Goal: Information Seeking & Learning: Ask a question

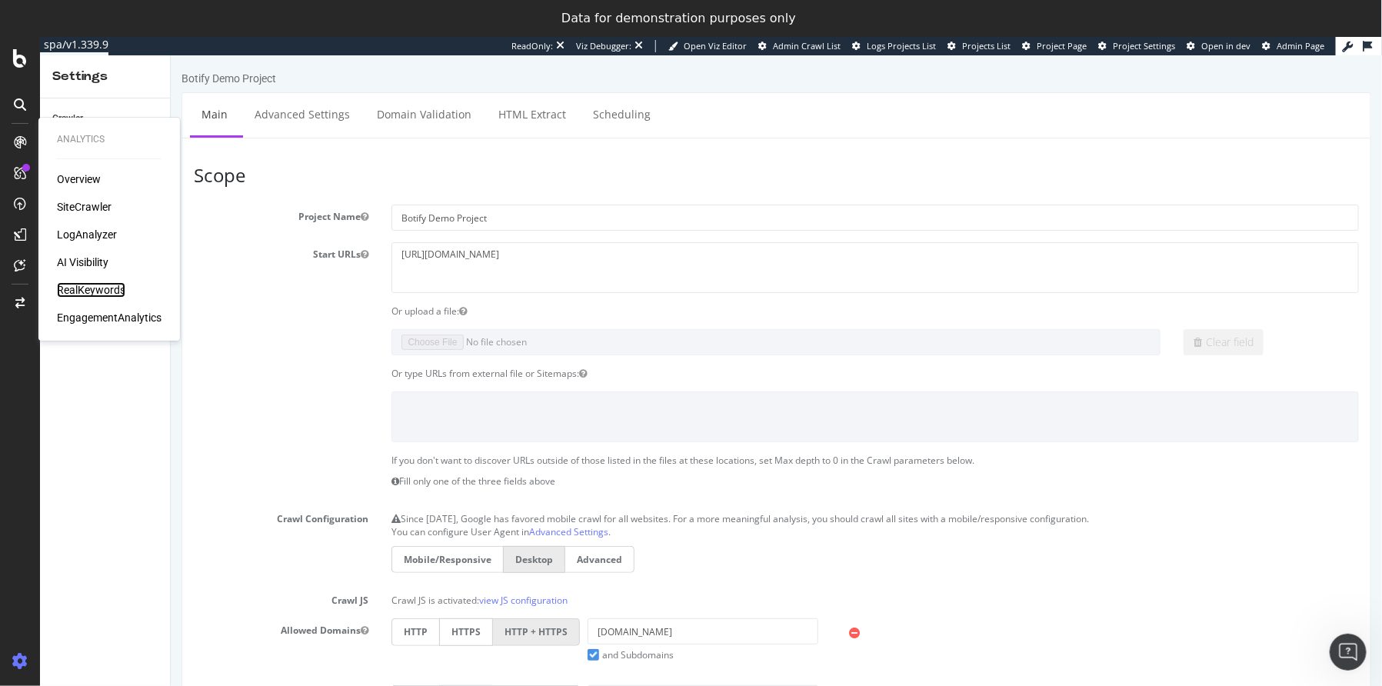
click at [99, 286] on div "RealKeywords" at bounding box center [91, 289] width 68 height 15
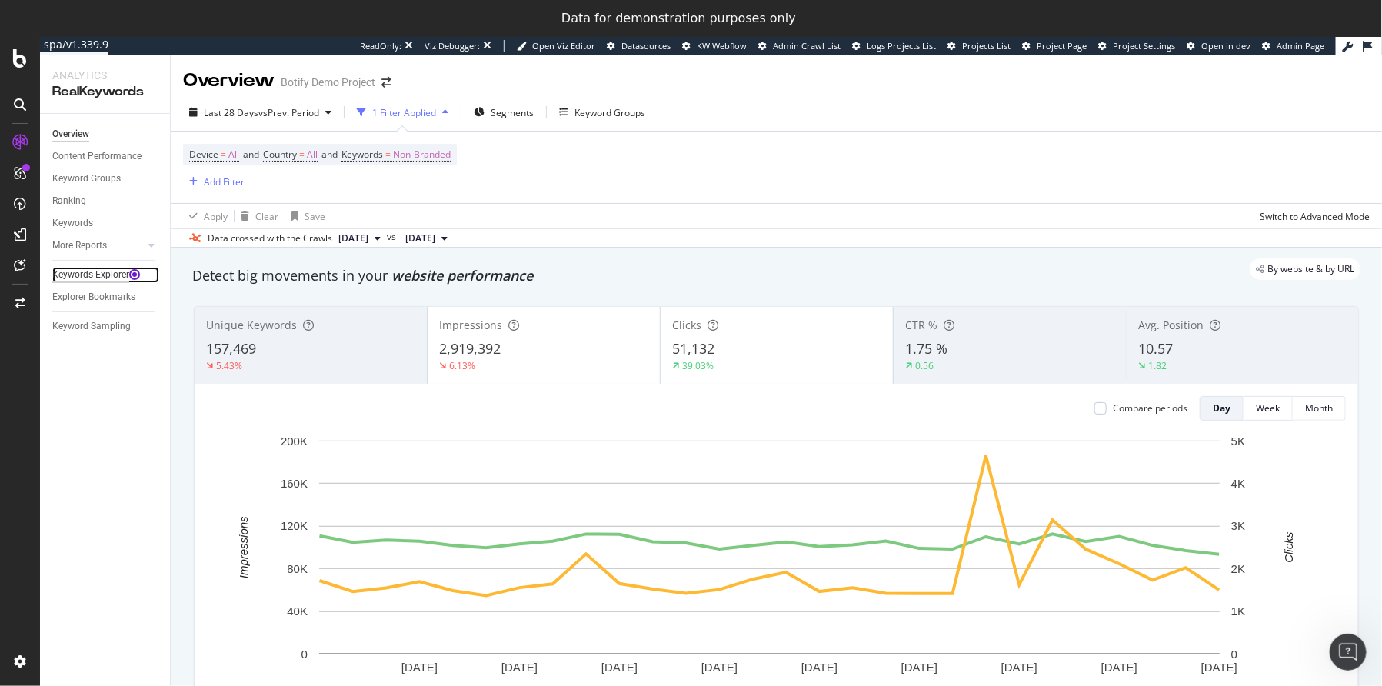
click at [88, 275] on div "Keywords Explorer" at bounding box center [90, 275] width 77 height 16
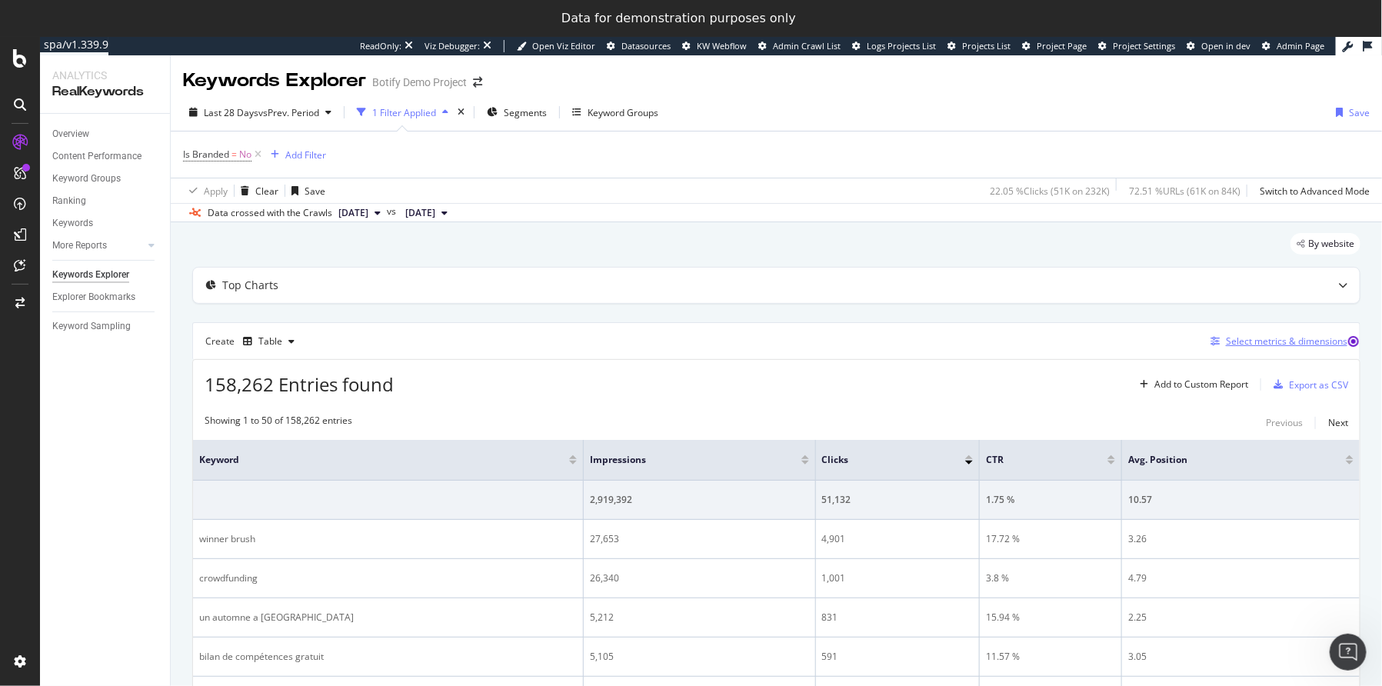
click at [1268, 344] on div "Select metrics & dimensions" at bounding box center [1286, 340] width 121 height 13
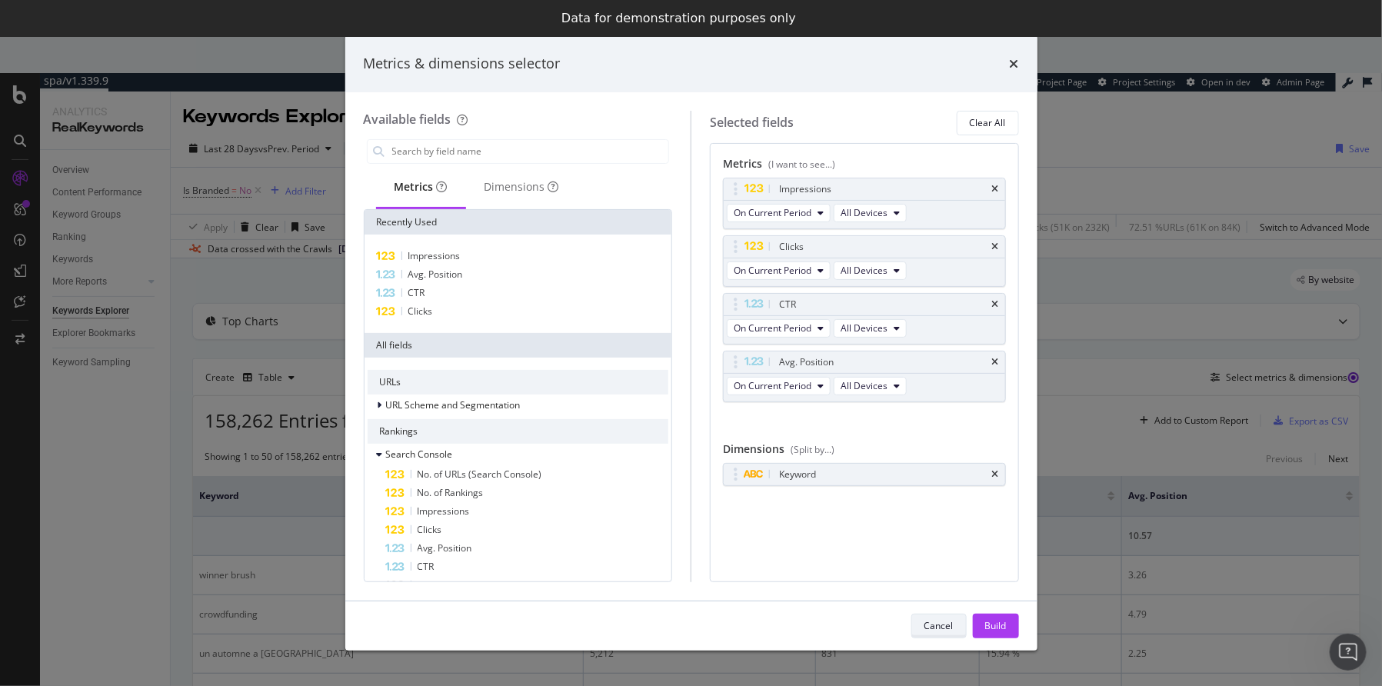
click at [940, 630] on div "Cancel" at bounding box center [938, 625] width 29 height 13
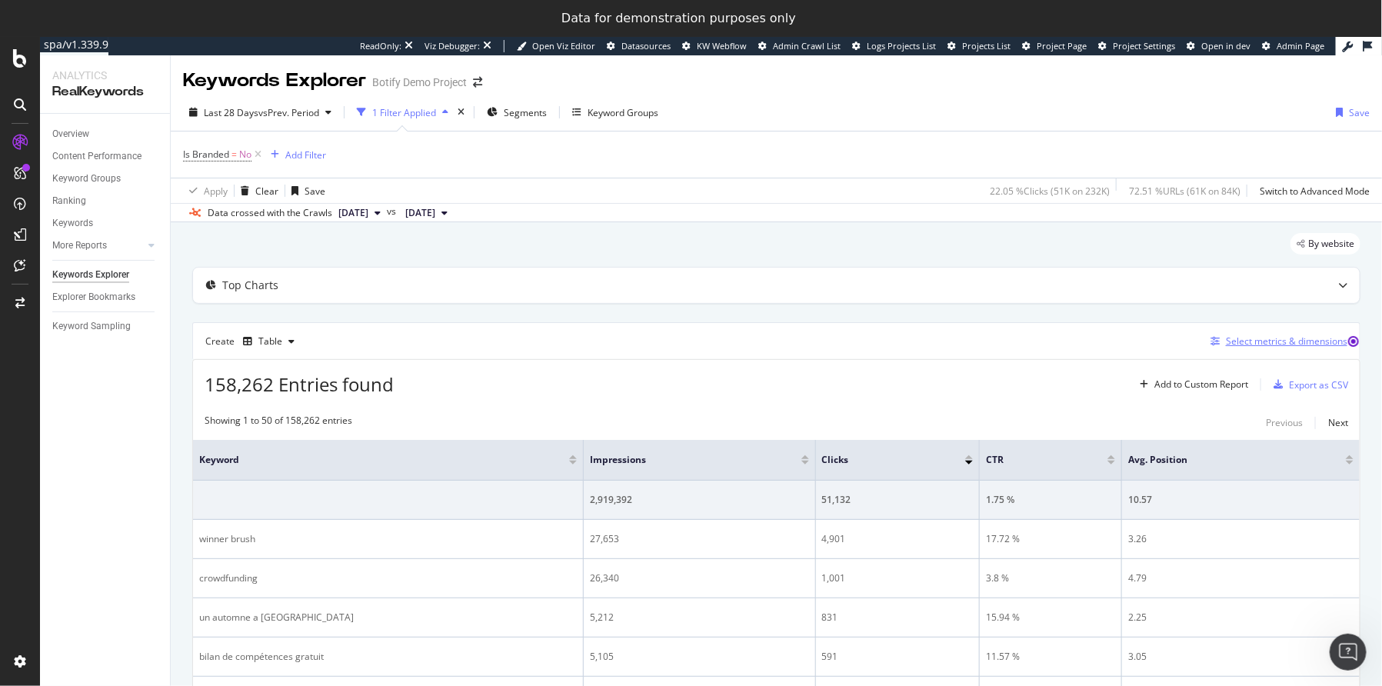
click at [1243, 335] on div "Select metrics & dimensions" at bounding box center [1286, 340] width 121 height 13
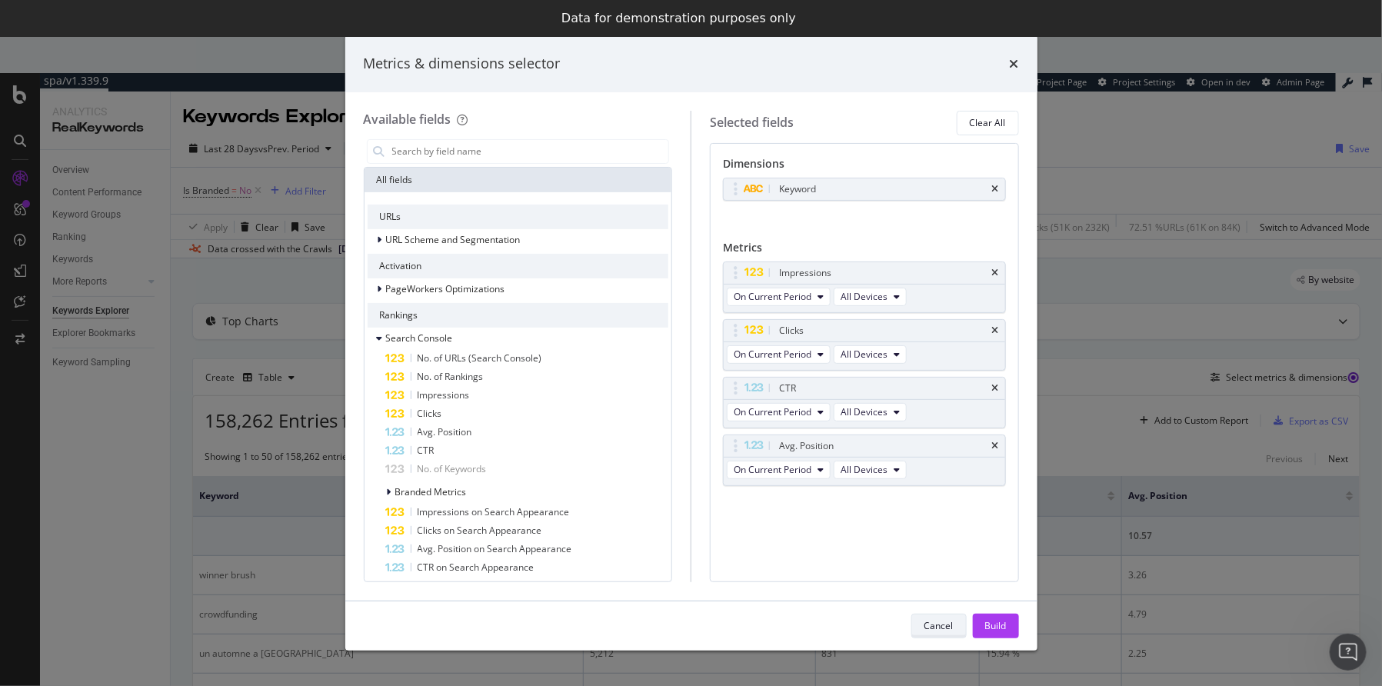
click at [943, 630] on div "Cancel" at bounding box center [938, 625] width 29 height 13
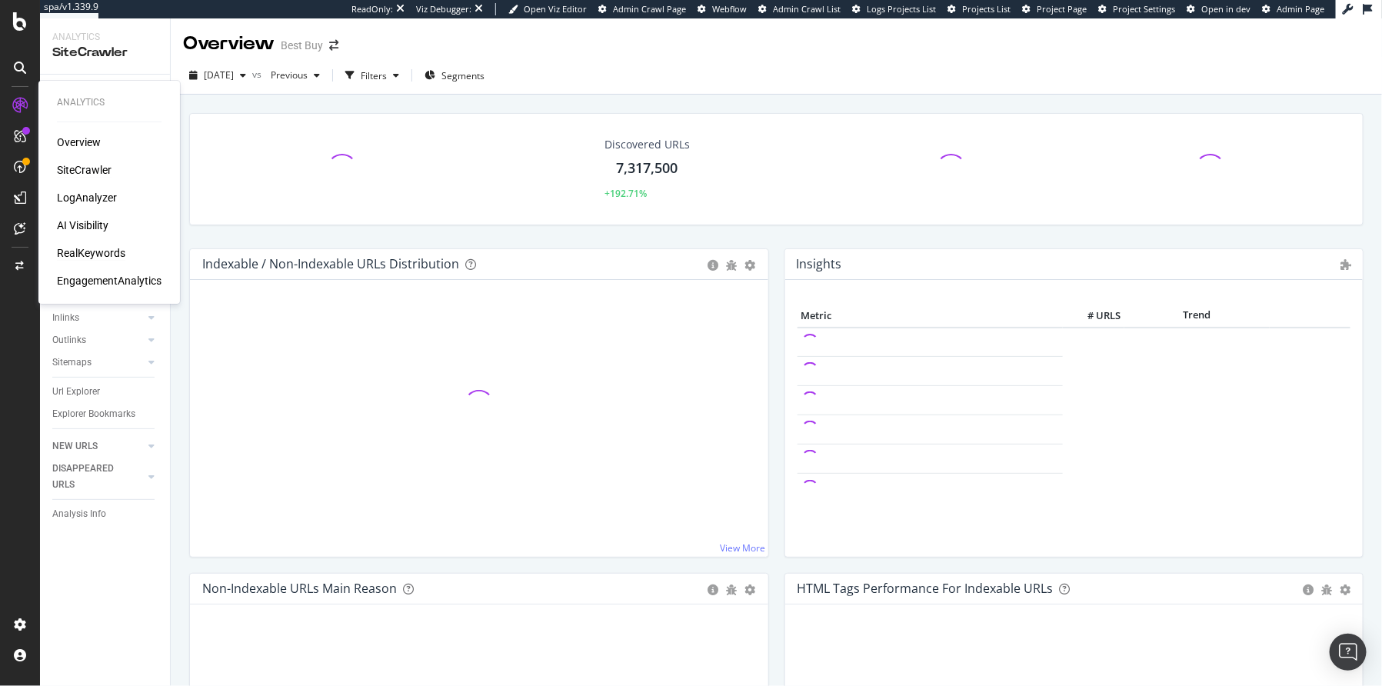
click at [98, 258] on div "RealKeywords" at bounding box center [91, 252] width 68 height 15
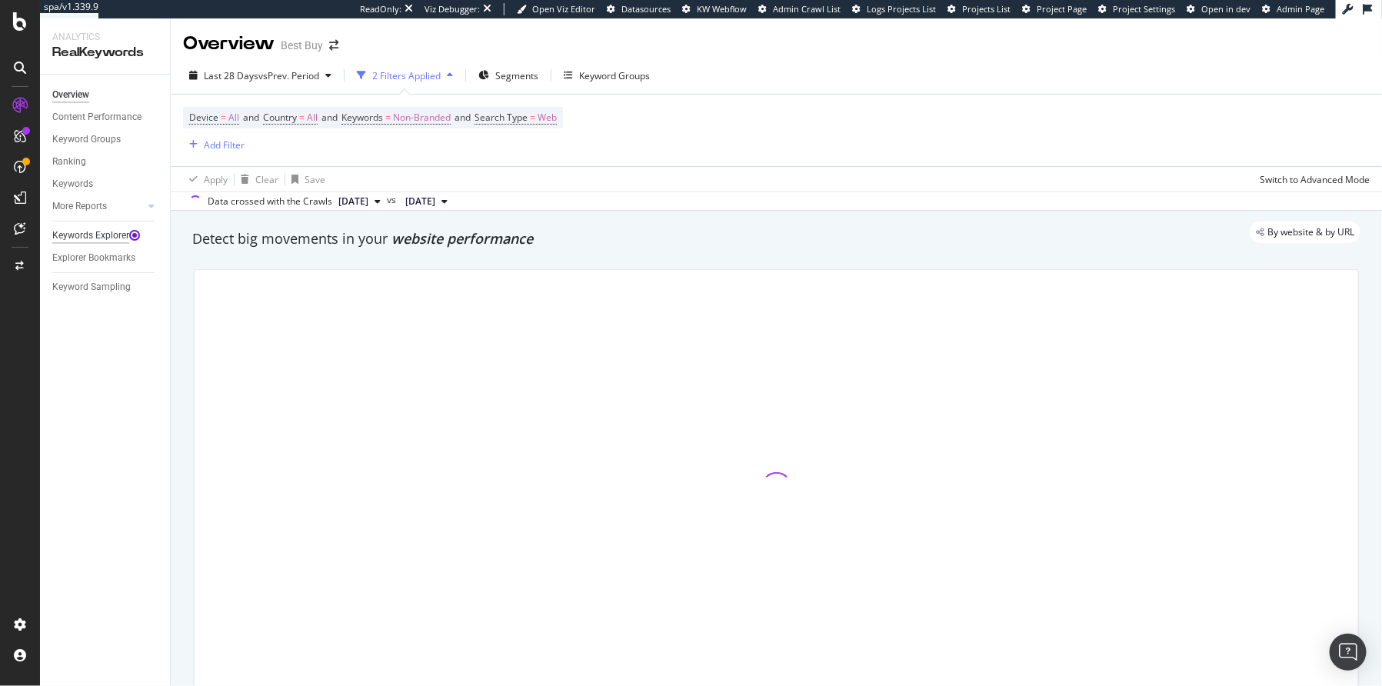
click at [91, 239] on div "Keywords Explorer" at bounding box center [90, 236] width 77 height 16
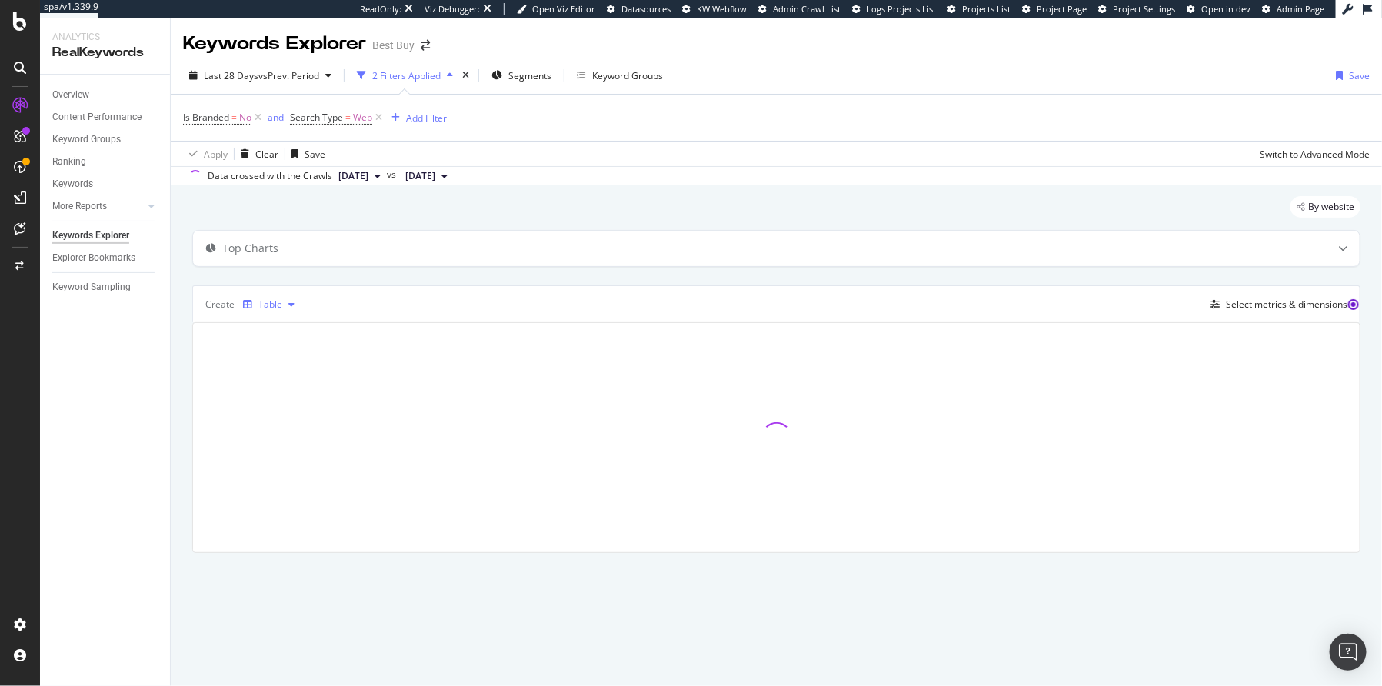
click at [268, 310] on div "Table" at bounding box center [269, 304] width 64 height 23
click at [274, 431] on div "Stacked Bar" at bounding box center [300, 430] width 52 height 13
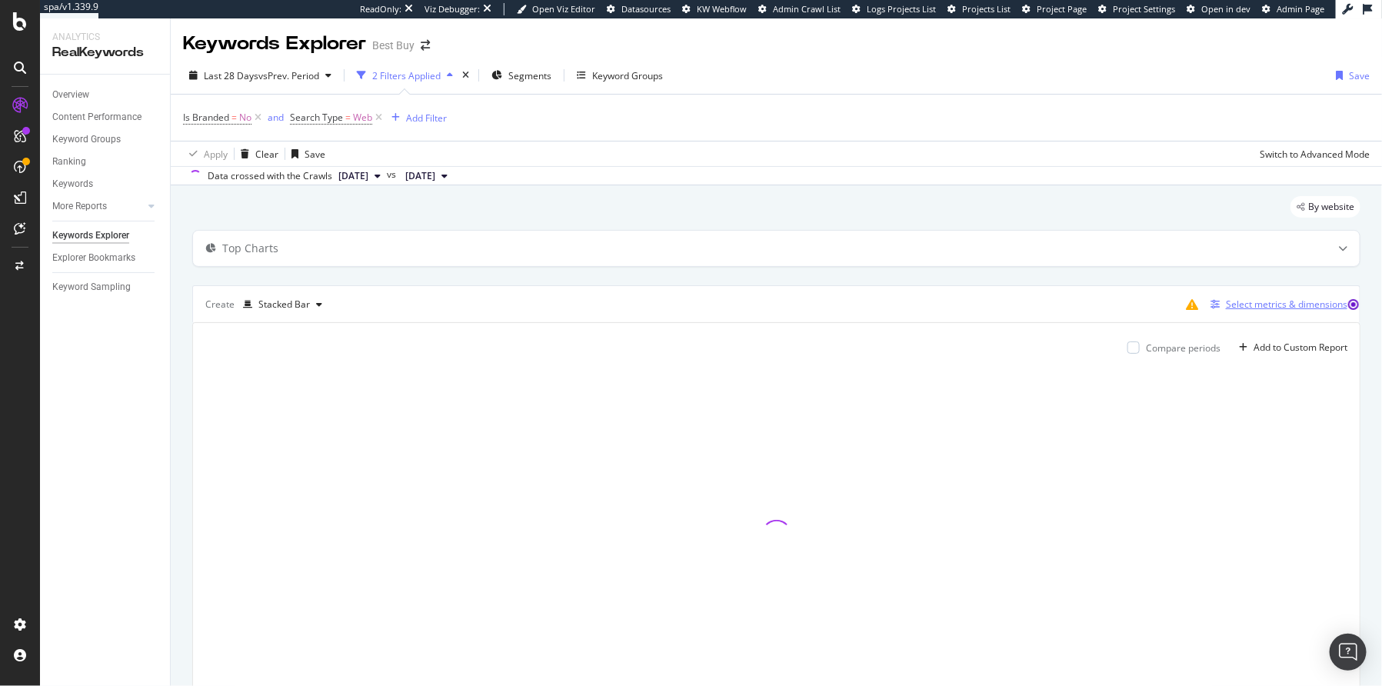
click at [1231, 307] on div "Select metrics & dimensions" at bounding box center [1286, 304] width 121 height 13
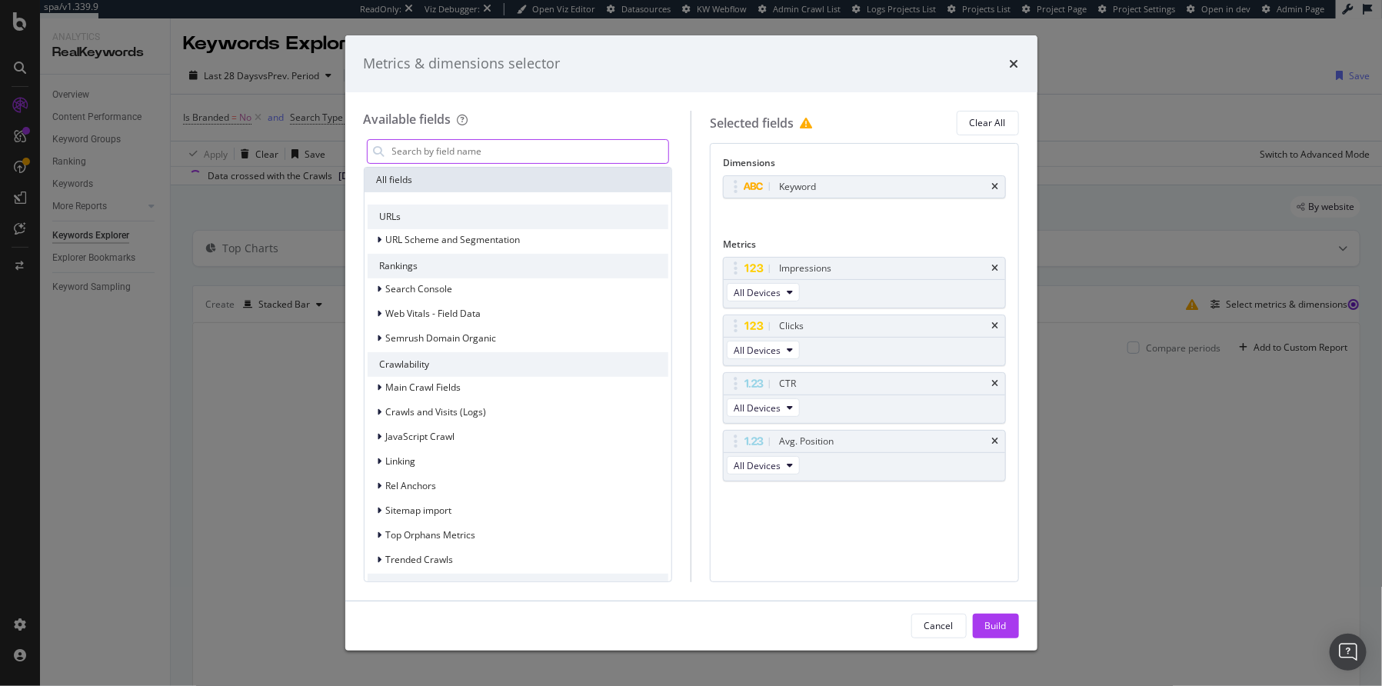
click at [424, 155] on input "modal" at bounding box center [530, 151] width 278 height 23
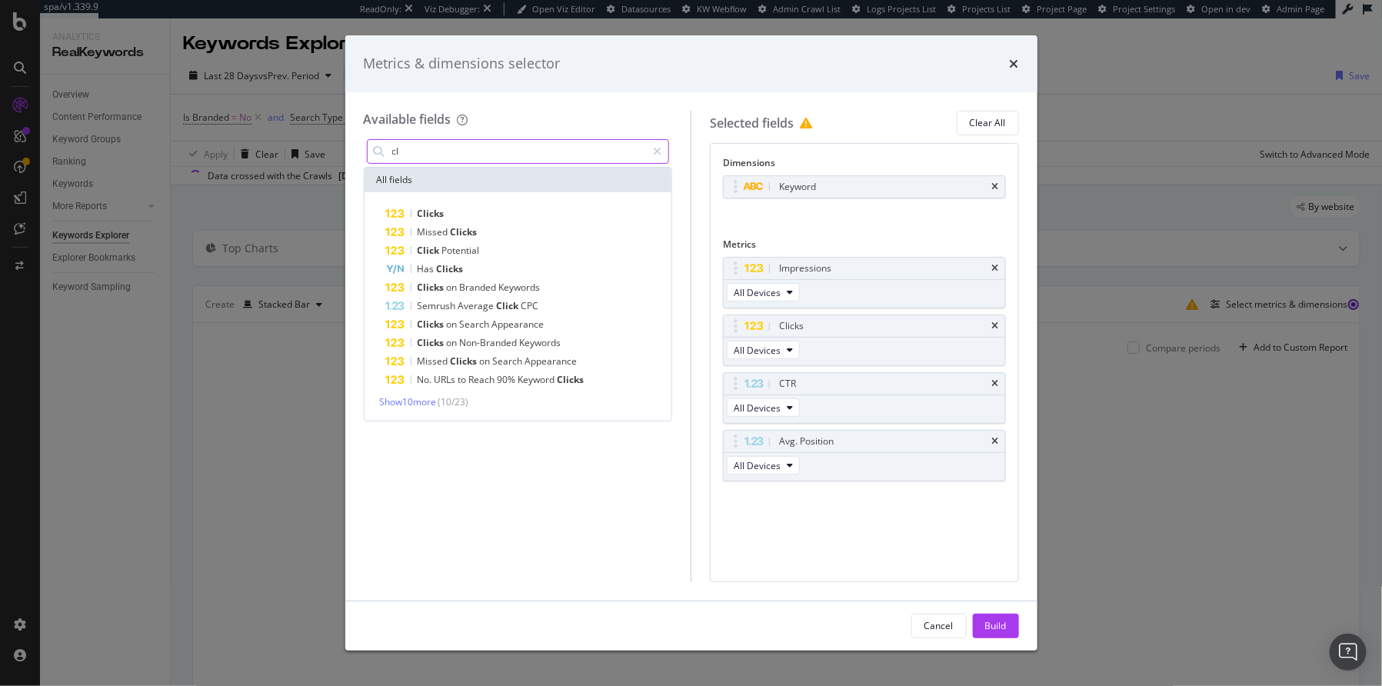
type input "c"
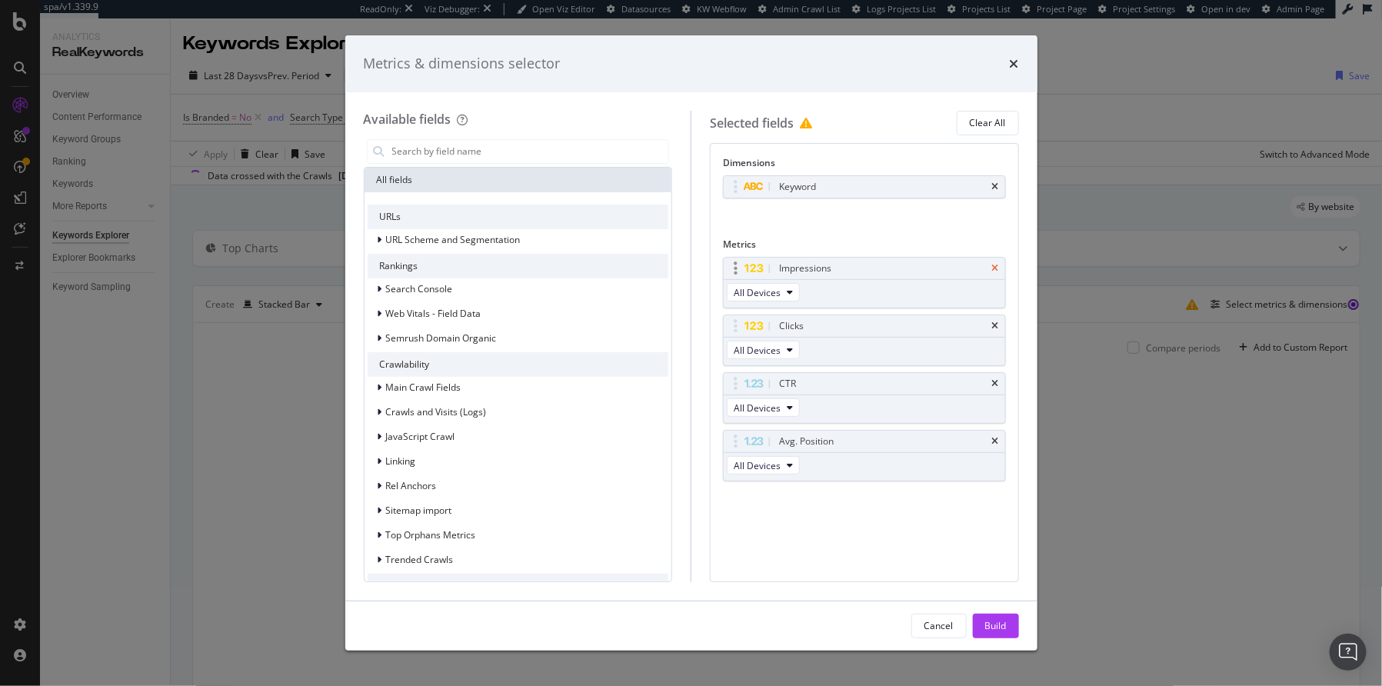
click at [996, 264] on icon "times" at bounding box center [995, 268] width 7 height 9
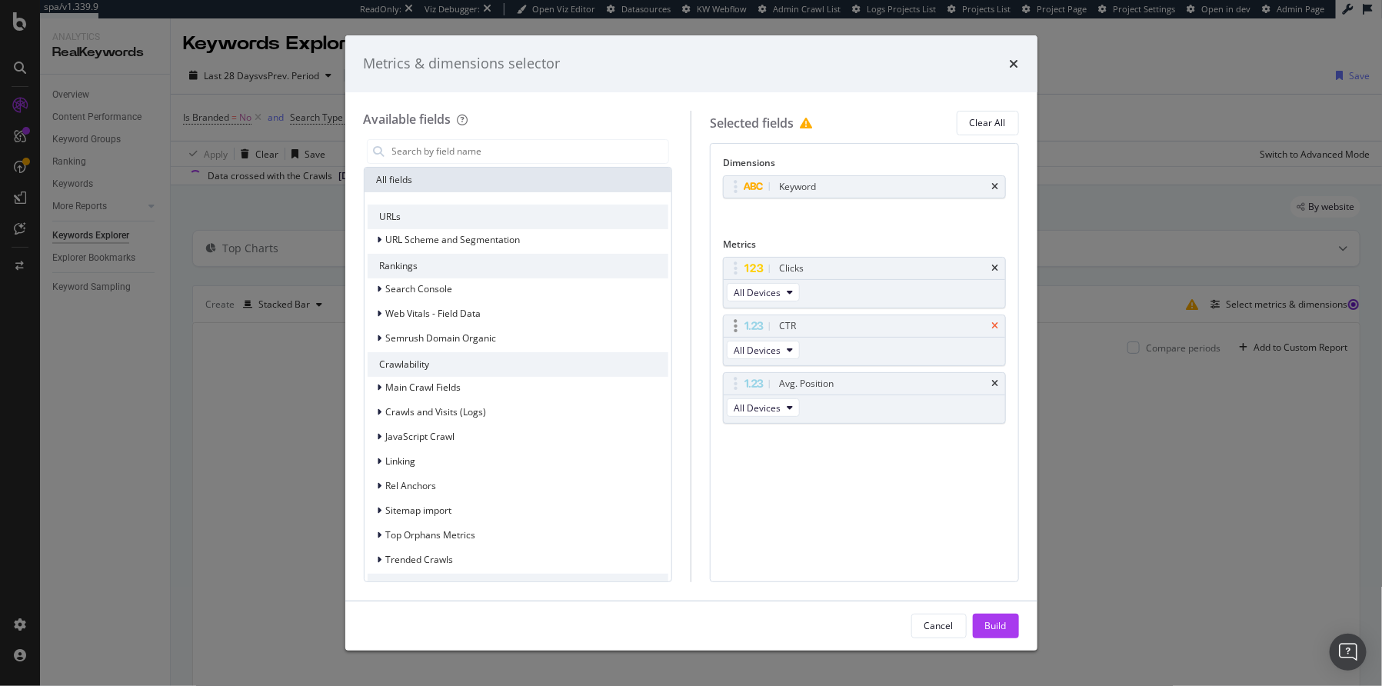
click at [992, 321] on icon "times" at bounding box center [995, 325] width 7 height 9
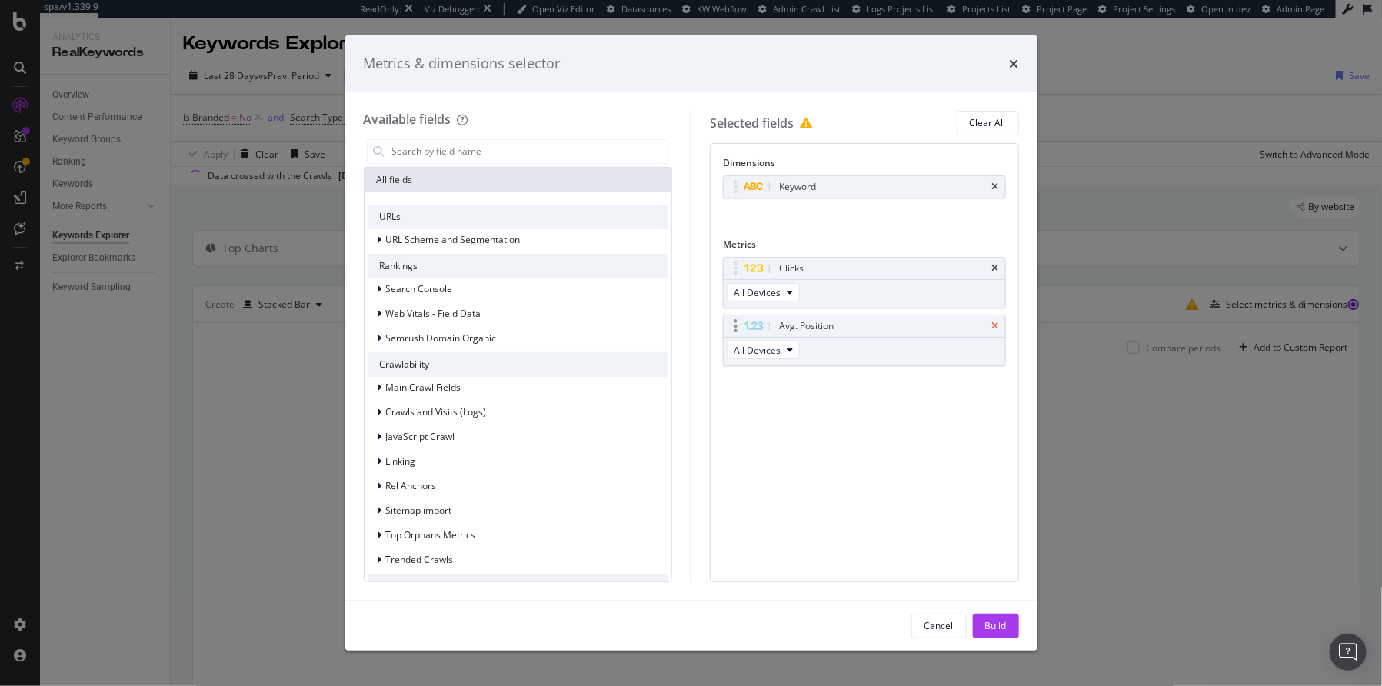
click at [994, 324] on icon "times" at bounding box center [995, 325] width 7 height 9
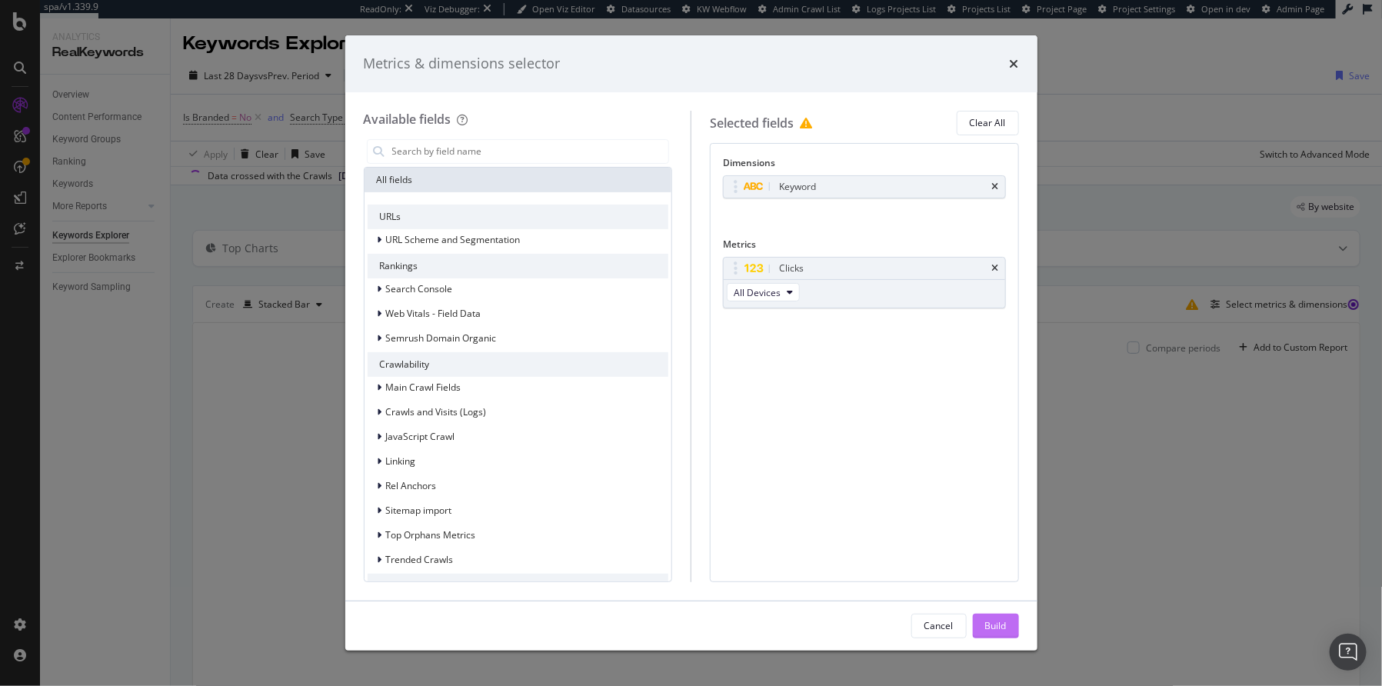
click at [996, 623] on div "Build" at bounding box center [996, 625] width 22 height 13
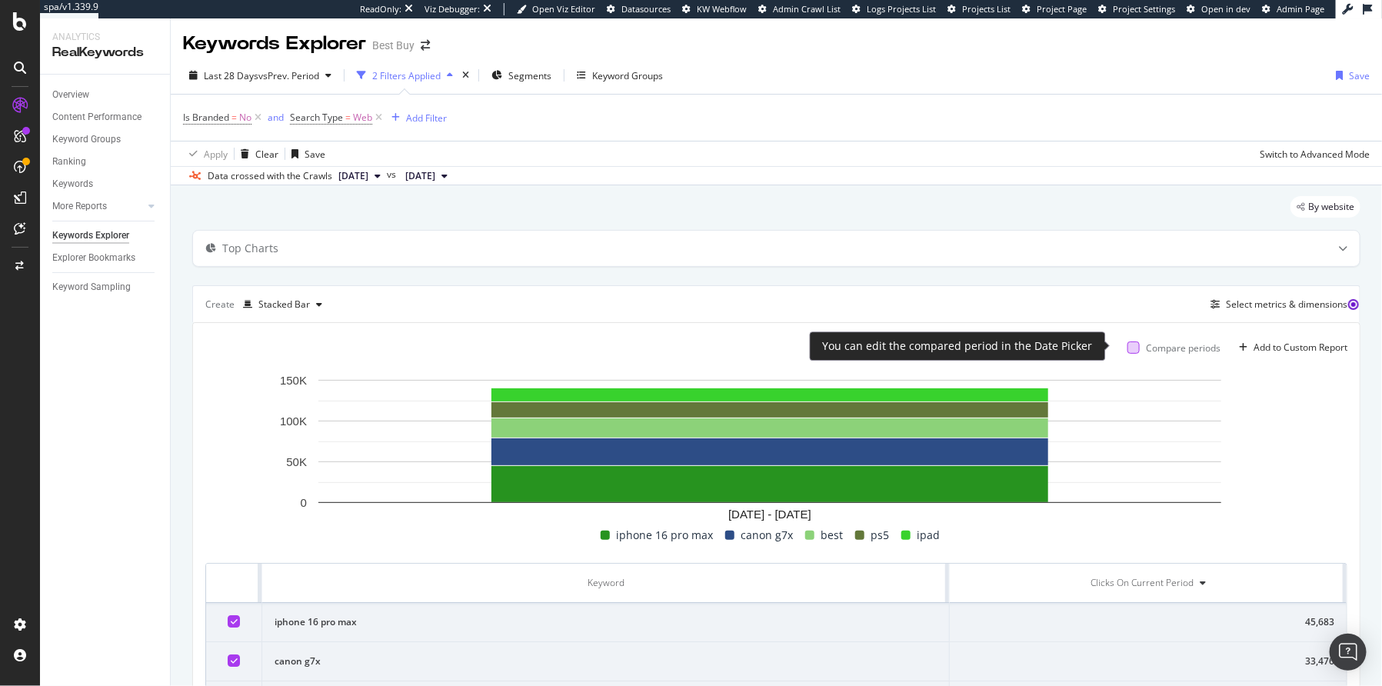
click at [1127, 348] on div at bounding box center [1133, 347] width 12 height 12
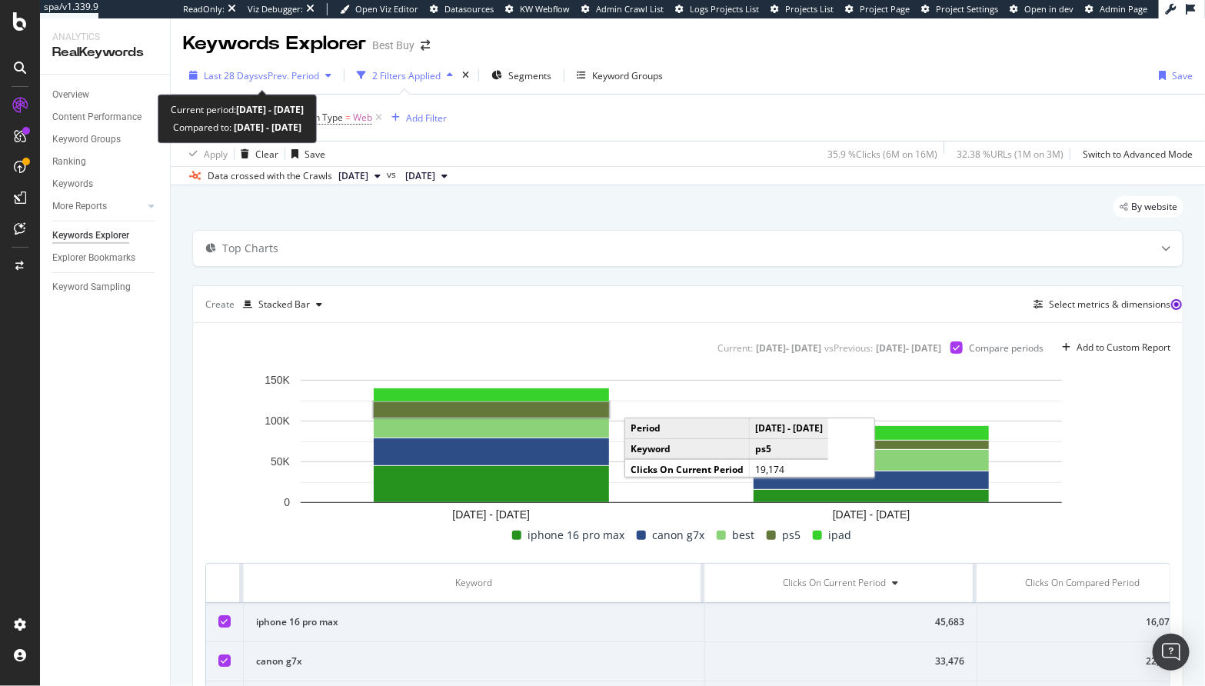
click at [301, 81] on span "vs Prev. Period" at bounding box center [288, 75] width 61 height 13
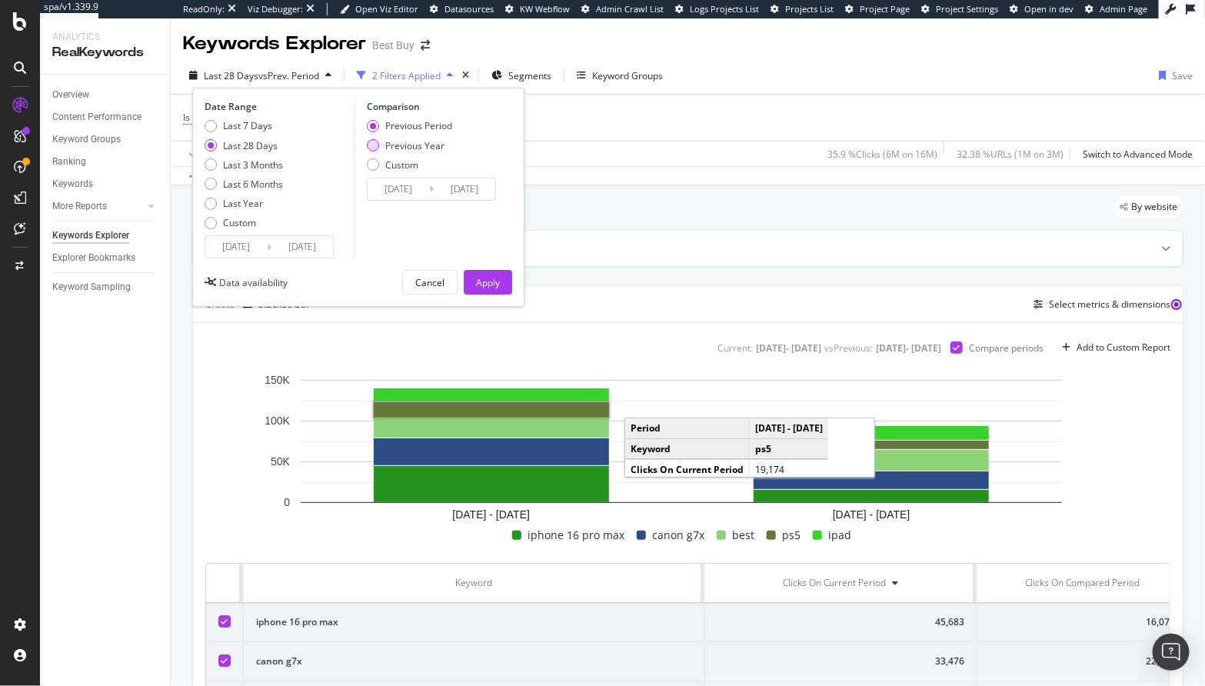
click at [383, 144] on div "Previous Year" at bounding box center [409, 145] width 85 height 13
type input "2024/09/16"
type input "2024/10/13"
click at [484, 276] on div "Apply" at bounding box center [488, 282] width 24 height 13
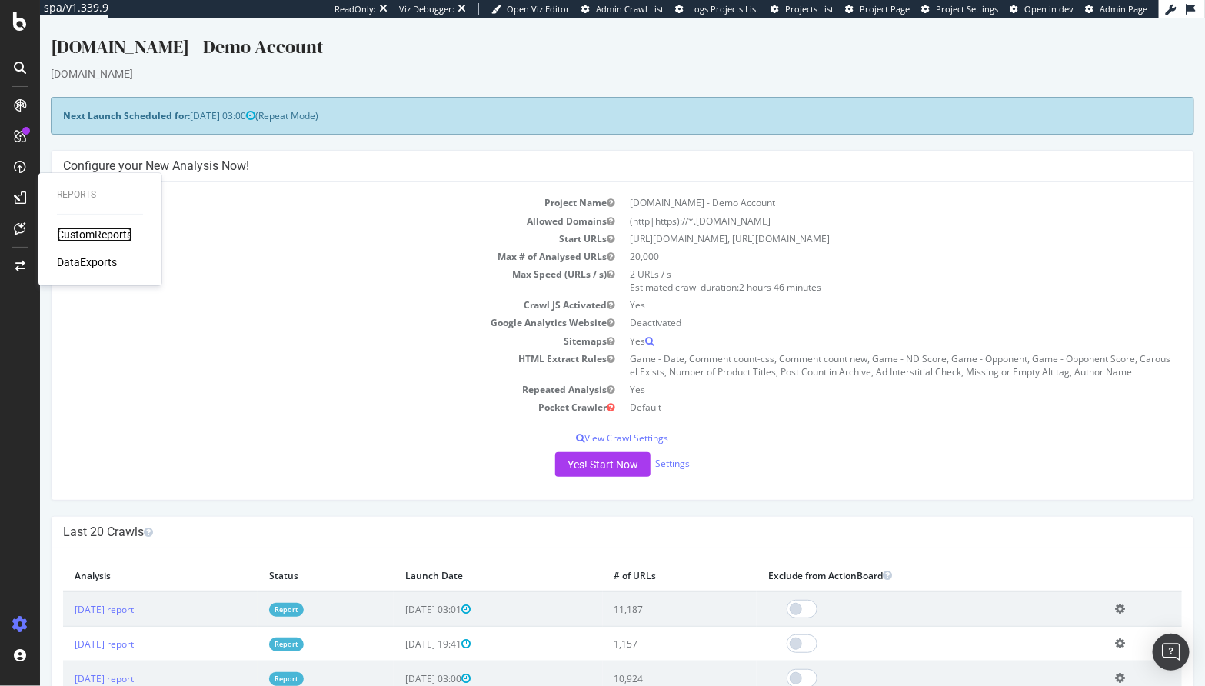
click at [87, 235] on div "CustomReports" at bounding box center [94, 234] width 75 height 15
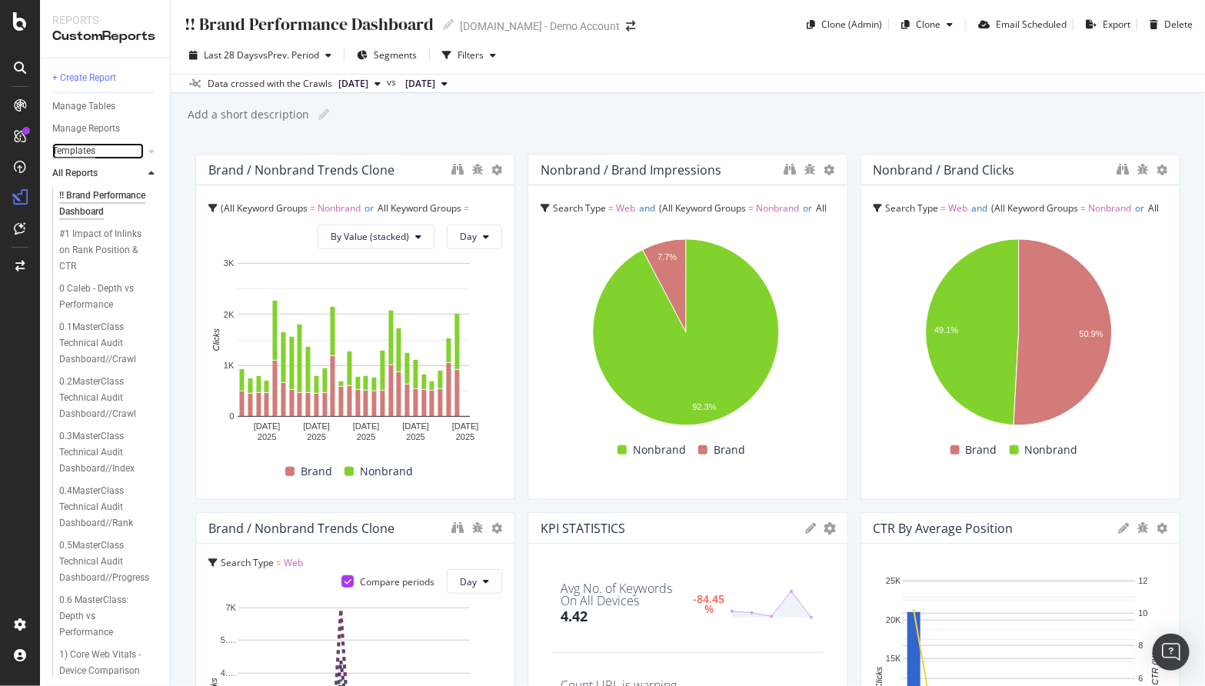
click at [62, 149] on div "Templates" at bounding box center [73, 151] width 43 height 16
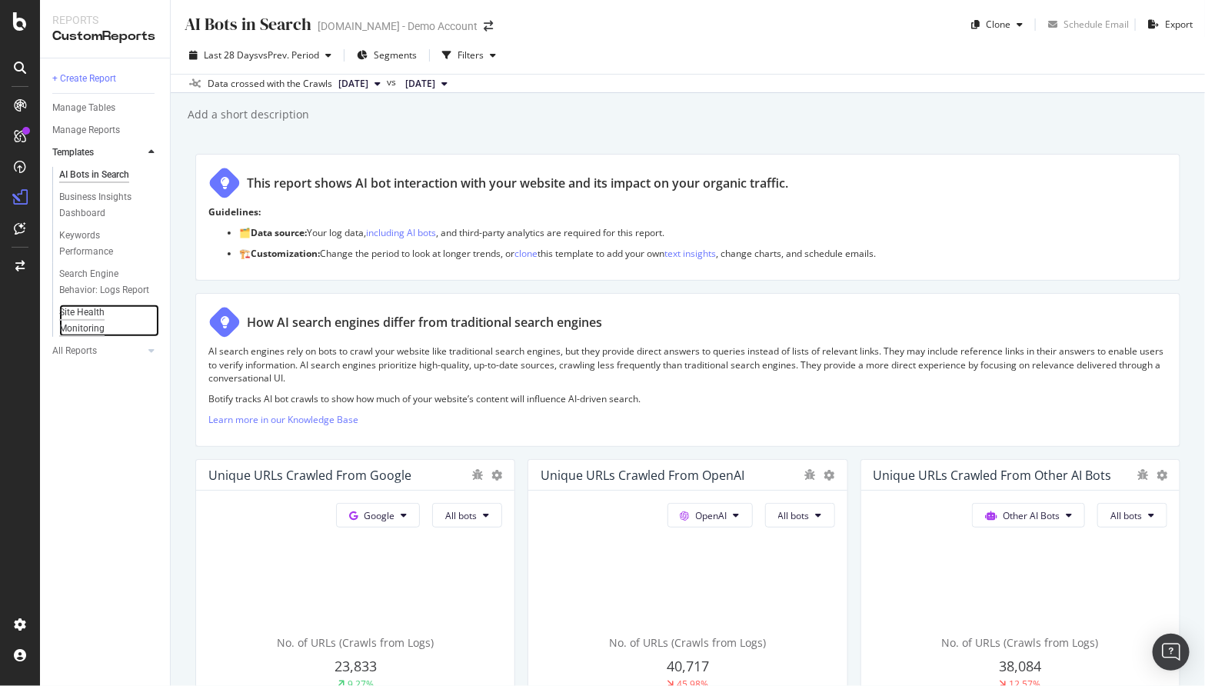
click at [68, 311] on div "Site Health Monitoring" at bounding box center [102, 320] width 86 height 32
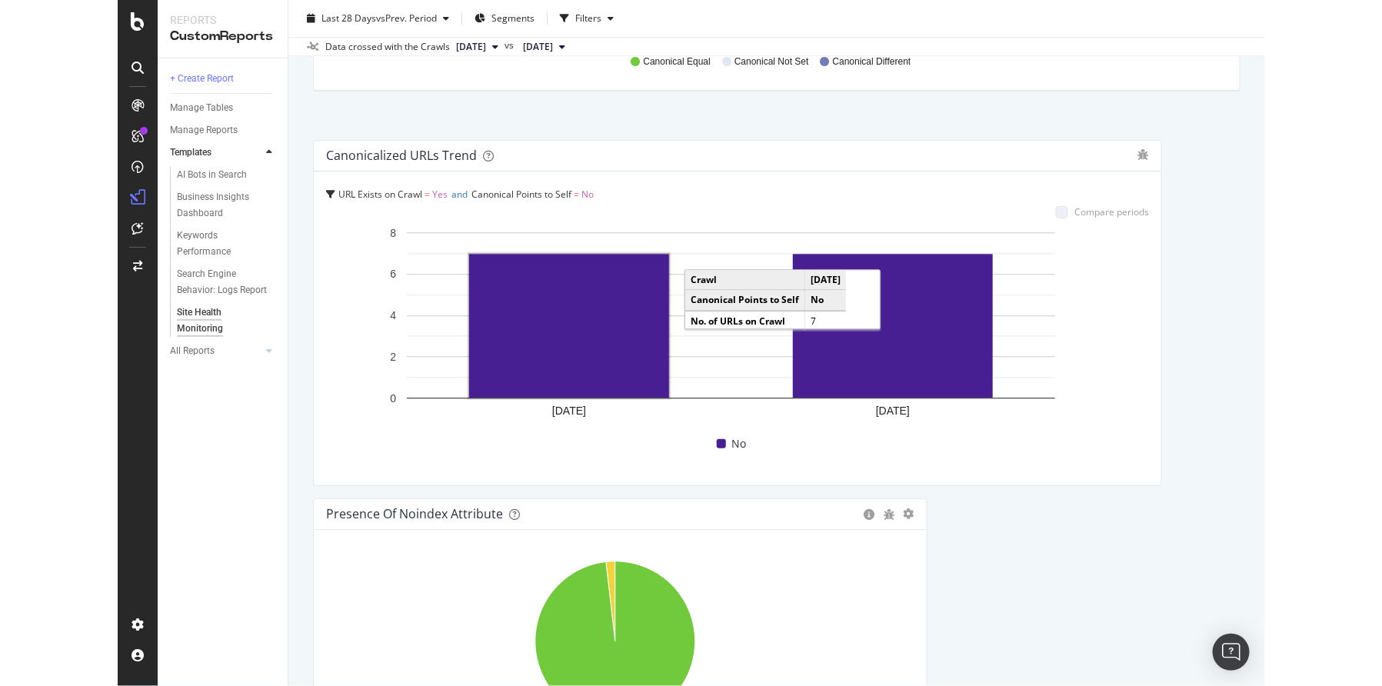
scroll to position [3917, 0]
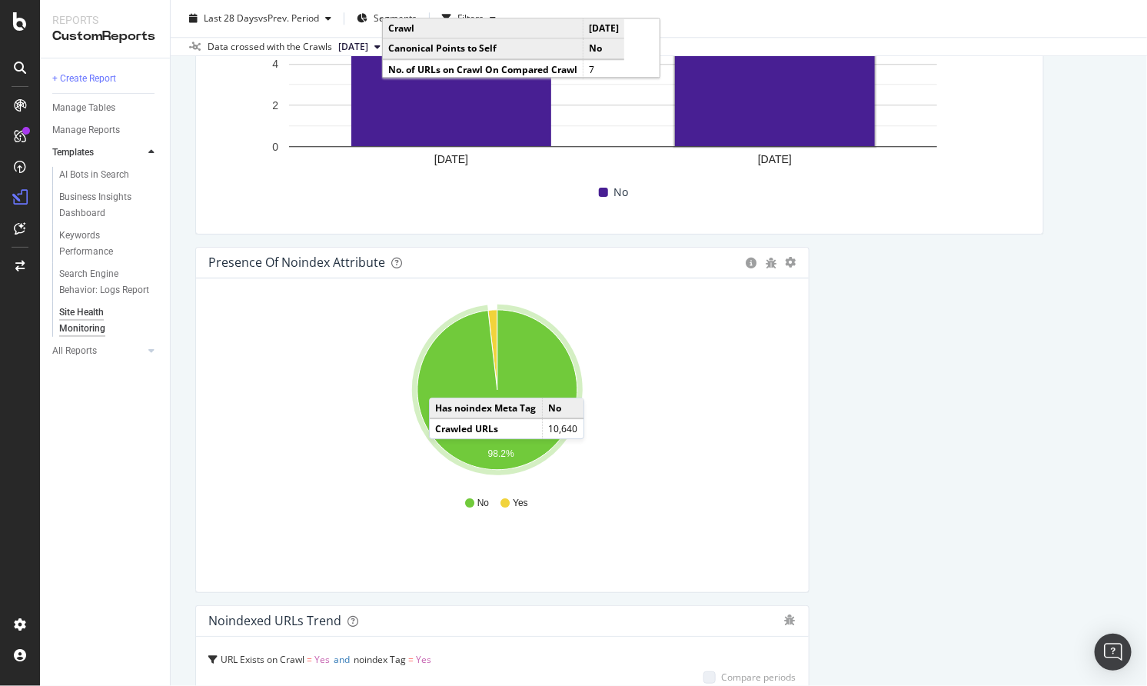
click at [736, 106] on rect "A chart." at bounding box center [775, 74] width 200 height 144
click at [496, 165] on rect "A chart." at bounding box center [613, 77] width 810 height 208
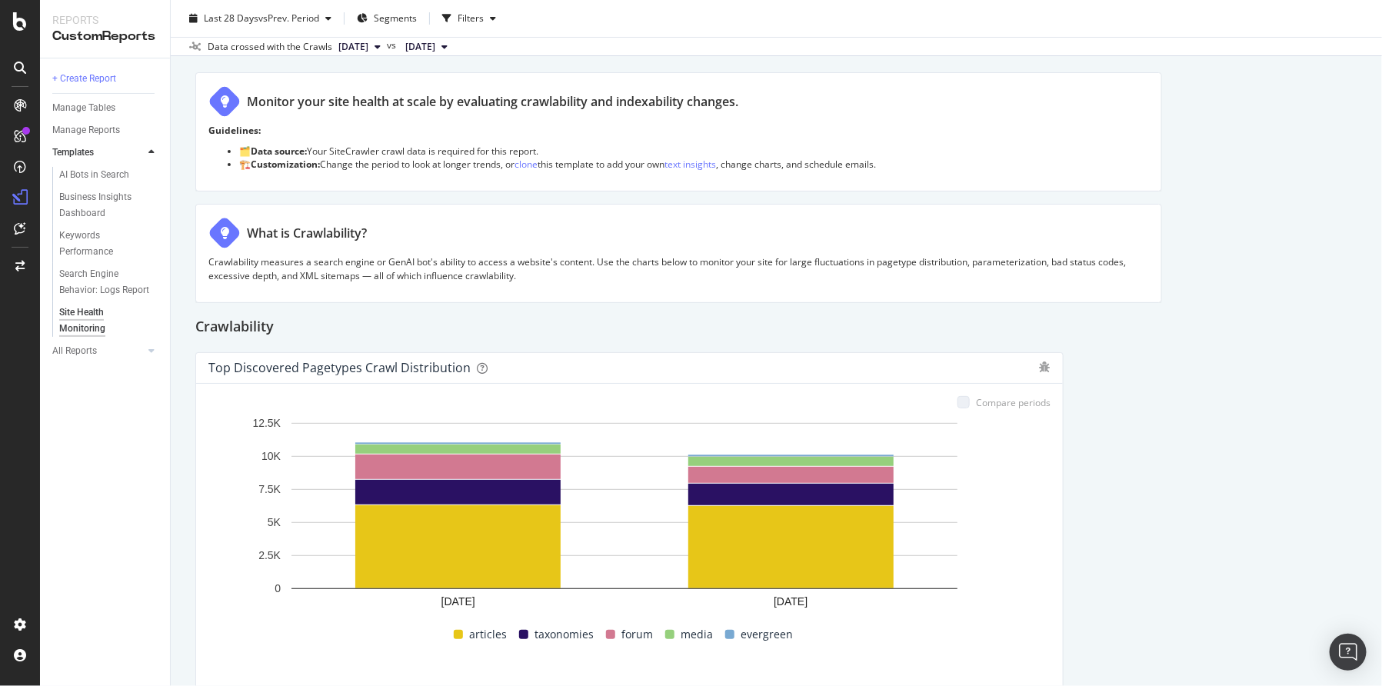
scroll to position [0, 0]
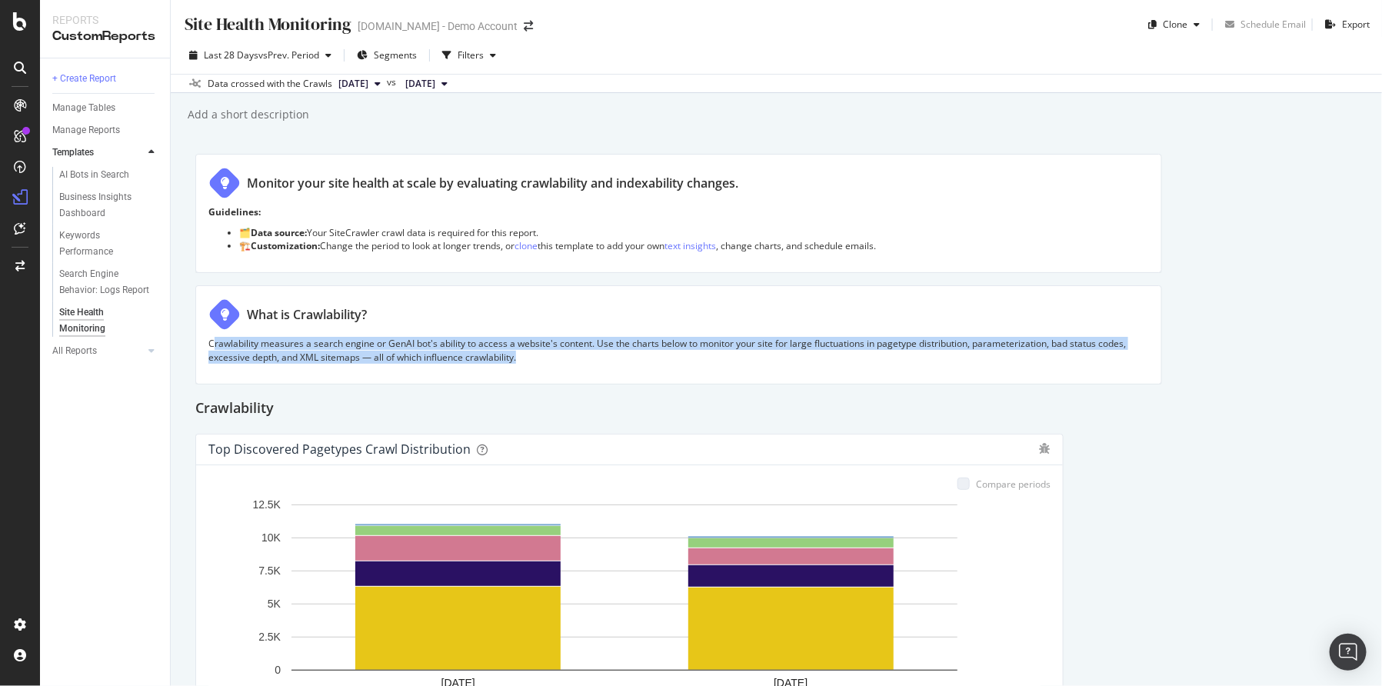
drag, startPoint x: 213, startPoint y: 340, endPoint x: 524, endPoint y: 355, distance: 311.8
click at [524, 355] on p "Crawlability measures a search engine or GenAI bot's ability to access a websit…" at bounding box center [678, 350] width 940 height 26
copy p "rawlability measures a search engine or GenAI bot's ability to access a website…"
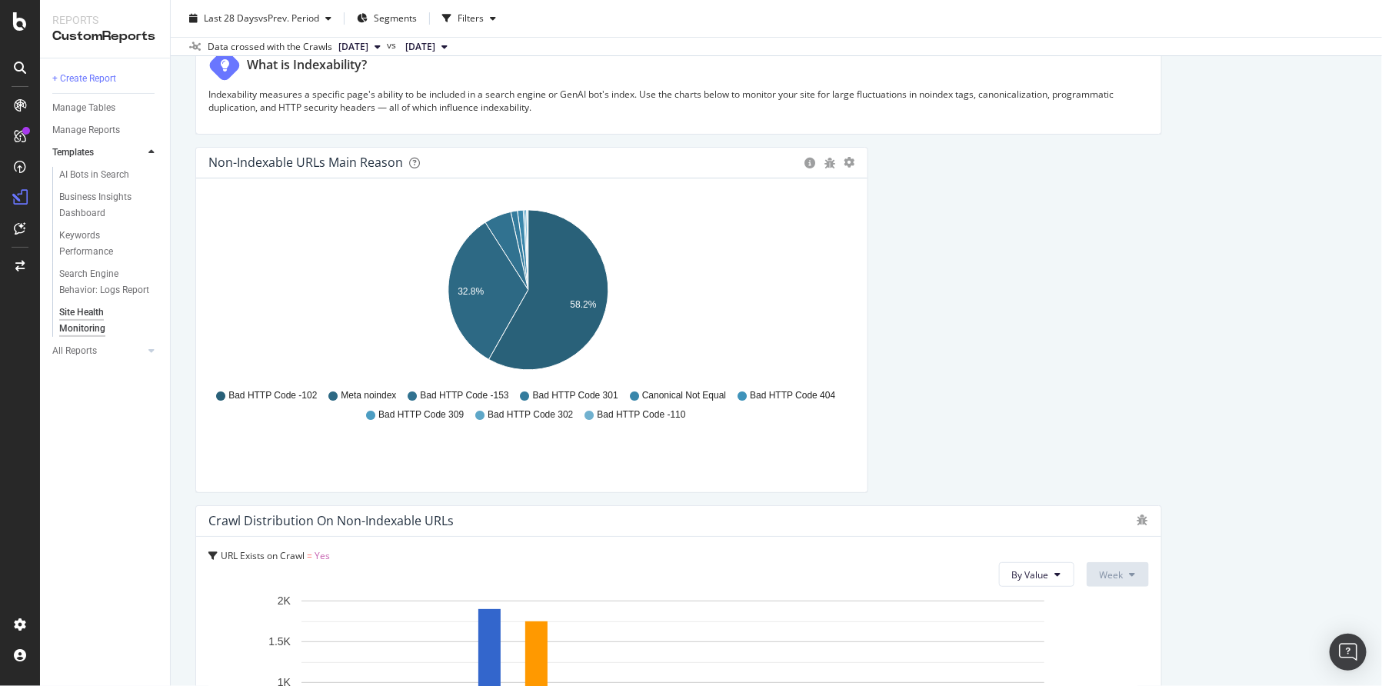
scroll to position [2587, 0]
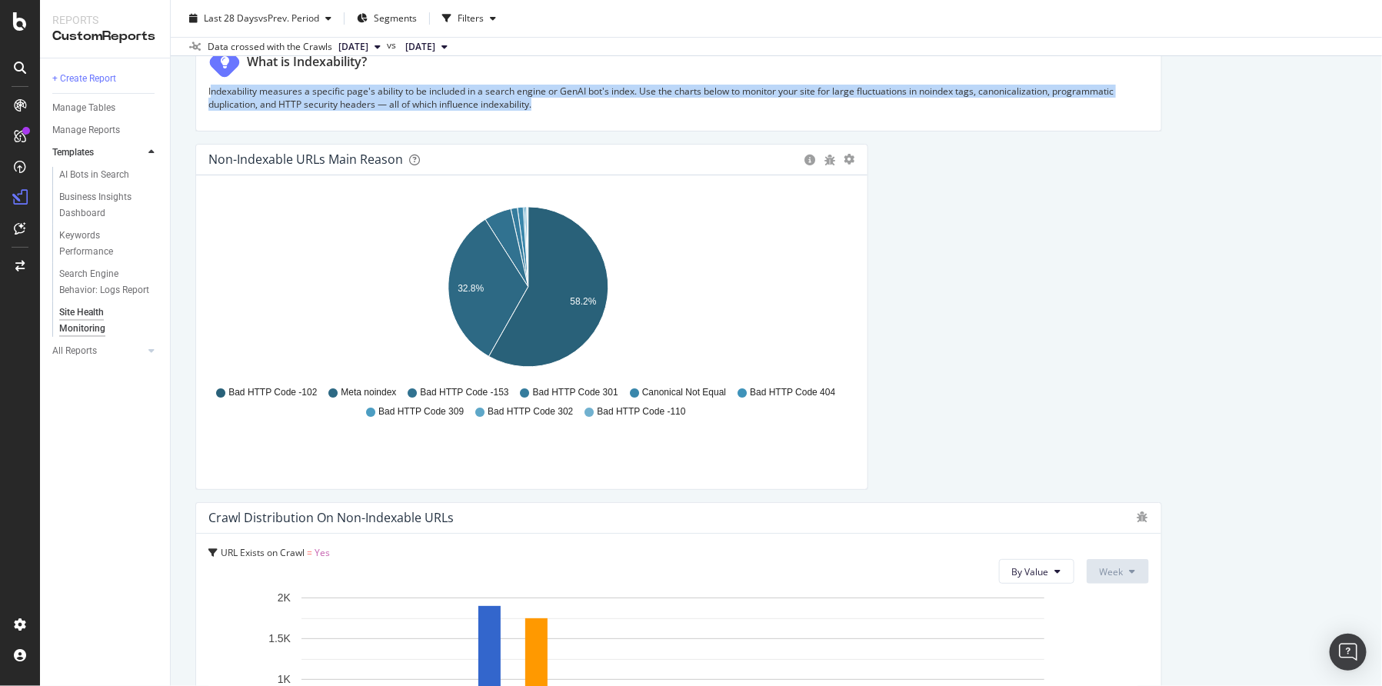
drag, startPoint x: 211, startPoint y: 86, endPoint x: 514, endPoint y: 115, distance: 304.3
click at [514, 115] on div "Indexability measures a specific page's ability to be included in a search engi…" at bounding box center [678, 102] width 940 height 34
copy p "ndexability measures a specific page's ability to be included in a search engin…"
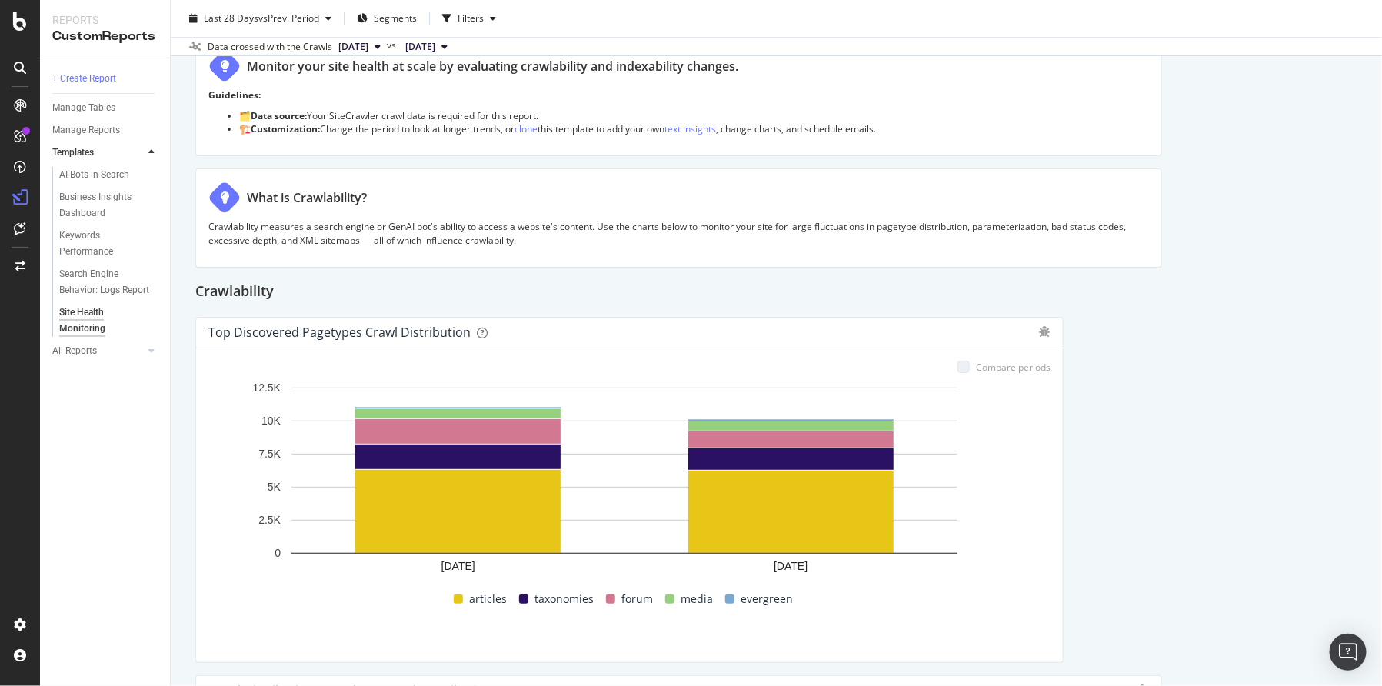
scroll to position [146, 0]
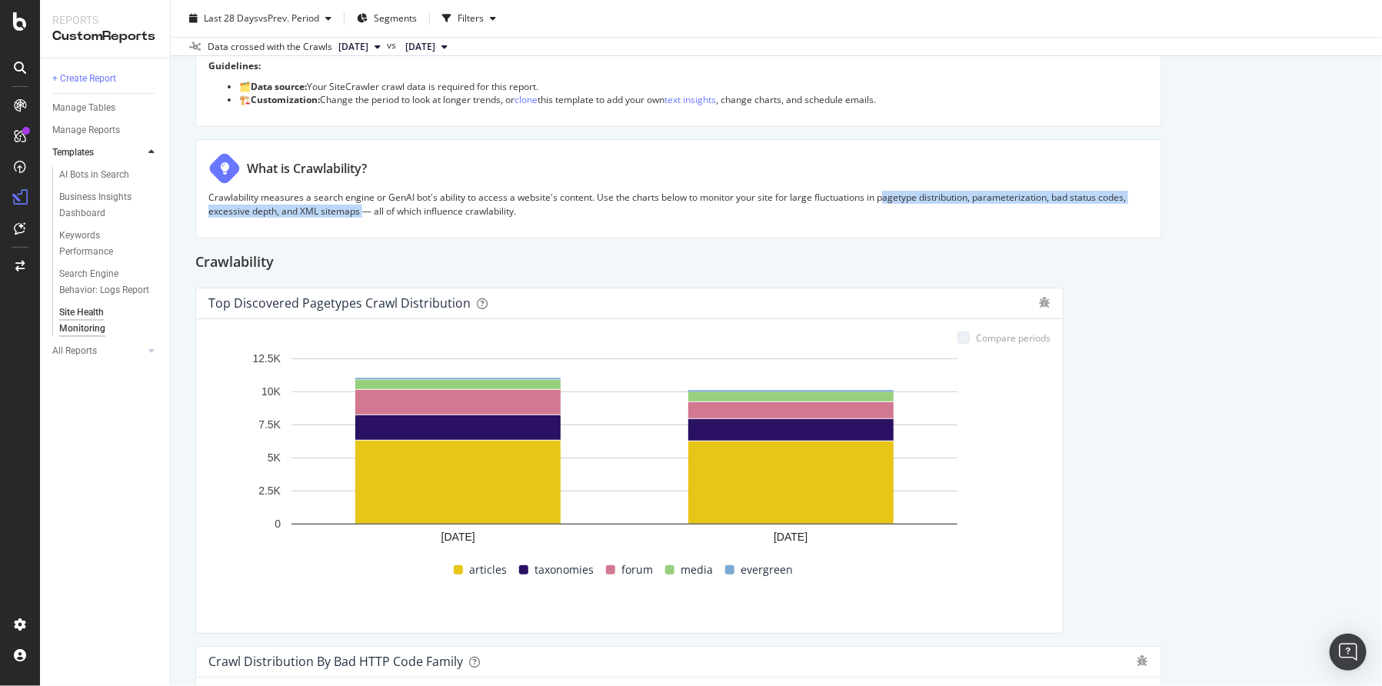
drag, startPoint x: 882, startPoint y: 198, endPoint x: 361, endPoint y: 208, distance: 520.6
click at [361, 208] on p "Crawlability measures a search engine or GenAI bot's ability to access a websit…" at bounding box center [678, 204] width 940 height 26
copy p "agetype distribution, parameterization, bad status codes, excessive depth, and …"
click at [1035, 319] on div "Compare periods 2025 Oct. 13th 2025 Sep. 15th 0 2.5K 5K 7.5K 10K 12.5K pagetype…" at bounding box center [629, 476] width 866 height 314
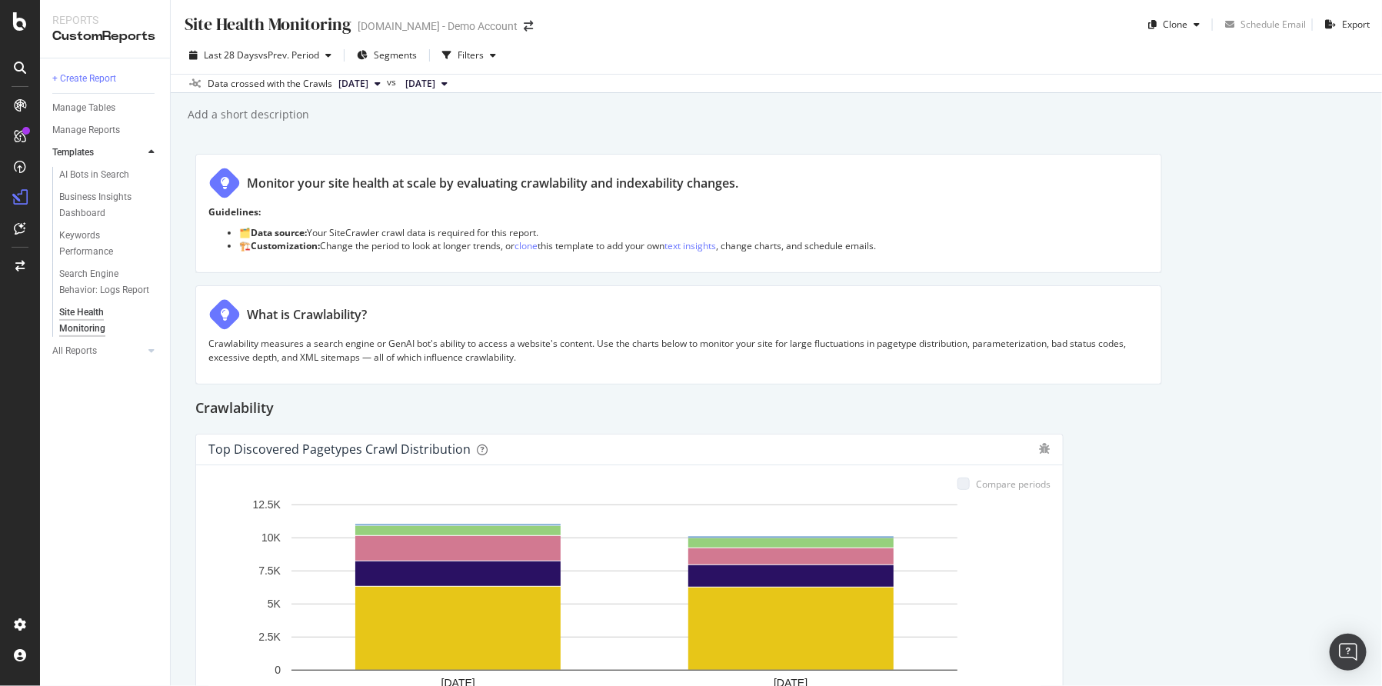
scroll to position [0, 0]
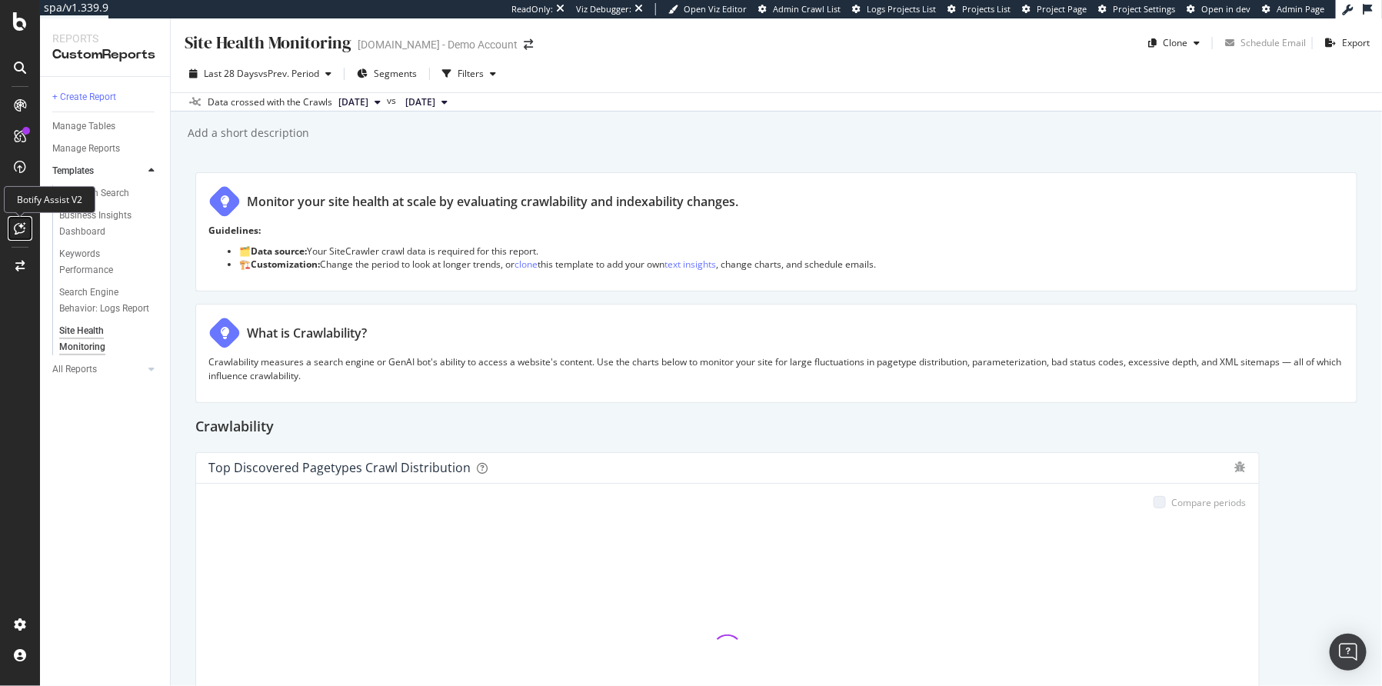
click at [24, 231] on icon at bounding box center [21, 228] width 12 height 12
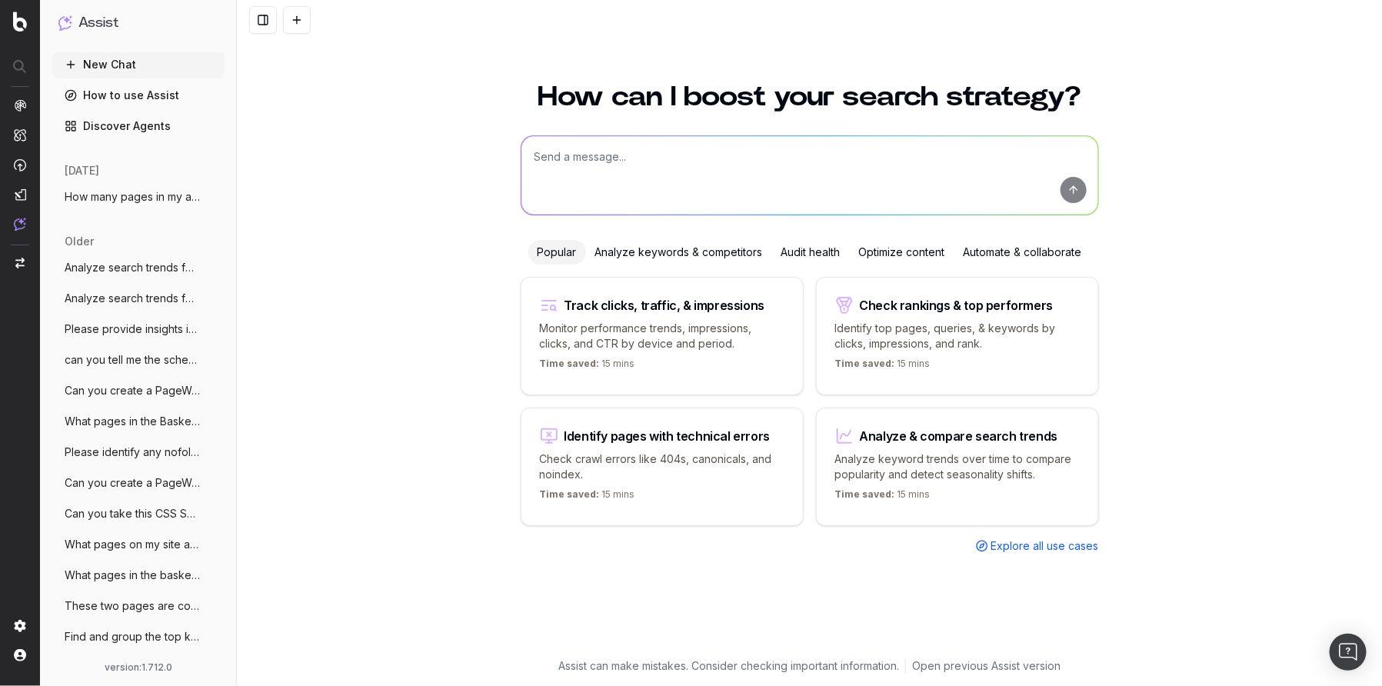
click at [707, 181] on textarea at bounding box center [809, 175] width 577 height 78
paste textarea "Does Botify support negative regex"
type textarea "Does Botify support negative regex?"
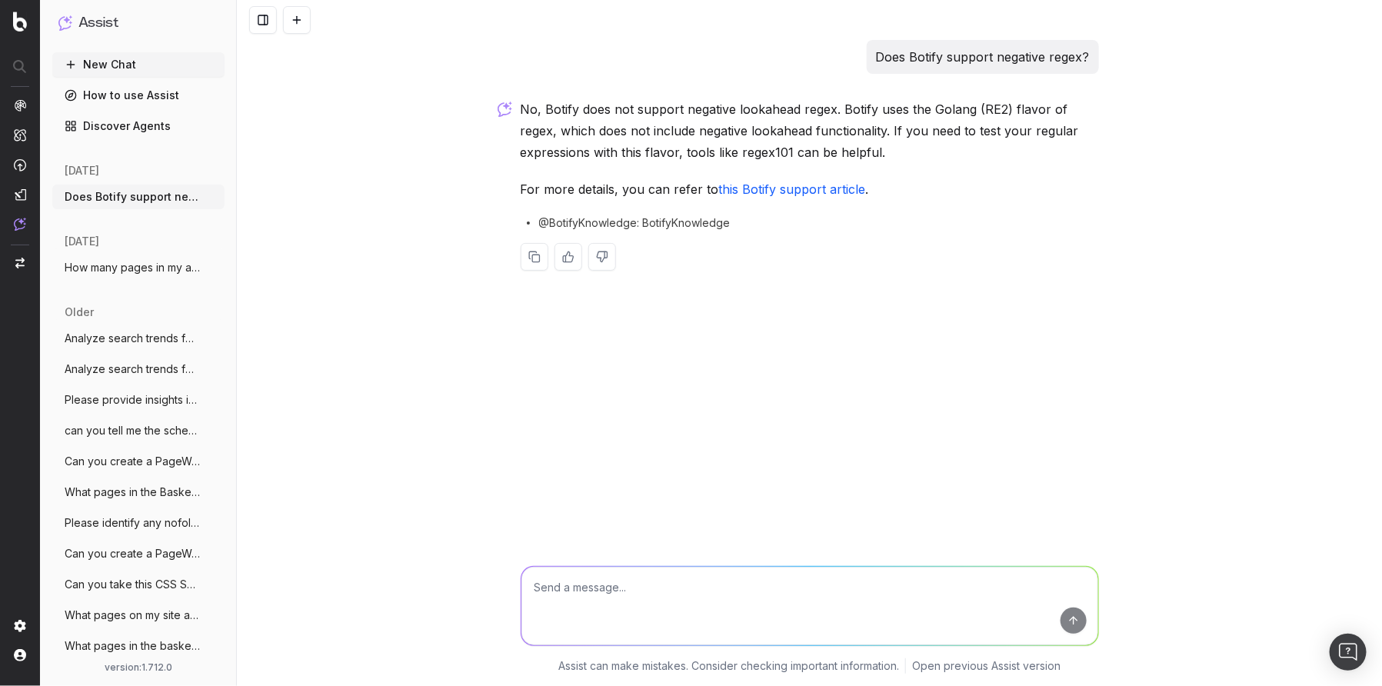
click at [790, 191] on link "this Botify support article" at bounding box center [792, 188] width 147 height 15
click at [601, 594] on textarea at bounding box center [809, 606] width 577 height 78
paste textarea "What can I do with SmartIndex in Botify?"
type textarea "What can I do with SmartIndex in Botify?"
click at [111, 55] on button "New Chat" at bounding box center [138, 64] width 172 height 25
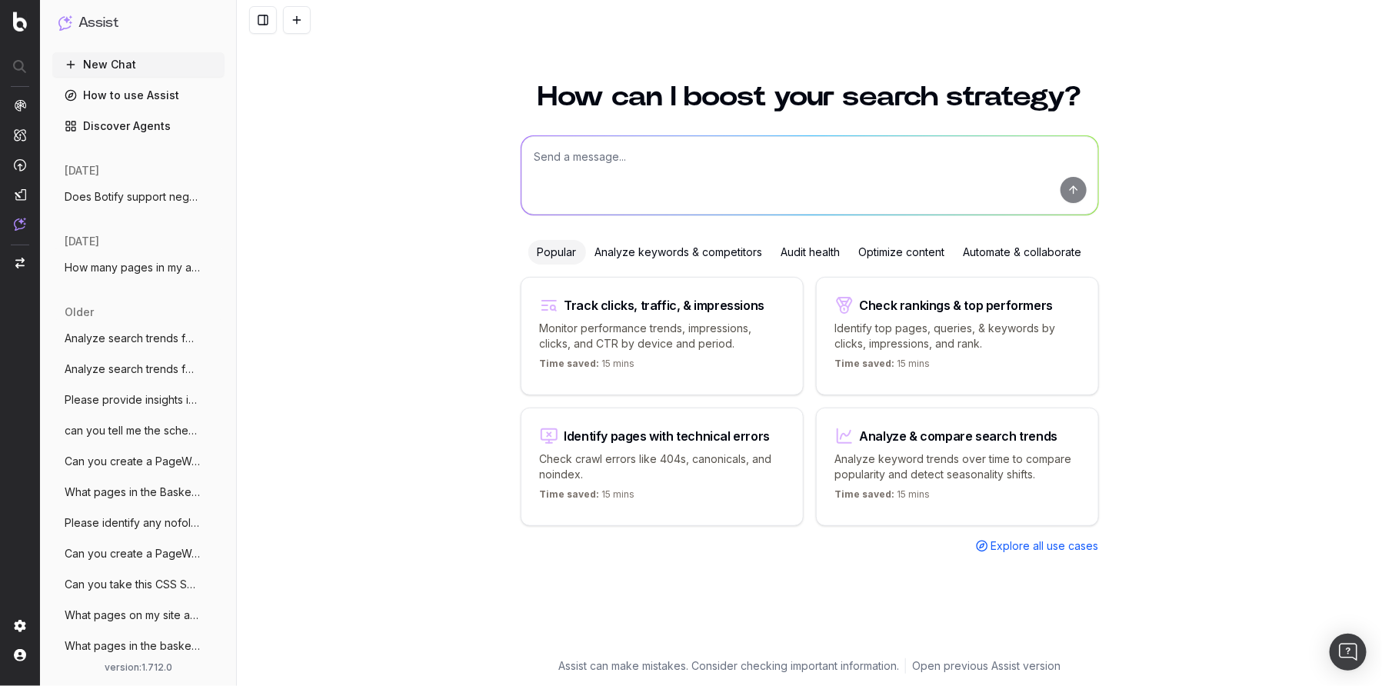
click at [580, 181] on textarea at bounding box center [809, 175] width 577 height 78
paste textarea "What can I do with SmartIndex in Botify?"
type textarea "What can I do with SmartIndex in Botify?"
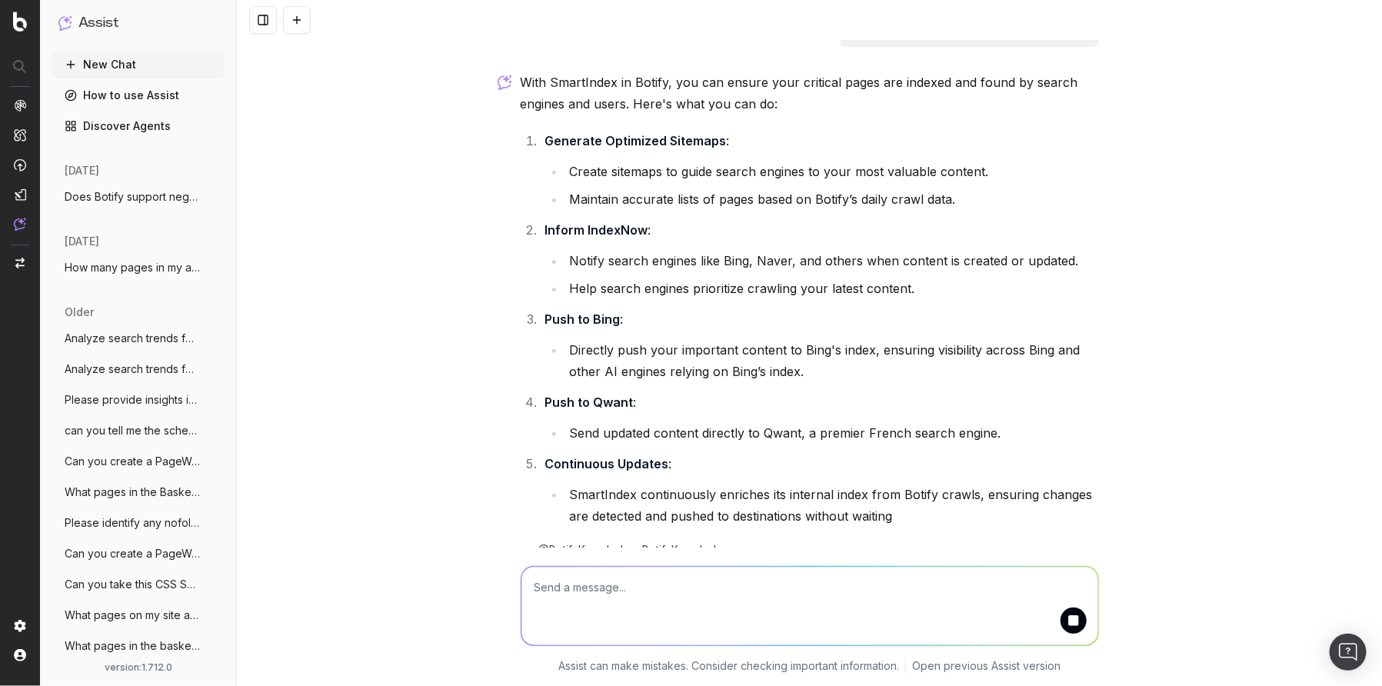
scroll to position [48, 0]
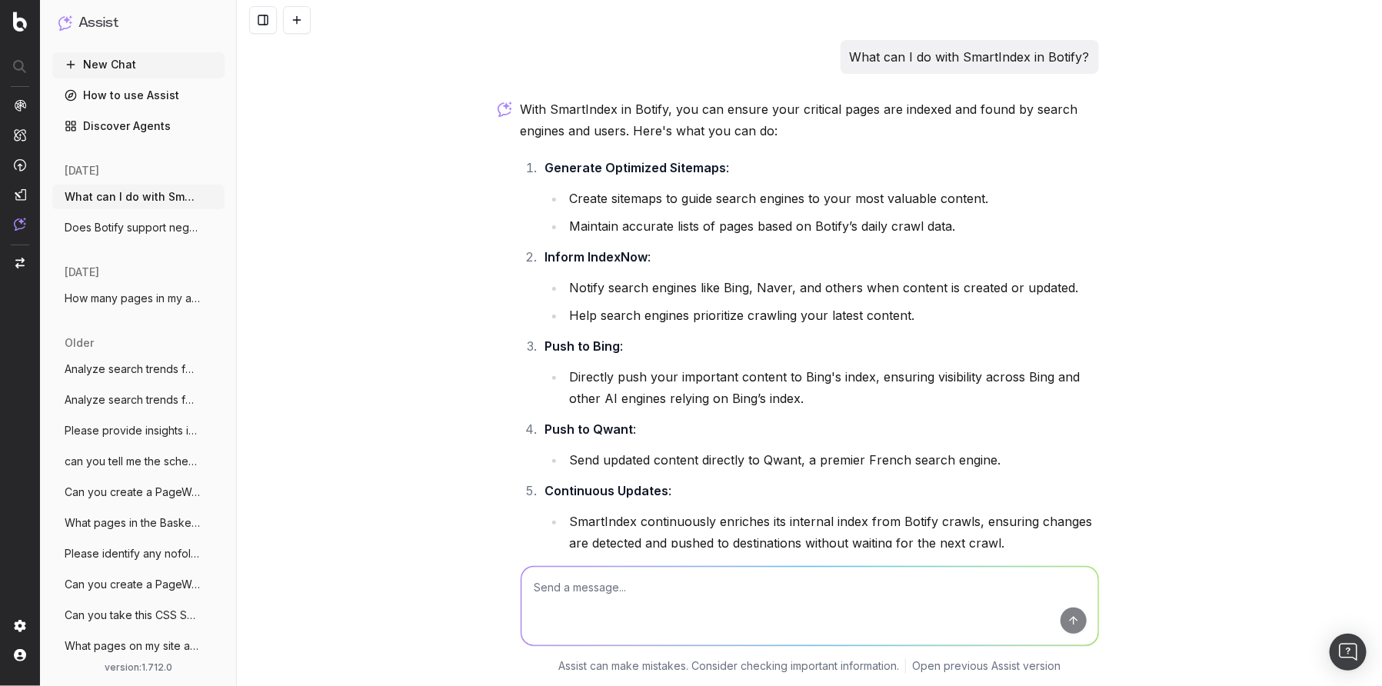
click at [109, 432] on span "Please provide insights into why traffic" at bounding box center [132, 430] width 135 height 15
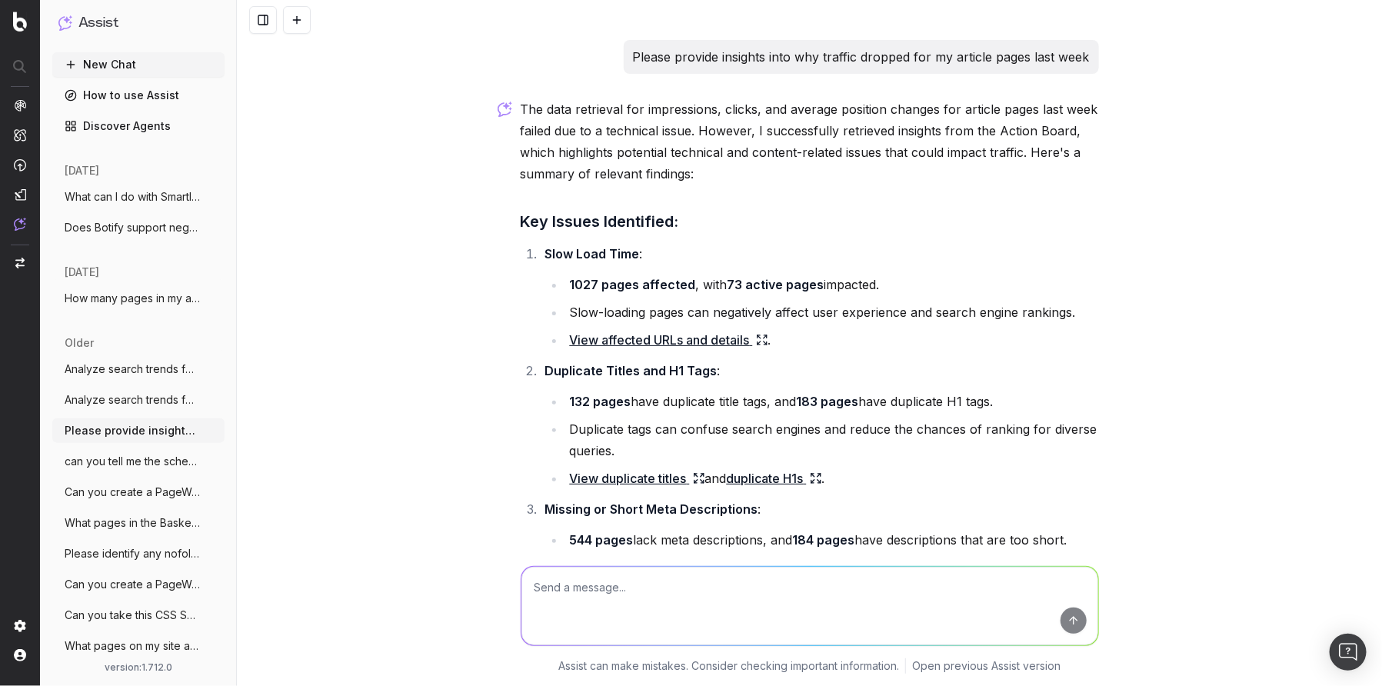
click at [766, 477] on link "duplicate H1s" at bounding box center [774, 478] width 95 height 22
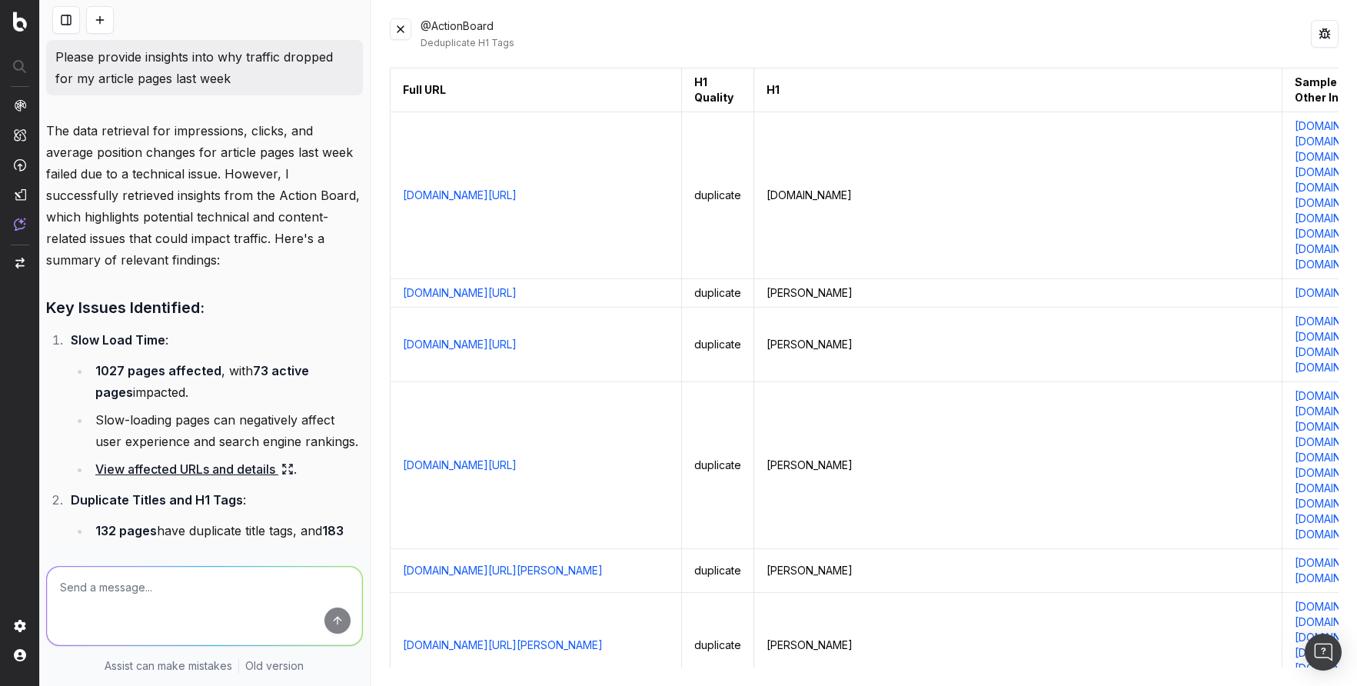
click at [129, 480] on link "View affected URLs and details" at bounding box center [194, 469] width 198 height 22
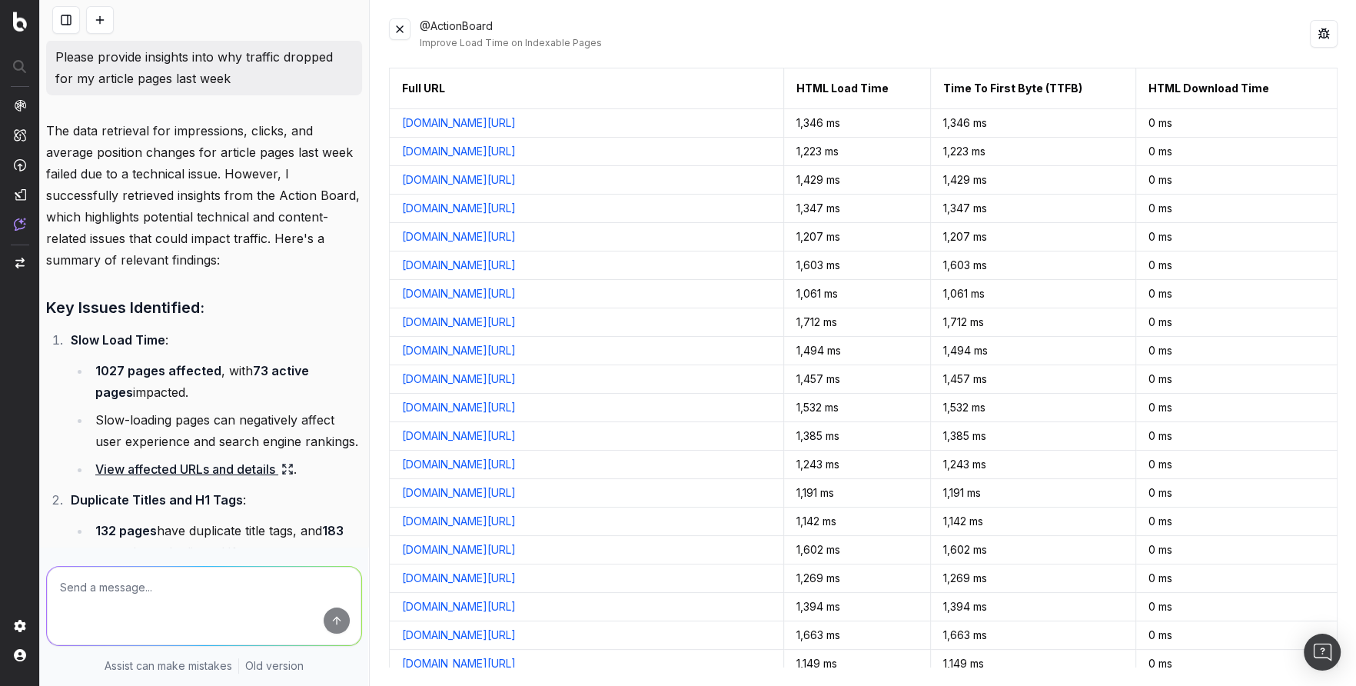
click at [407, 27] on button at bounding box center [400, 29] width 22 height 22
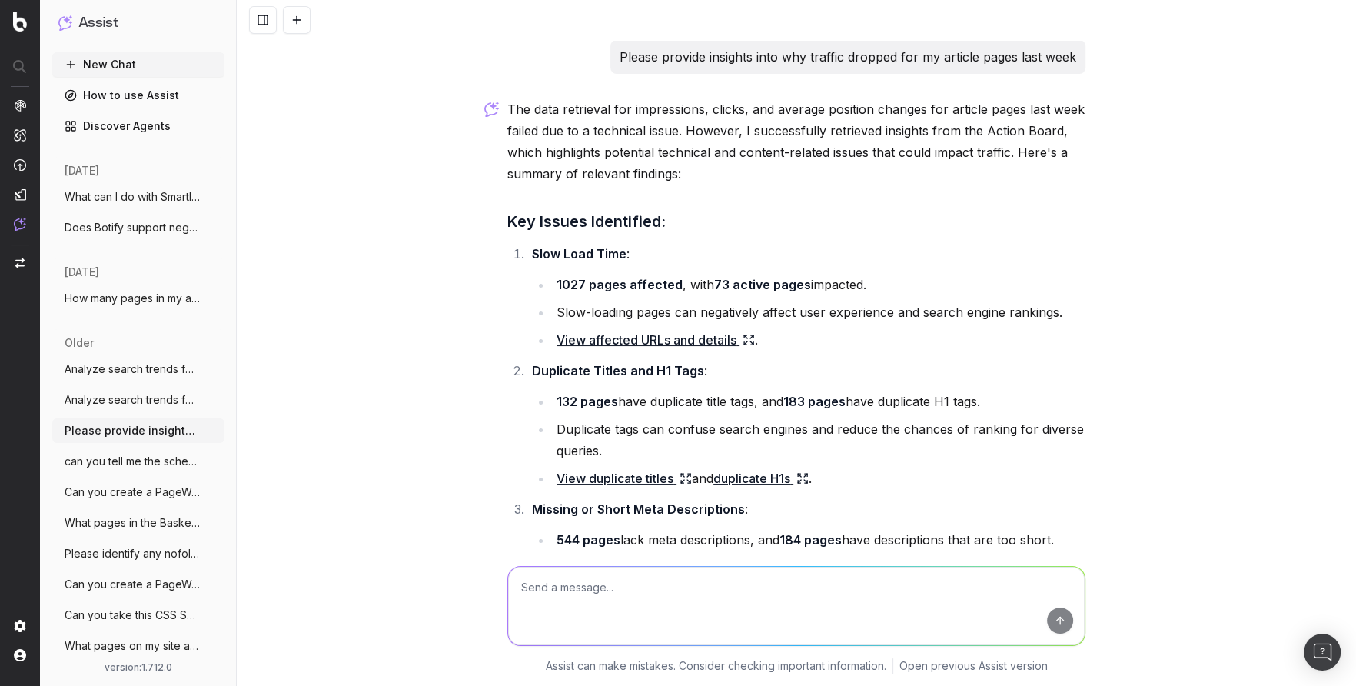
click at [115, 201] on span "What can I do with SmartIndex in Botify?" at bounding box center [132, 196] width 135 height 15
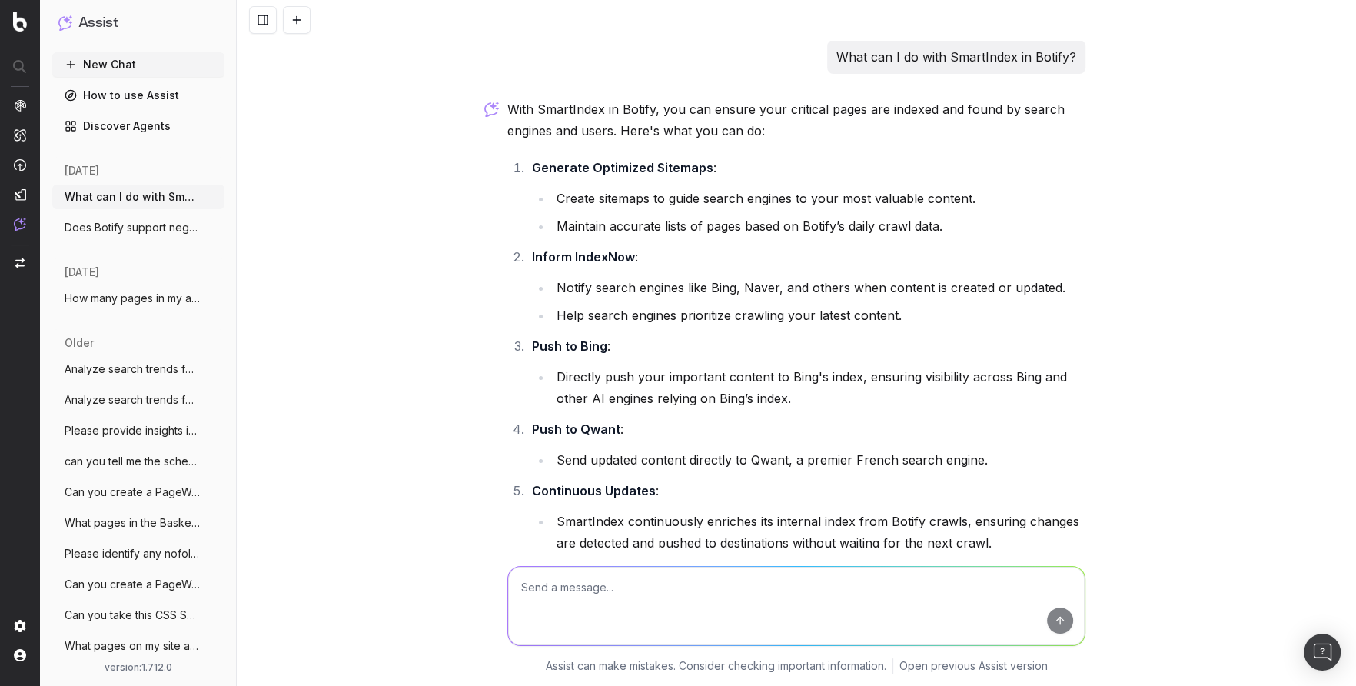
click at [593, 604] on textarea at bounding box center [796, 606] width 577 height 78
paste textarea "What can I do with IndexNow in Botify?"
type textarea "What can I do with IndexNow in Botify?"
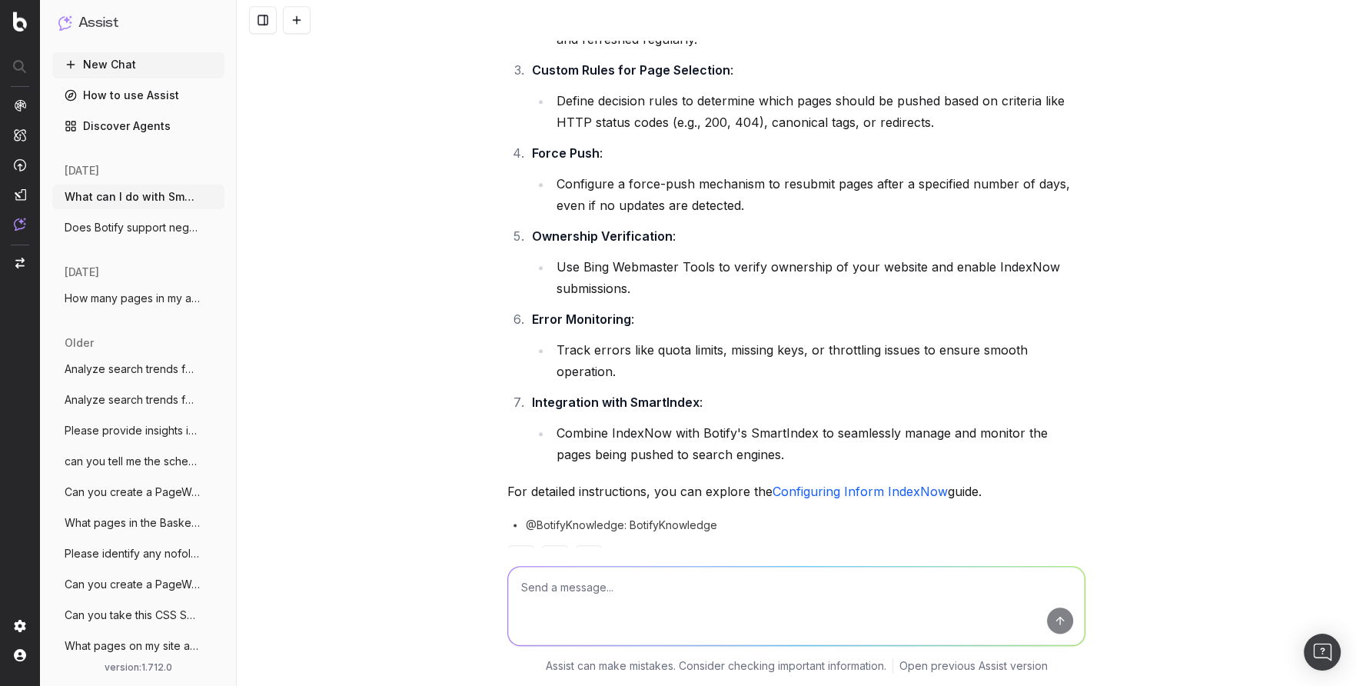
scroll to position [1059, 0]
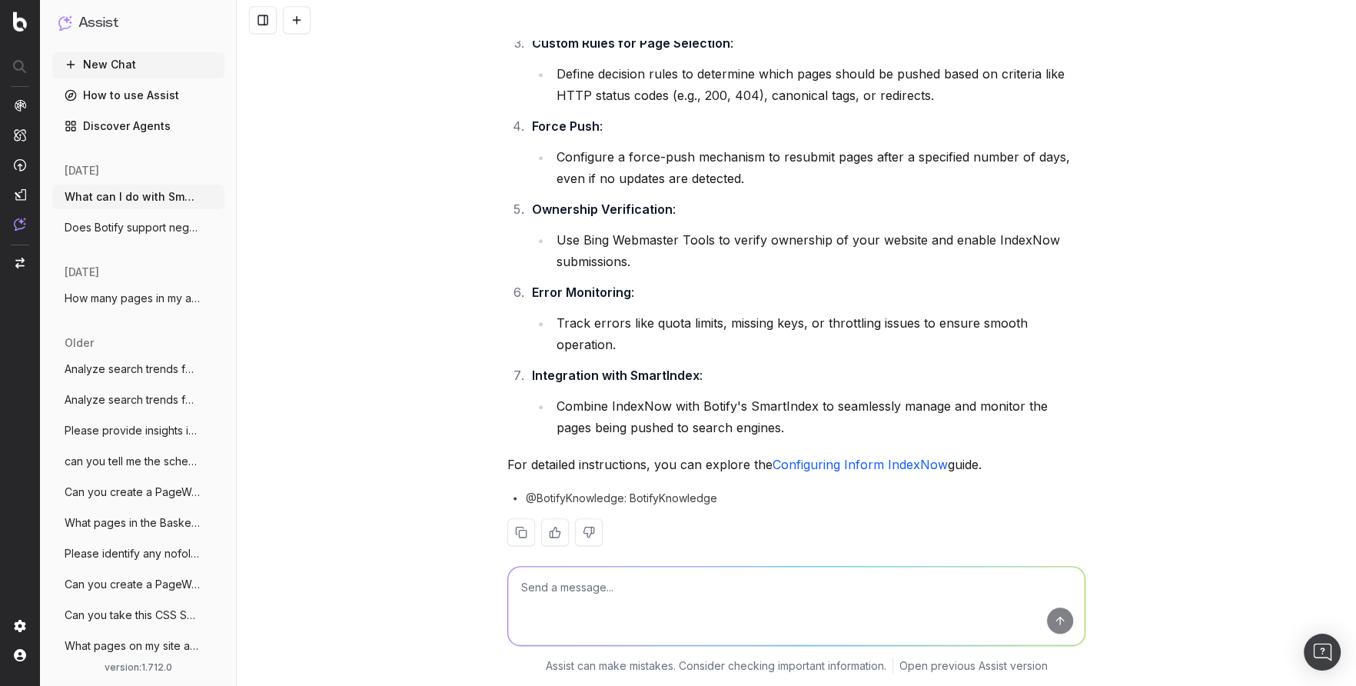
click at [855, 612] on textarea at bounding box center [796, 606] width 577 height 78
type textarea "How can I access IndexNow?"
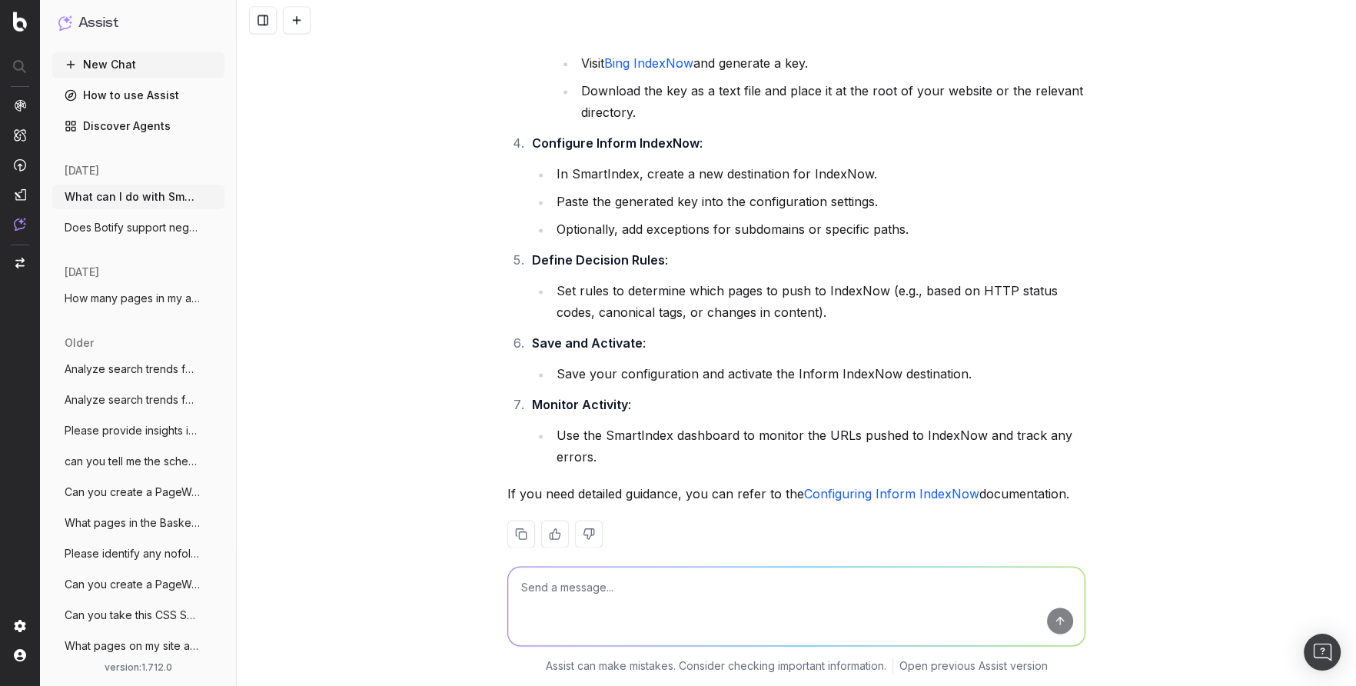
scroll to position [1945, 0]
click at [123, 53] on button "New Chat" at bounding box center [138, 64] width 172 height 25
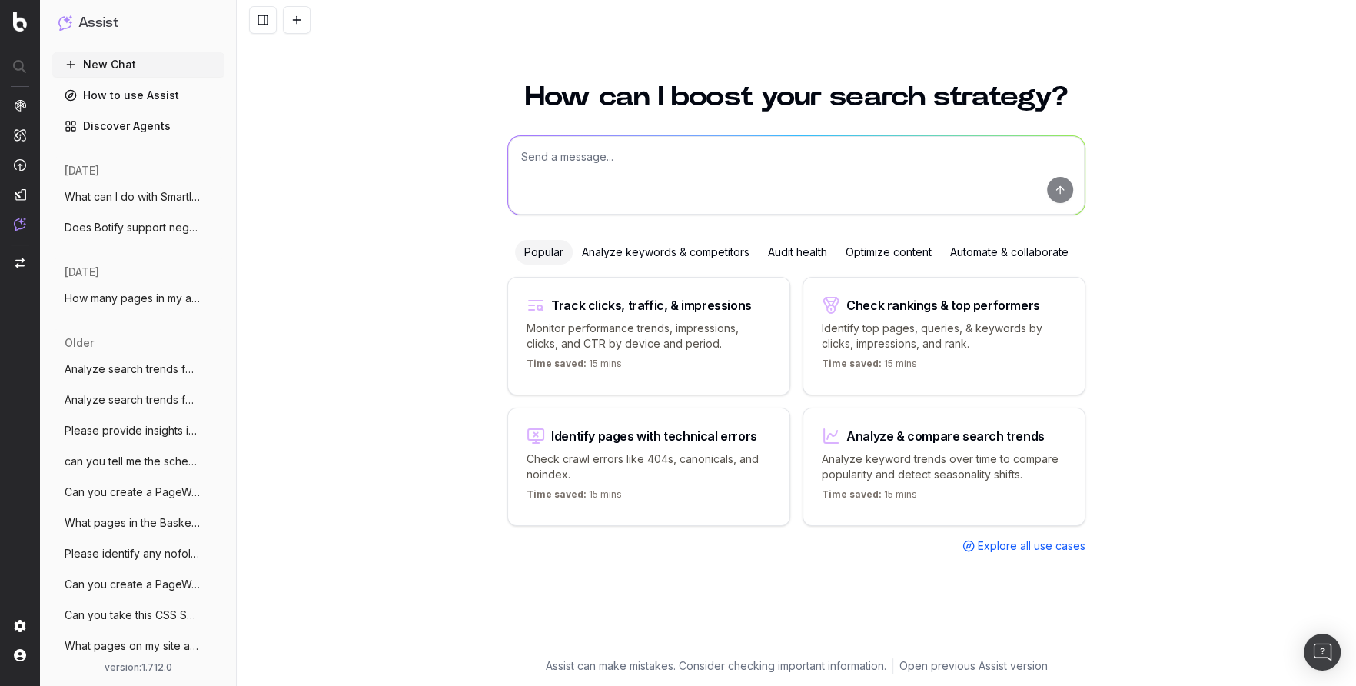
click at [710, 166] on textarea at bounding box center [796, 175] width 577 height 78
paste textarea "Is the search volume column the average daily search volume?"
type textarea "Is the search volume column the average daily search volume?"
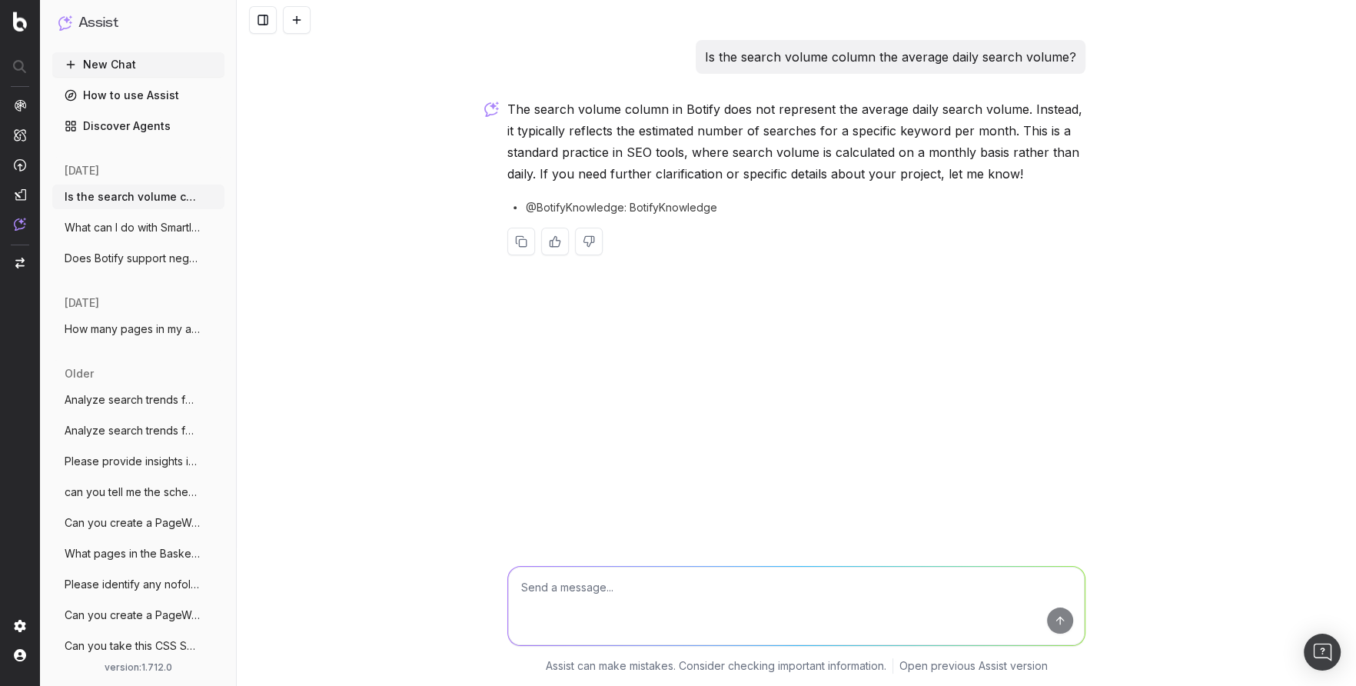
click at [115, 61] on button "New Chat" at bounding box center [138, 64] width 172 height 25
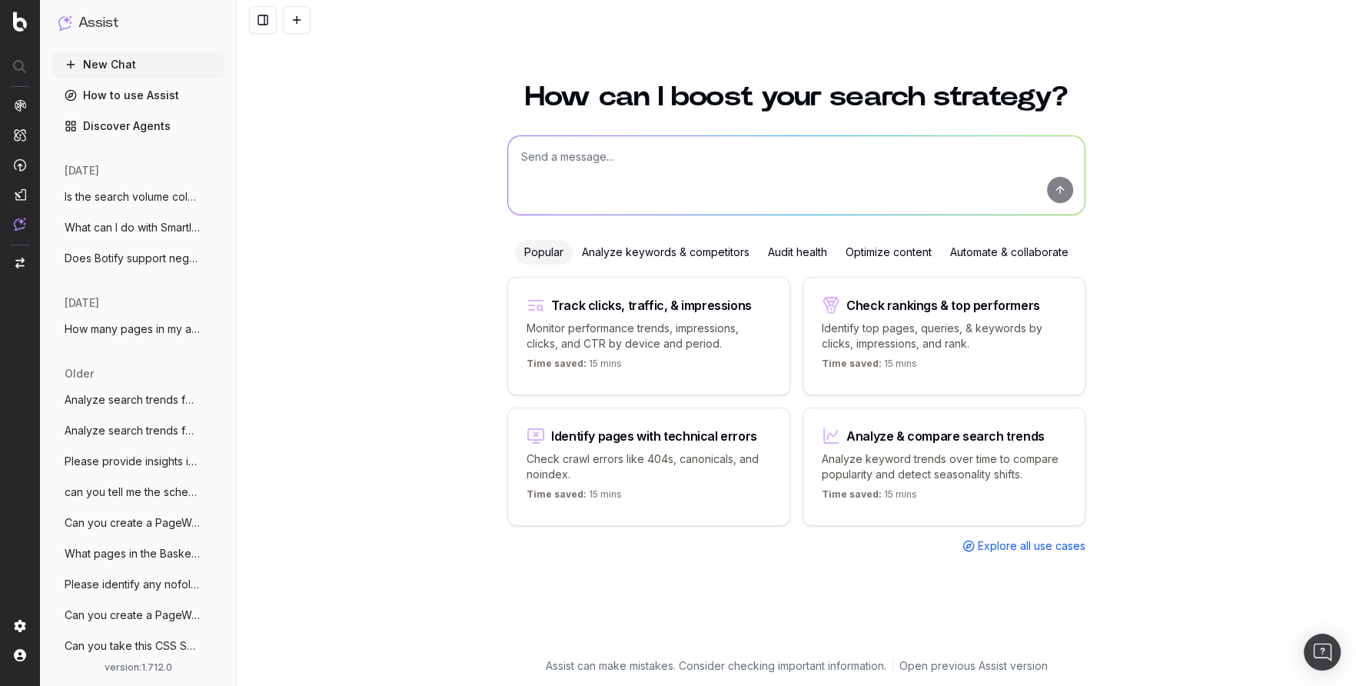
click at [584, 169] on textarea at bounding box center [796, 175] width 577 height 78
paste textarea "If I want to use Cloudflare for log files, is there anything special I need to …"
type textarea "If I want to use Cloudflare for log files, is there anything special I need to …"
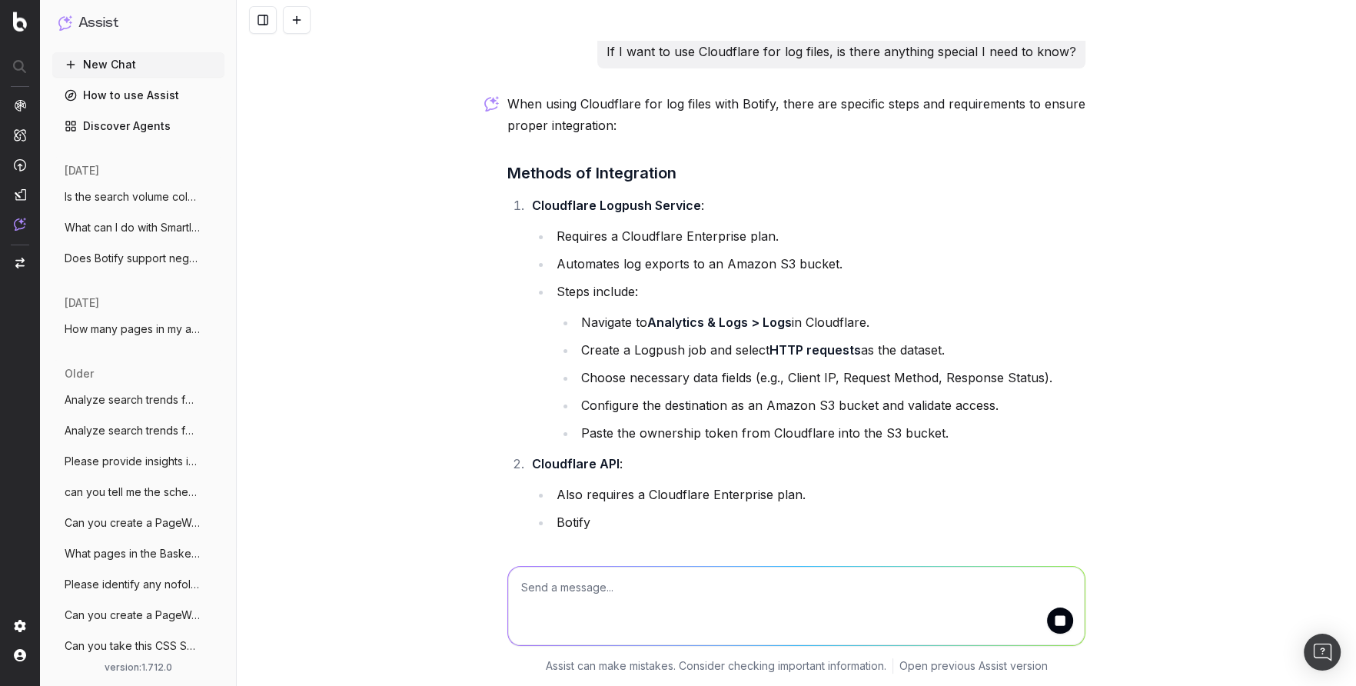
scroll to position [8, 0]
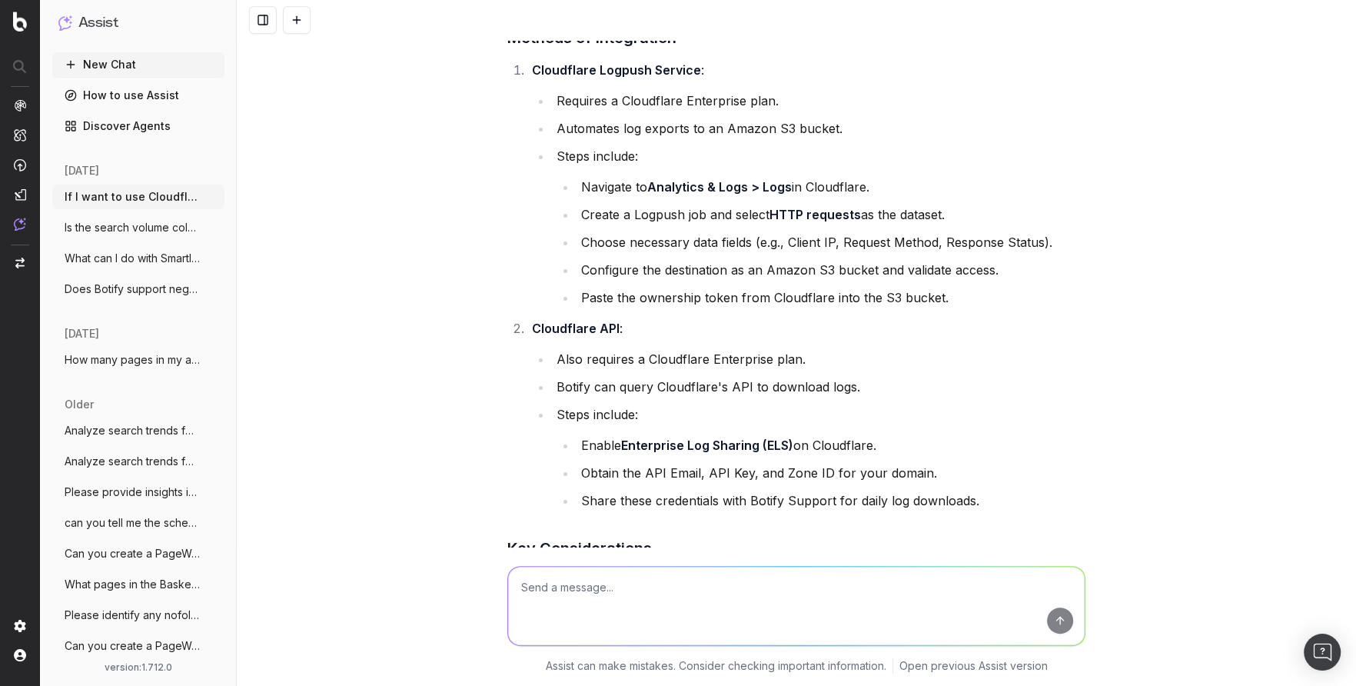
scroll to position [393, 0]
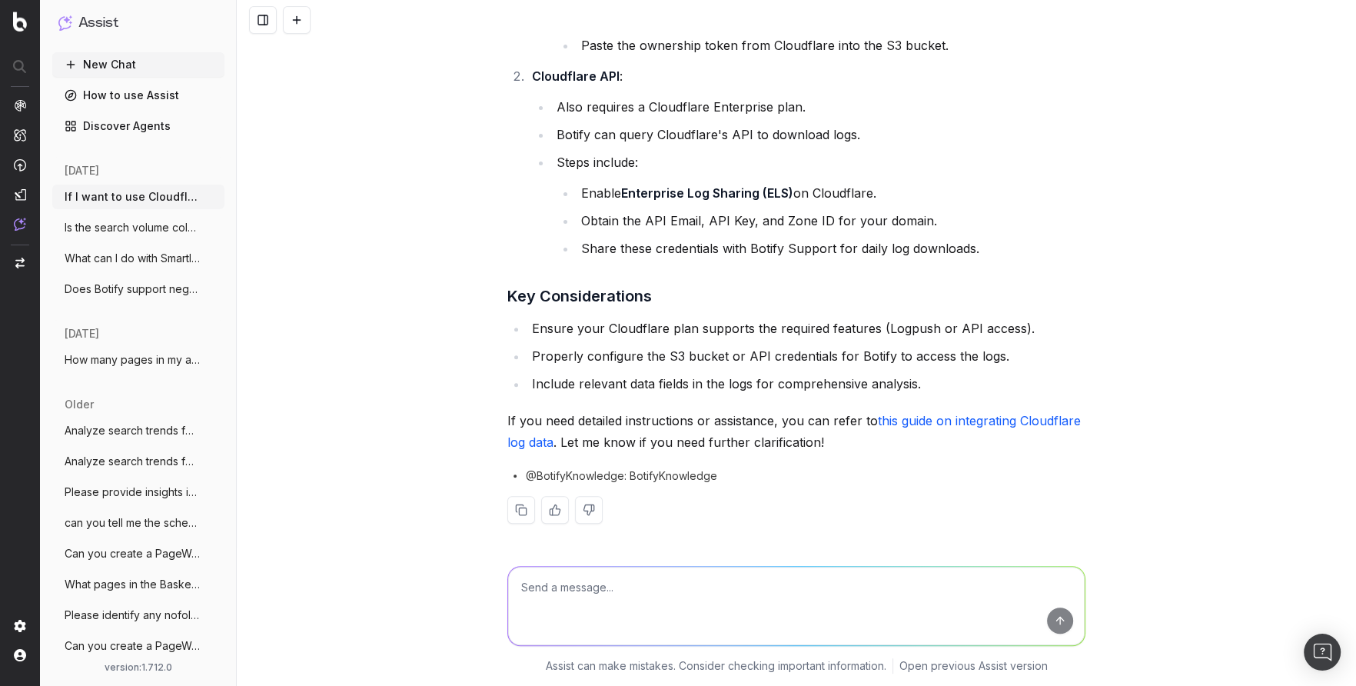
click at [932, 421] on link "this guide on integrating Cloudflare log data" at bounding box center [795, 431] width 577 height 37
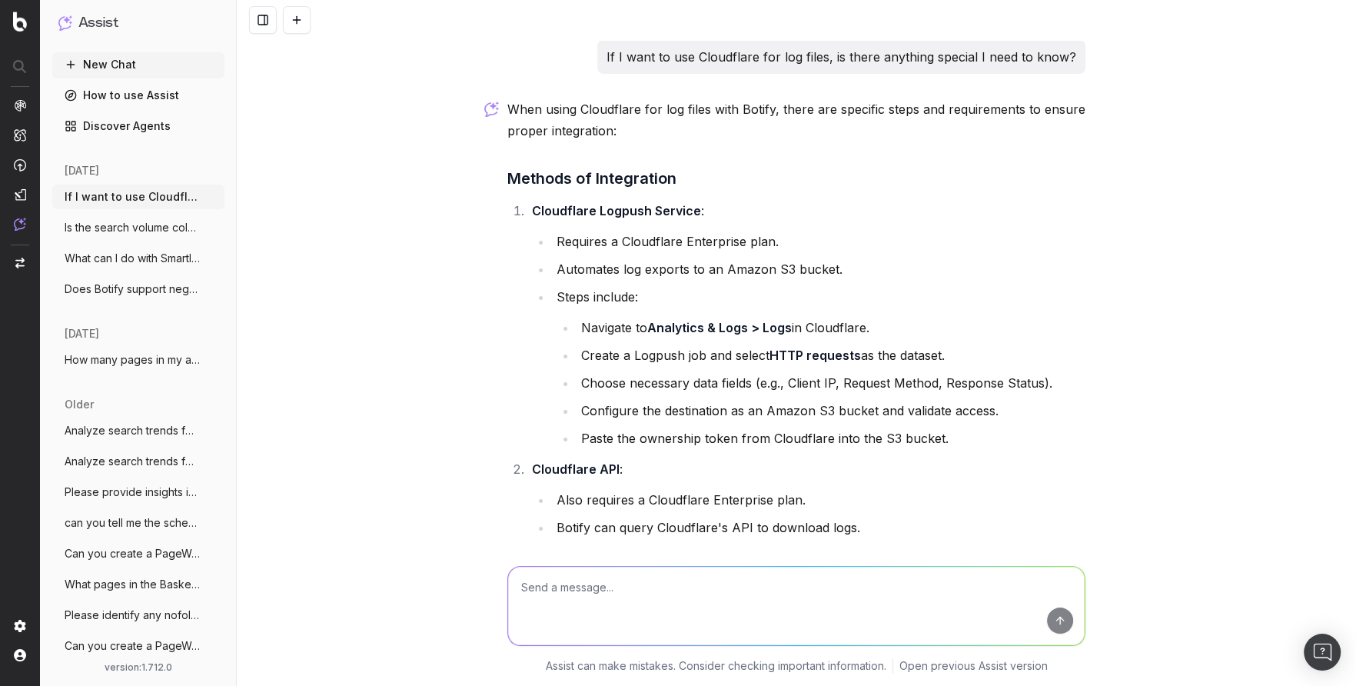
click at [128, 68] on button "New Chat" at bounding box center [138, 64] width 172 height 25
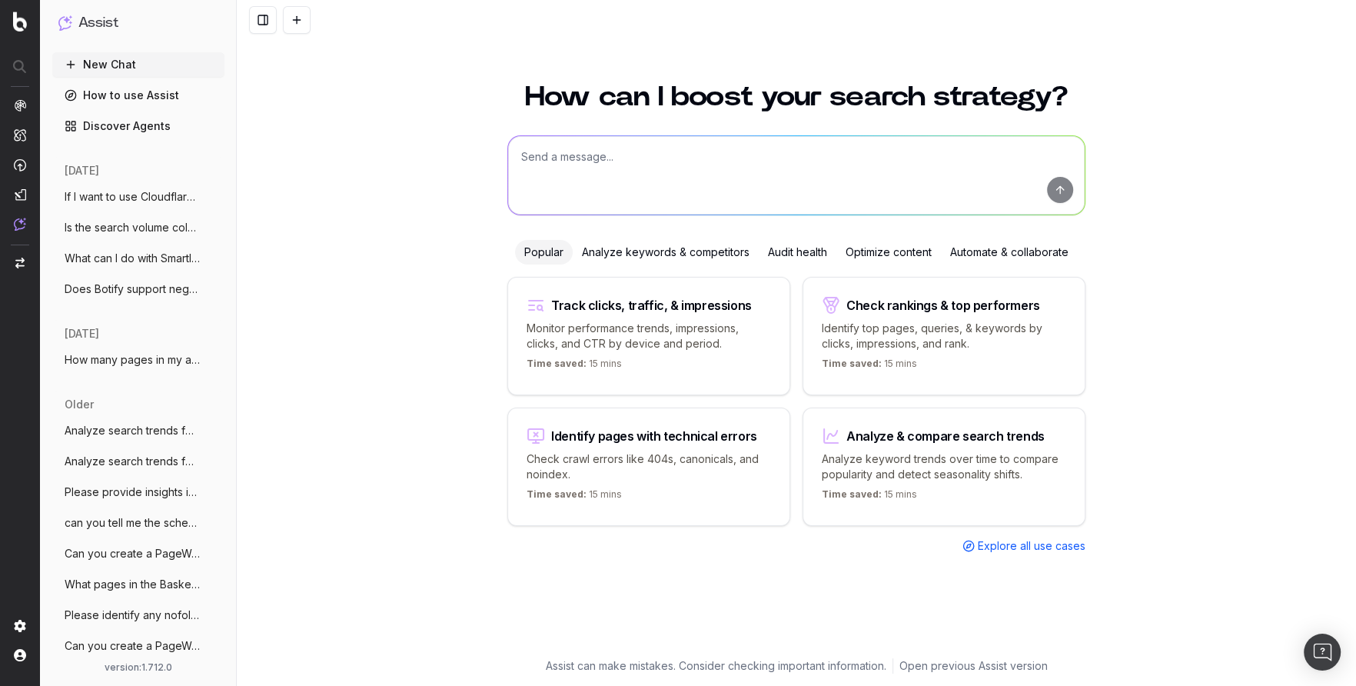
click at [604, 166] on textarea at bounding box center [796, 175] width 577 height 78
paste textarea "How do I use regex in Botify to find keywords?"
type textarea "How do I use regex in Botify to find keywords?"
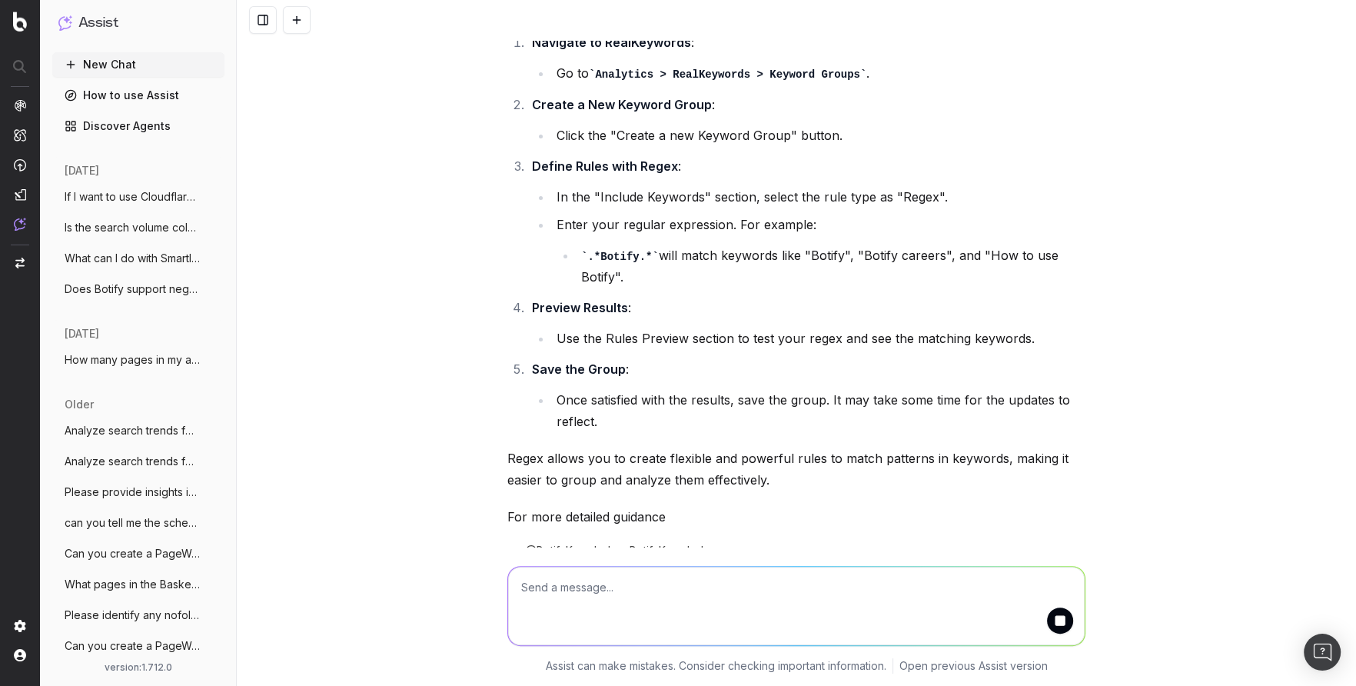
scroll to position [147, 0]
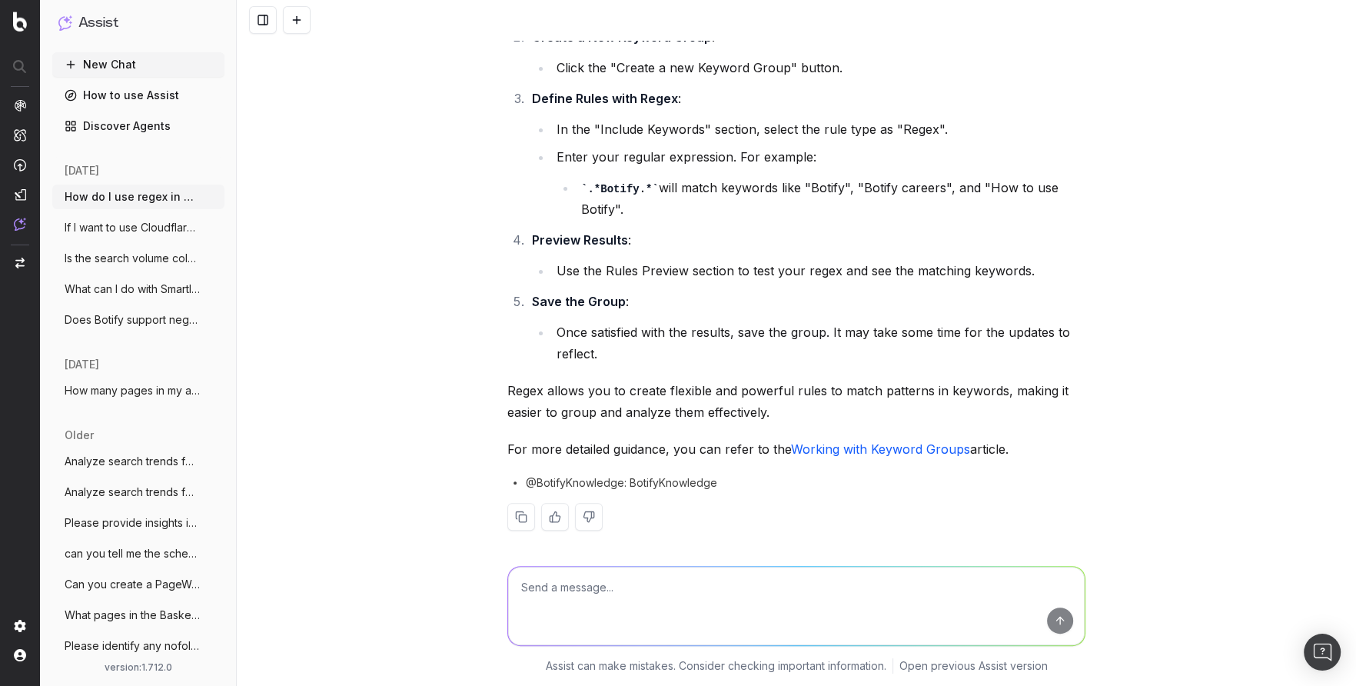
scroll to position [199, 0]
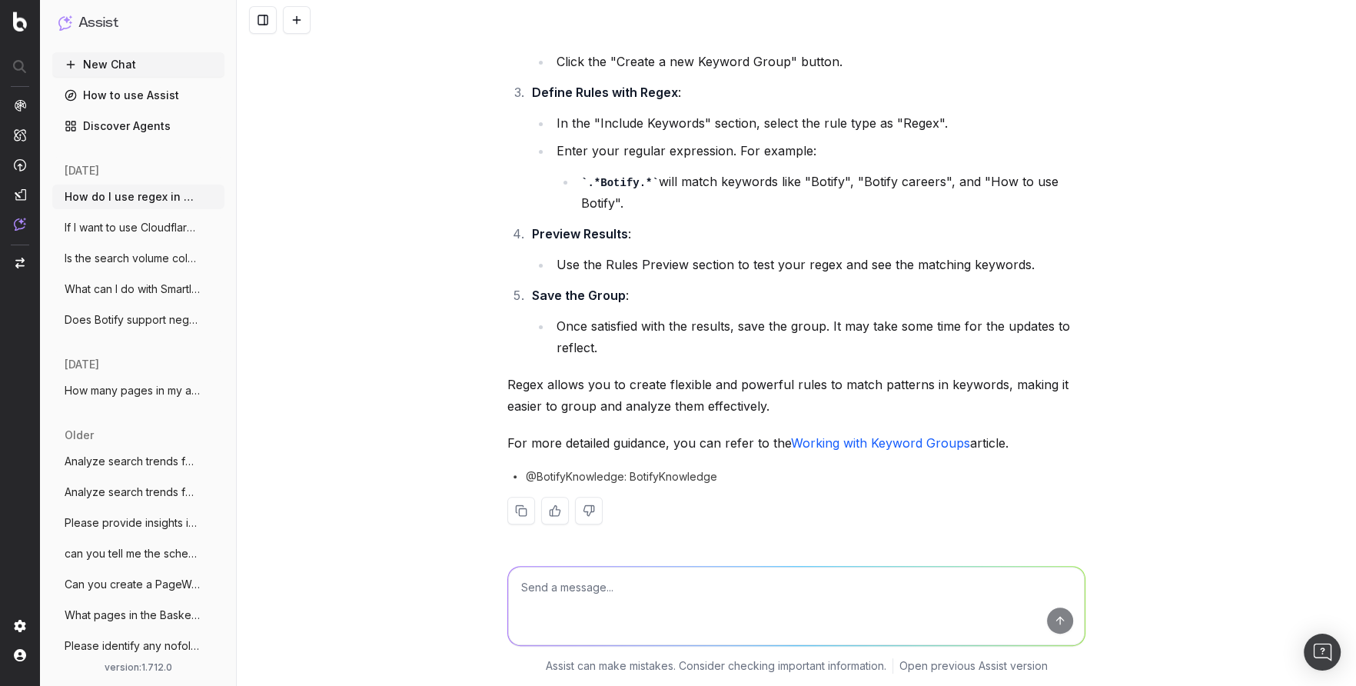
click at [96, 59] on button "New Chat" at bounding box center [138, 64] width 172 height 25
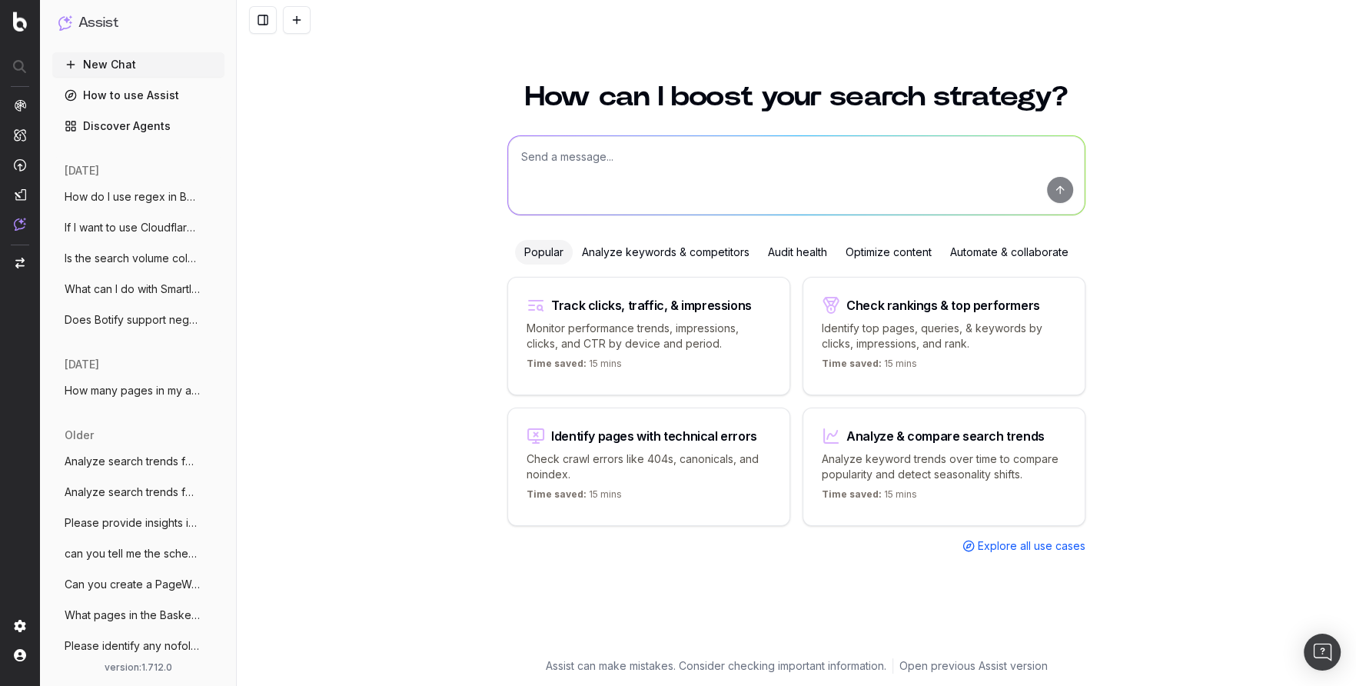
click at [577, 171] on textarea at bounding box center [796, 175] width 577 height 78
paste textarea "How can Botify help me set up my sitemaps?"
type textarea "How can Botify help me set up my sitemaps?"
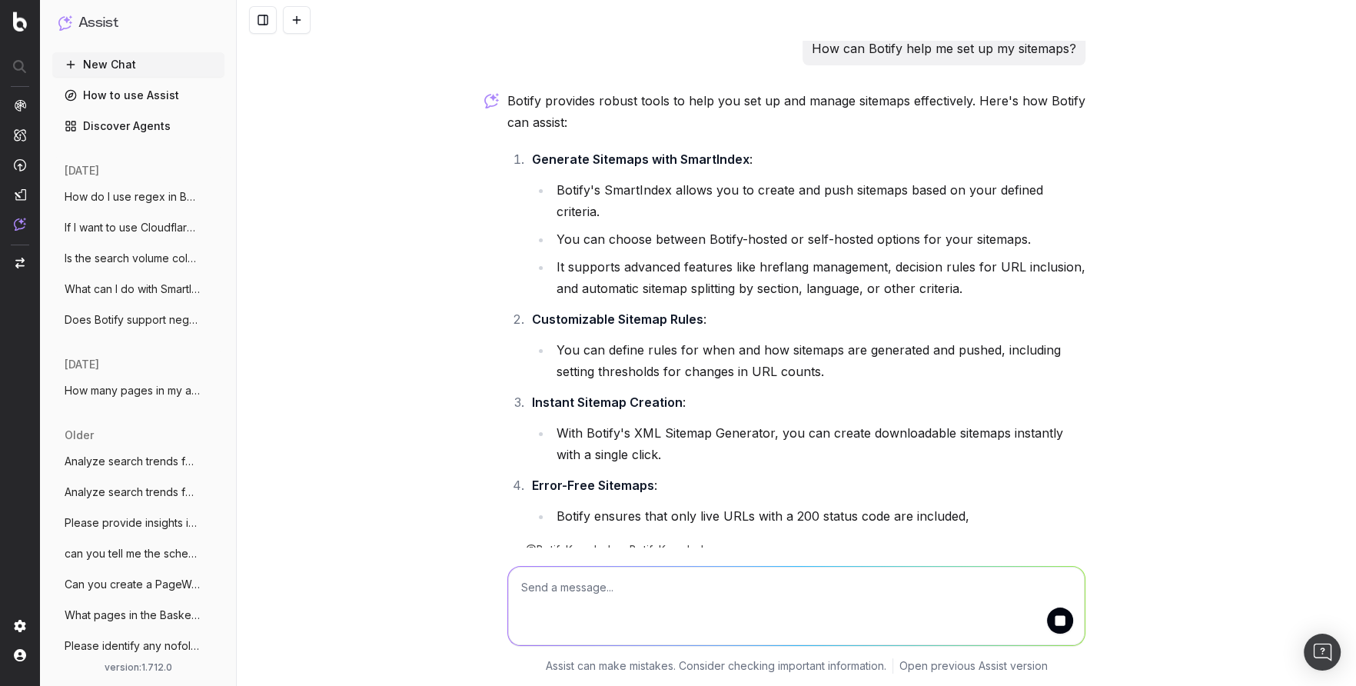
scroll to position [12, 0]
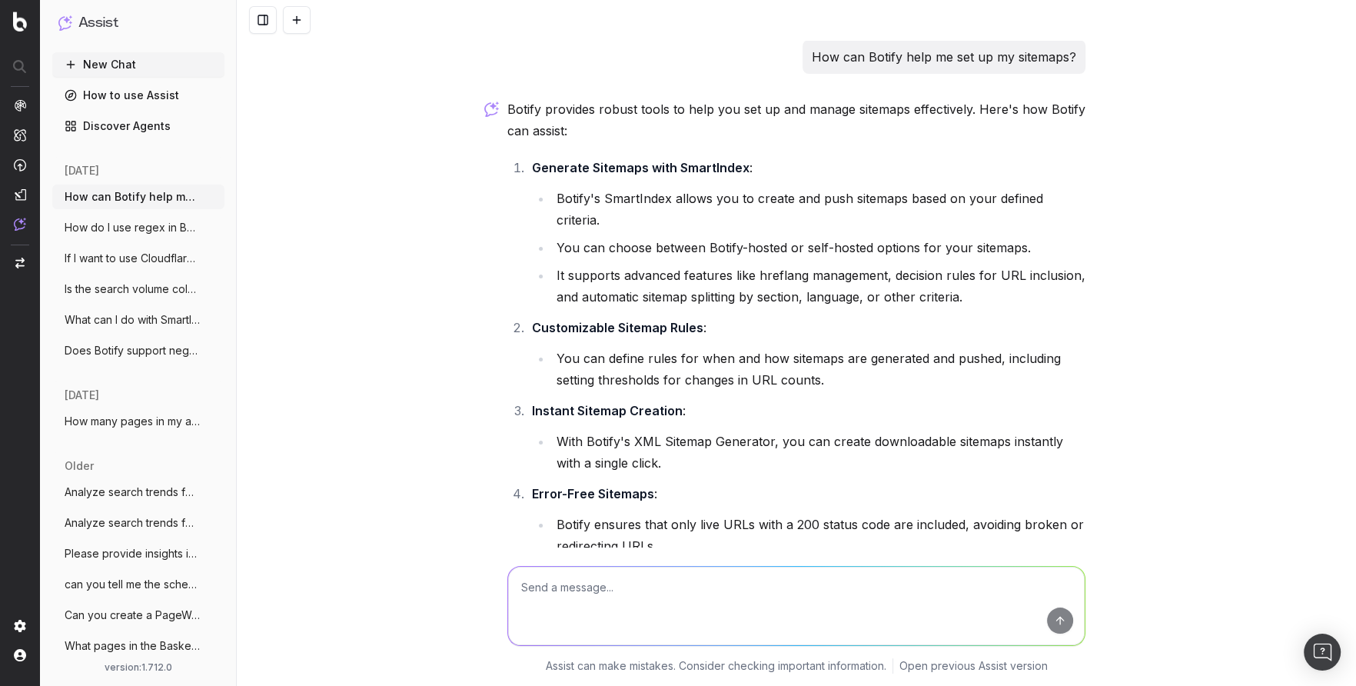
click at [101, 60] on button "New Chat" at bounding box center [138, 64] width 172 height 25
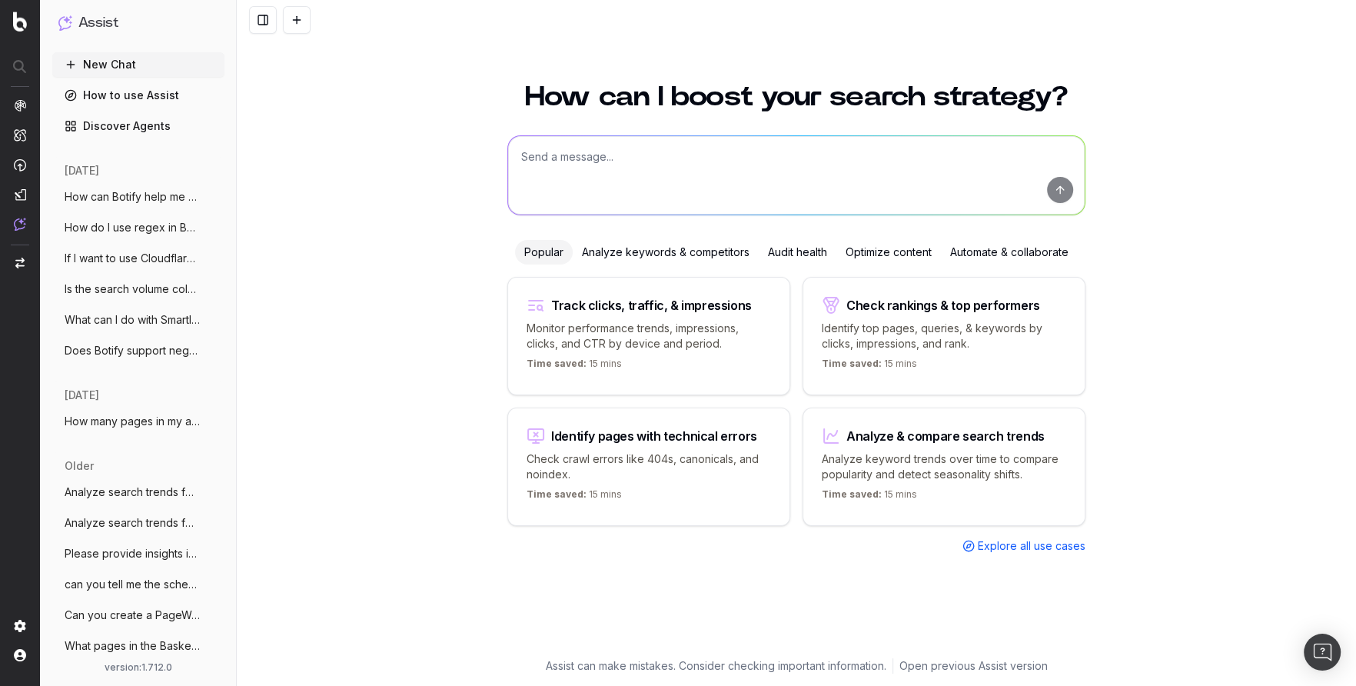
click at [556, 168] on textarea at bounding box center [796, 175] width 577 height 78
type textarea "How do I export data in Botify?"
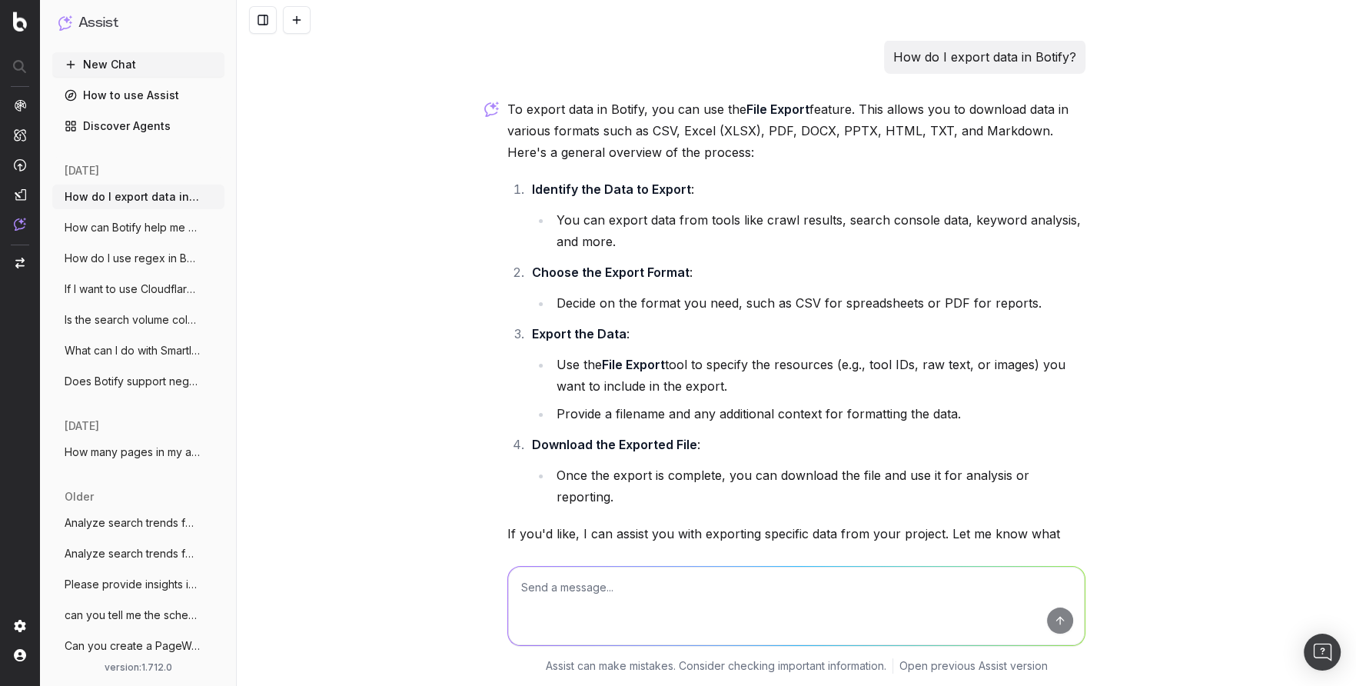
click at [108, 320] on span "Is the search volume column the average" at bounding box center [132, 319] width 135 height 15
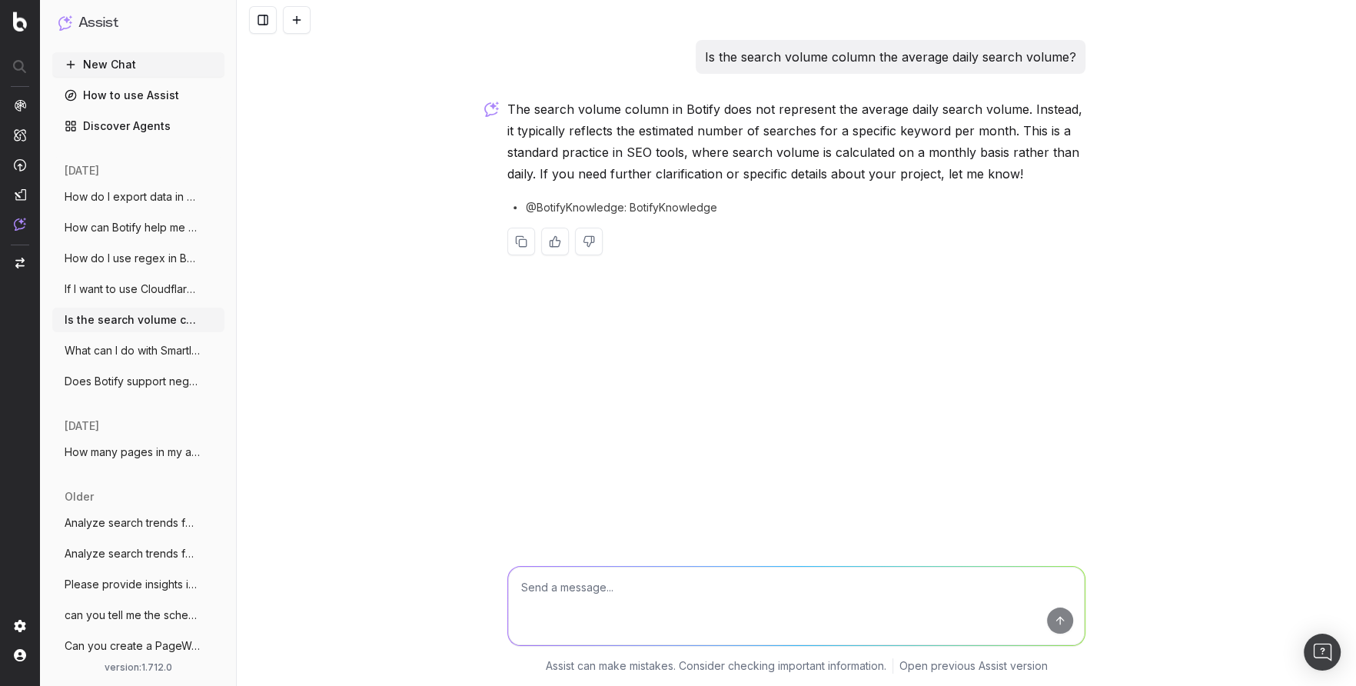
click at [128, 185] on button "How do I export data in Botify?" at bounding box center [138, 197] width 172 height 25
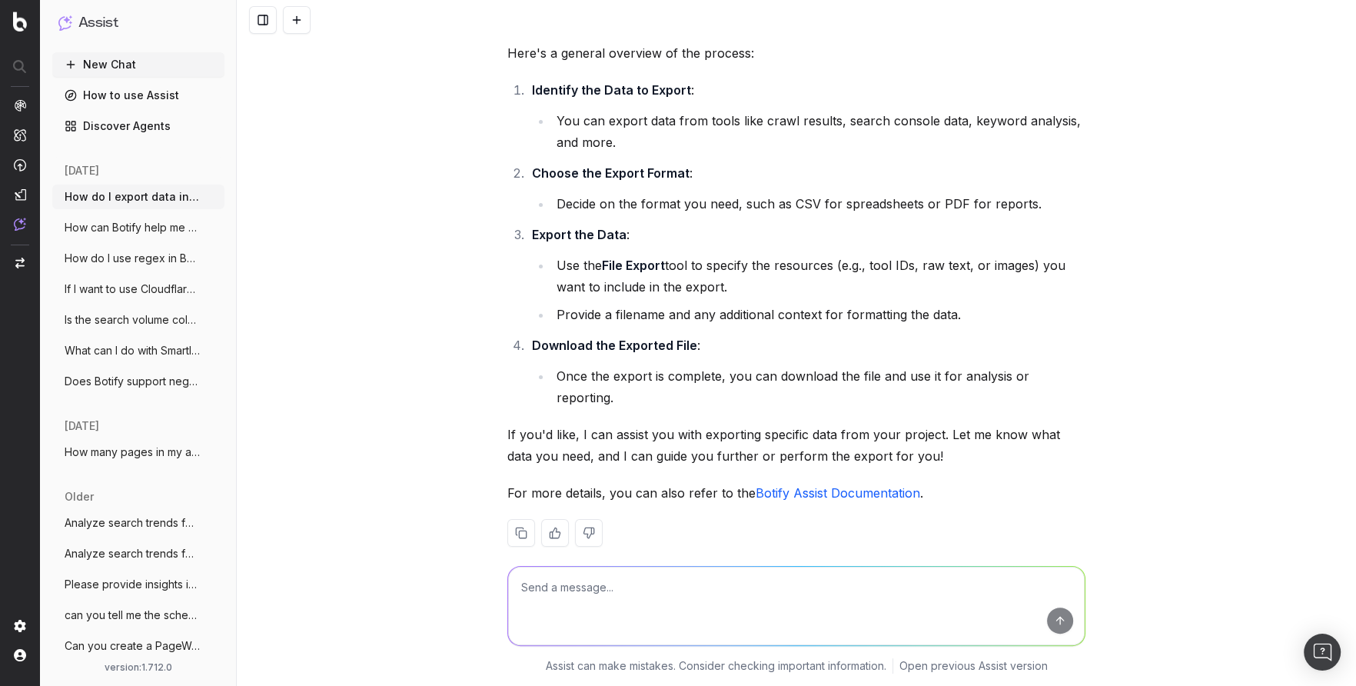
scroll to position [101, 0]
click at [107, 228] on span "How can Botify help me set up my sitemap" at bounding box center [132, 227] width 135 height 15
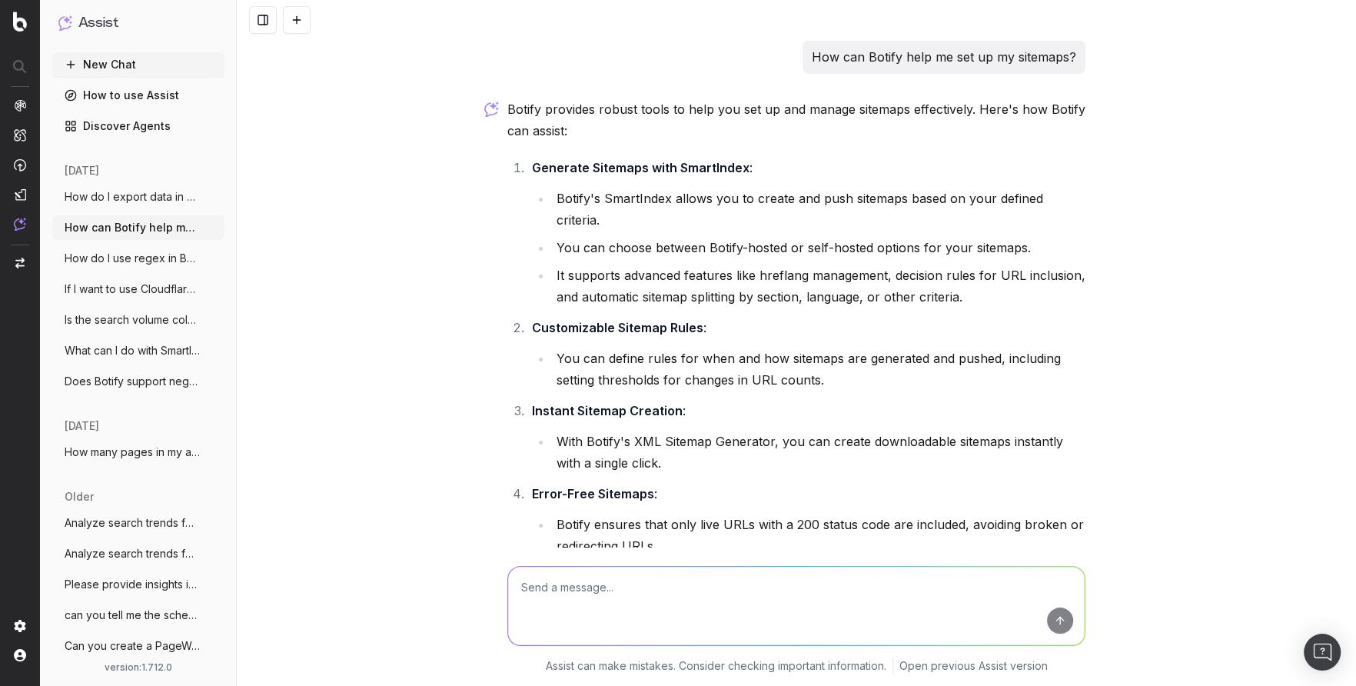
scroll to position [224, 0]
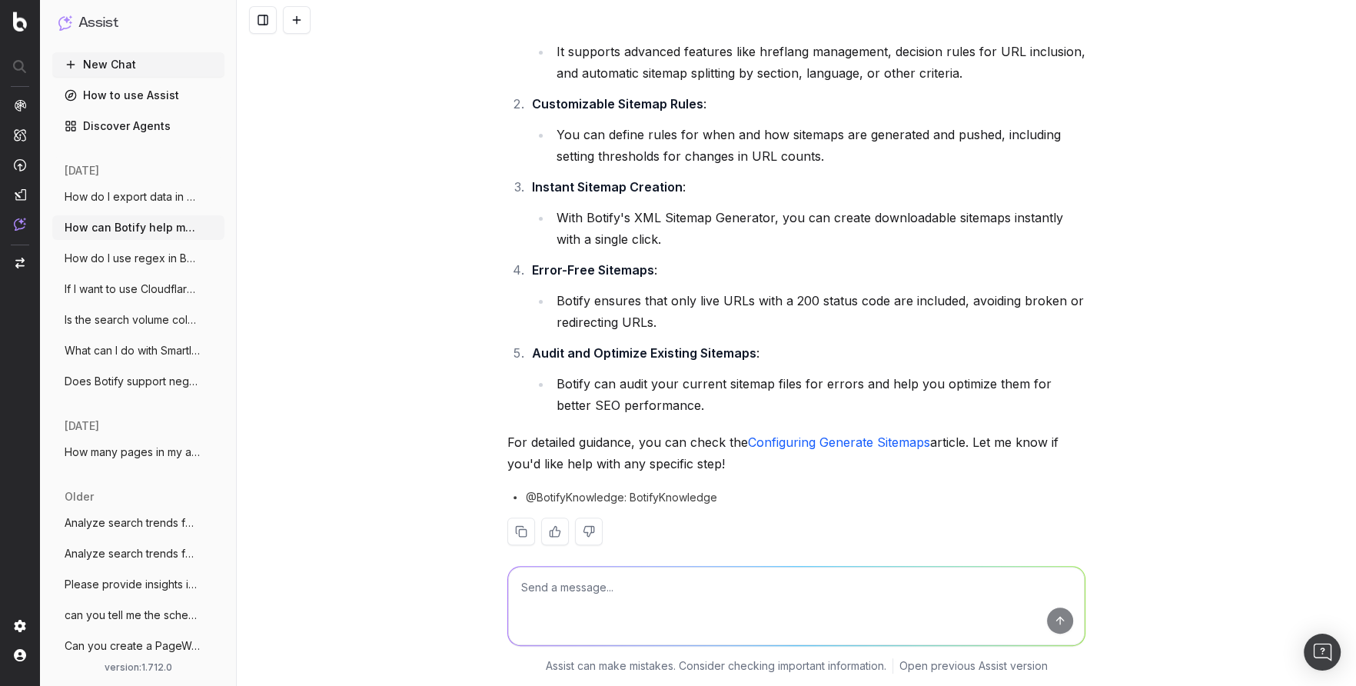
click at [78, 261] on span "How do I use regex in Botify to find key" at bounding box center [132, 258] width 135 height 15
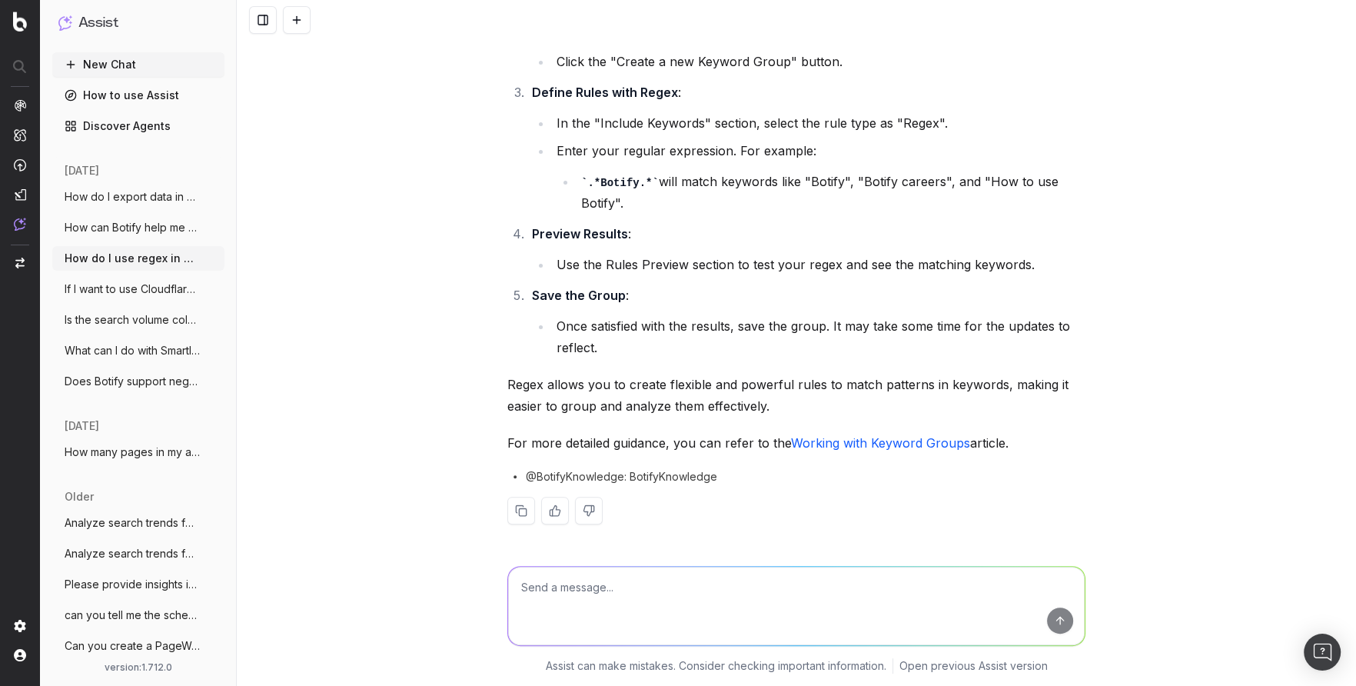
click at [79, 289] on span "If I want to use Cloudflare for log file" at bounding box center [132, 288] width 135 height 15
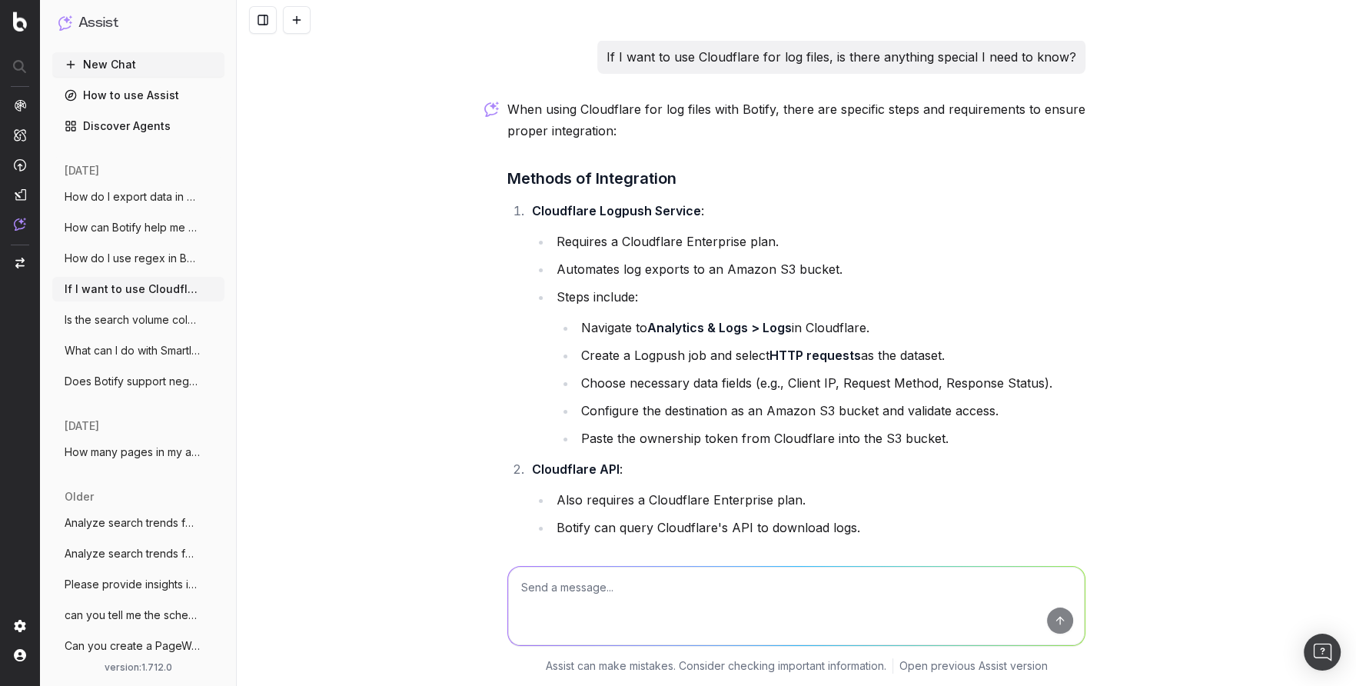
scroll to position [393, 0]
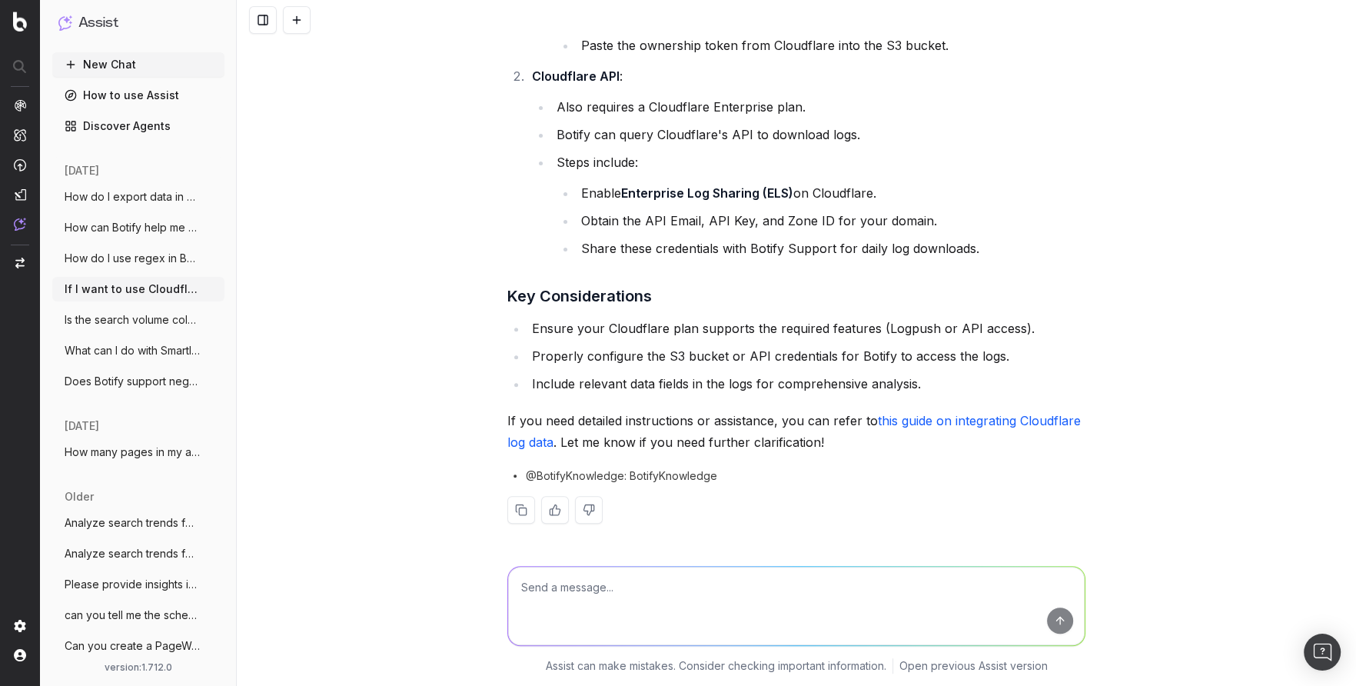
click at [129, 317] on span "Is the search volume column the average" at bounding box center [132, 319] width 135 height 15
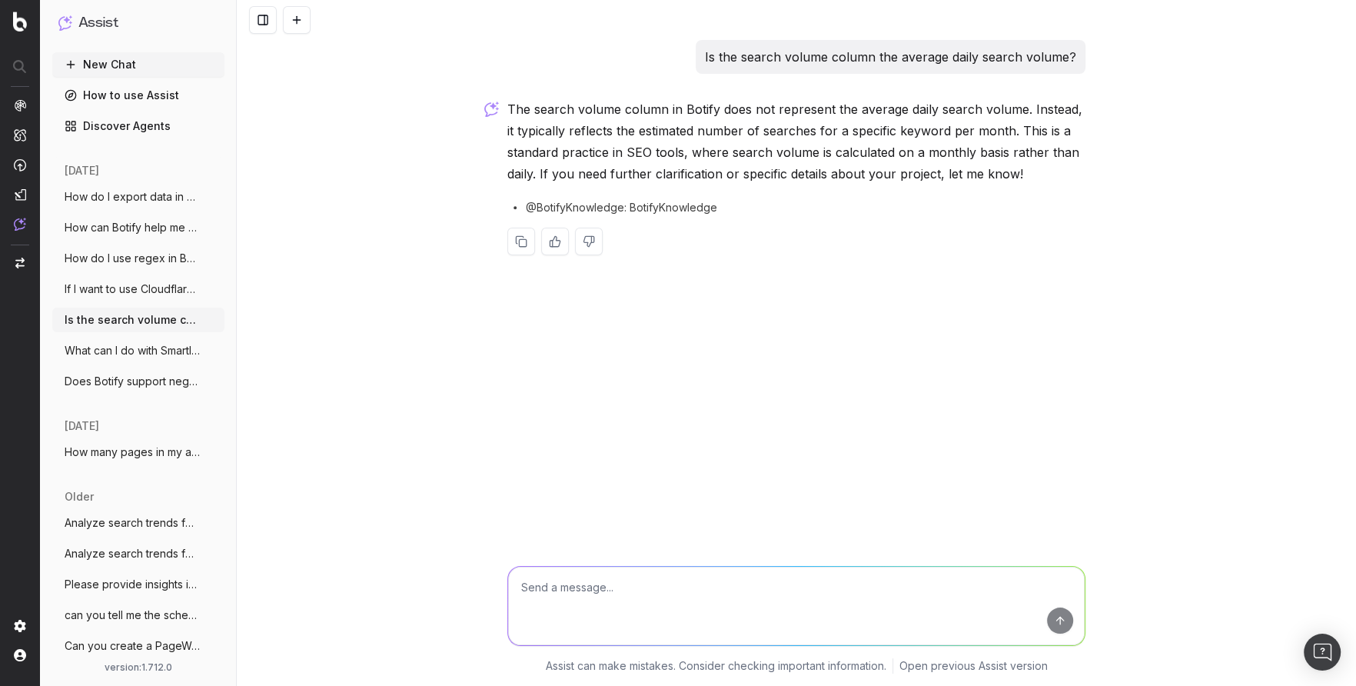
click at [127, 352] on span "What can I do with SmartIndex in Botify?" at bounding box center [132, 350] width 135 height 15
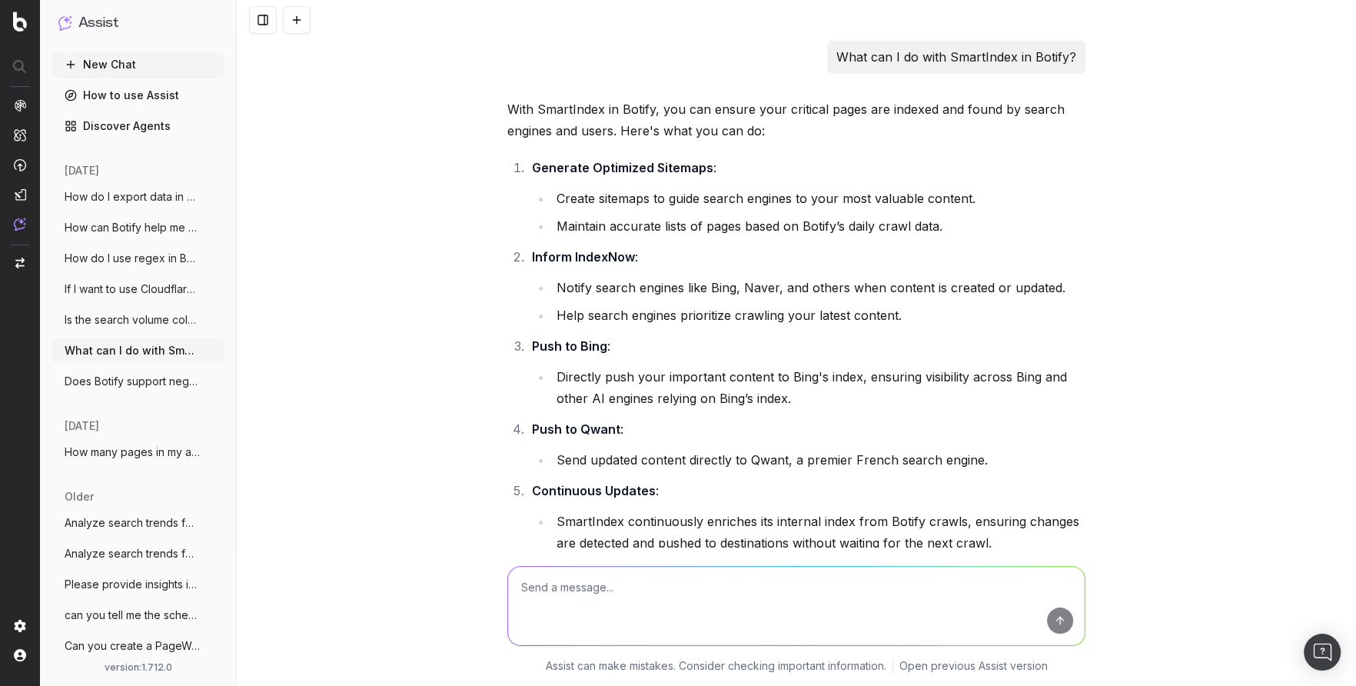
scroll to position [1945, 0]
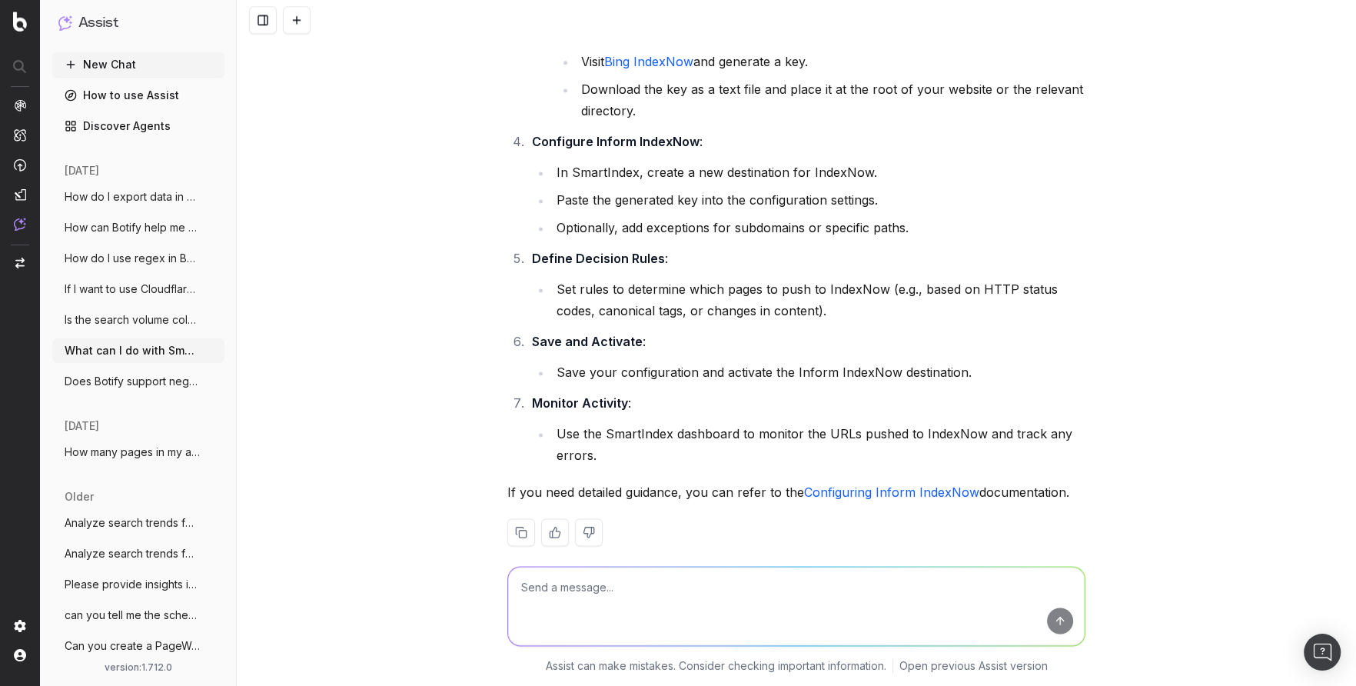
click at [125, 381] on span "Does Botify support negative regex?" at bounding box center [132, 381] width 135 height 15
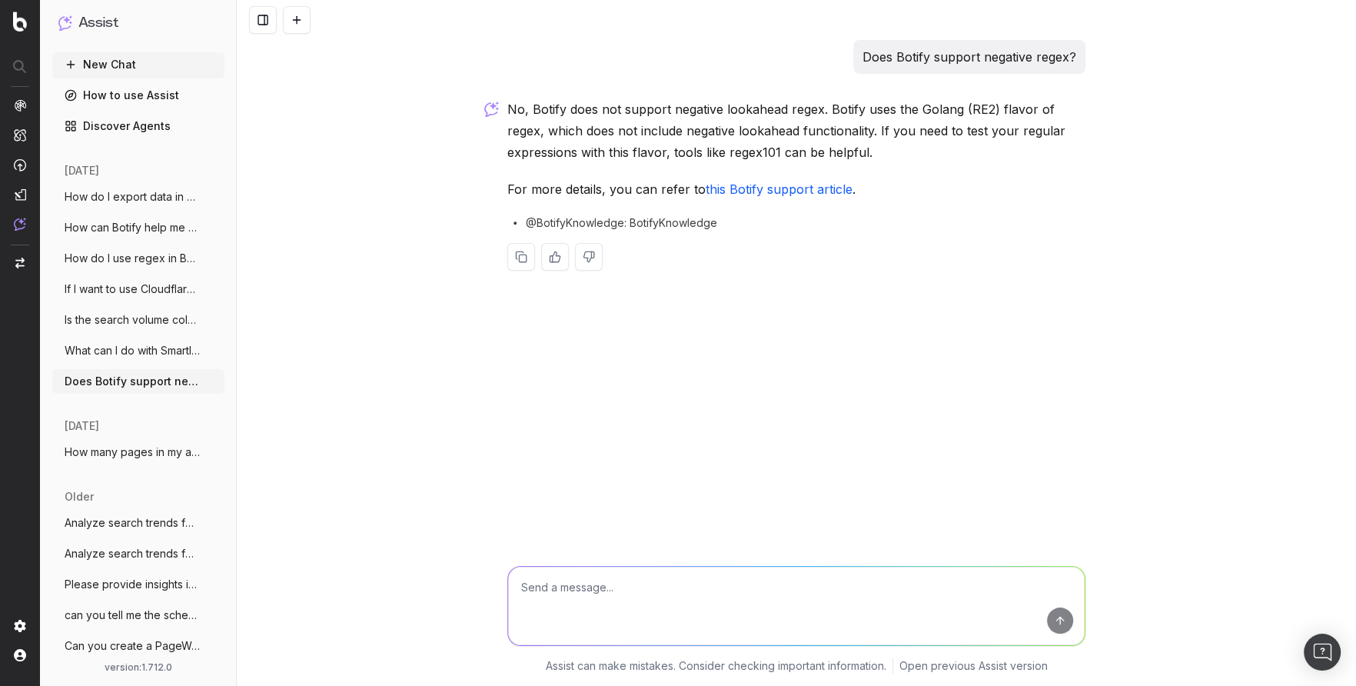
click at [93, 262] on span "How do I use regex in Botify to find key" at bounding box center [132, 258] width 135 height 15
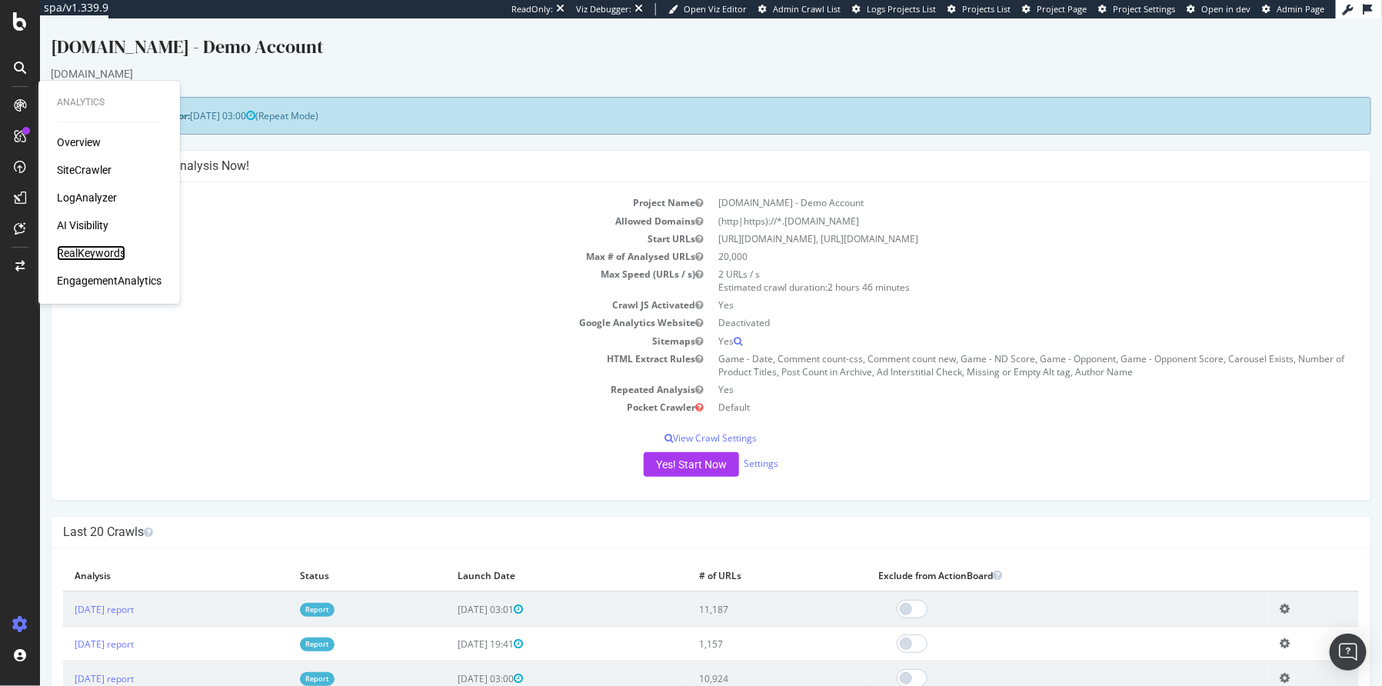
click at [83, 251] on div "RealKeywords" at bounding box center [91, 252] width 68 height 15
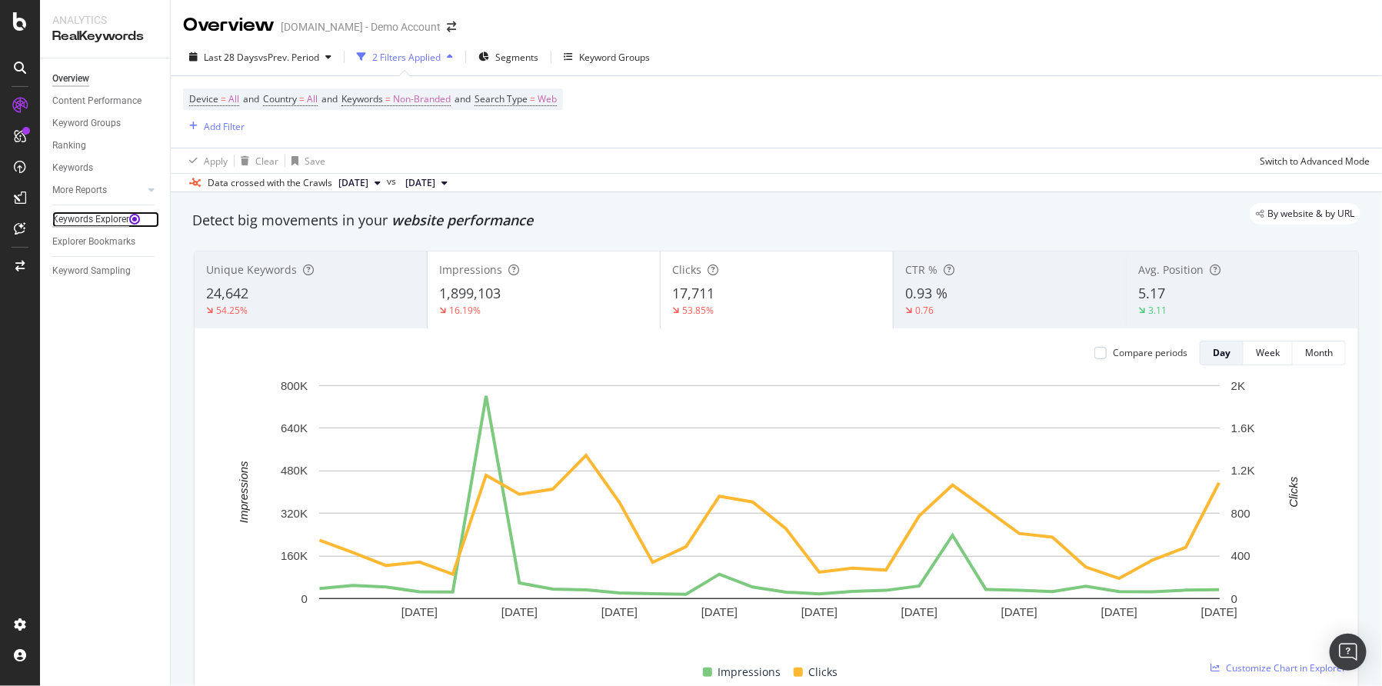
click at [78, 221] on div "Keywords Explorer" at bounding box center [90, 219] width 77 height 16
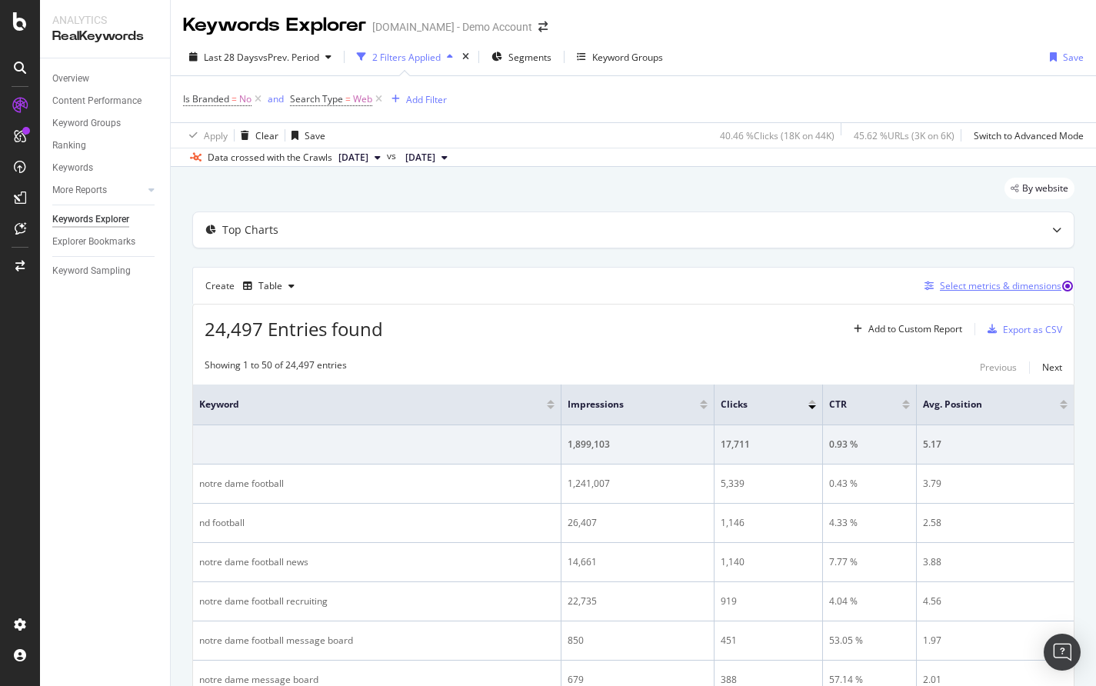
click at [945, 288] on div "Select metrics & dimensions" at bounding box center [1000, 285] width 121 height 13
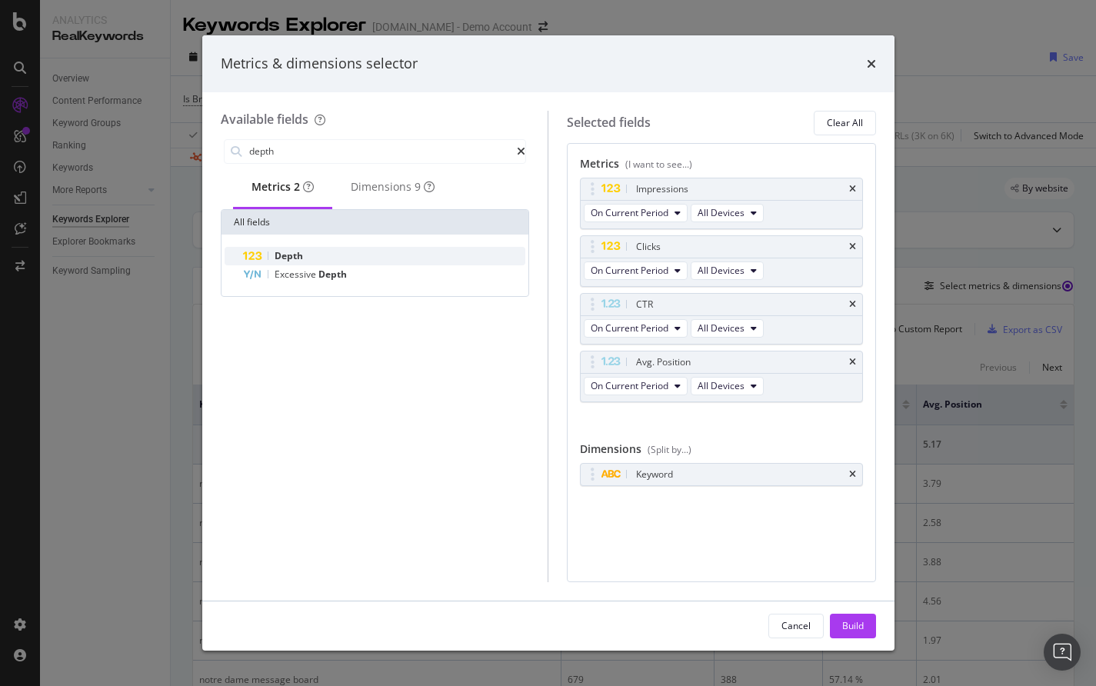
click at [312, 258] on div "Depth" at bounding box center [384, 256] width 283 height 18
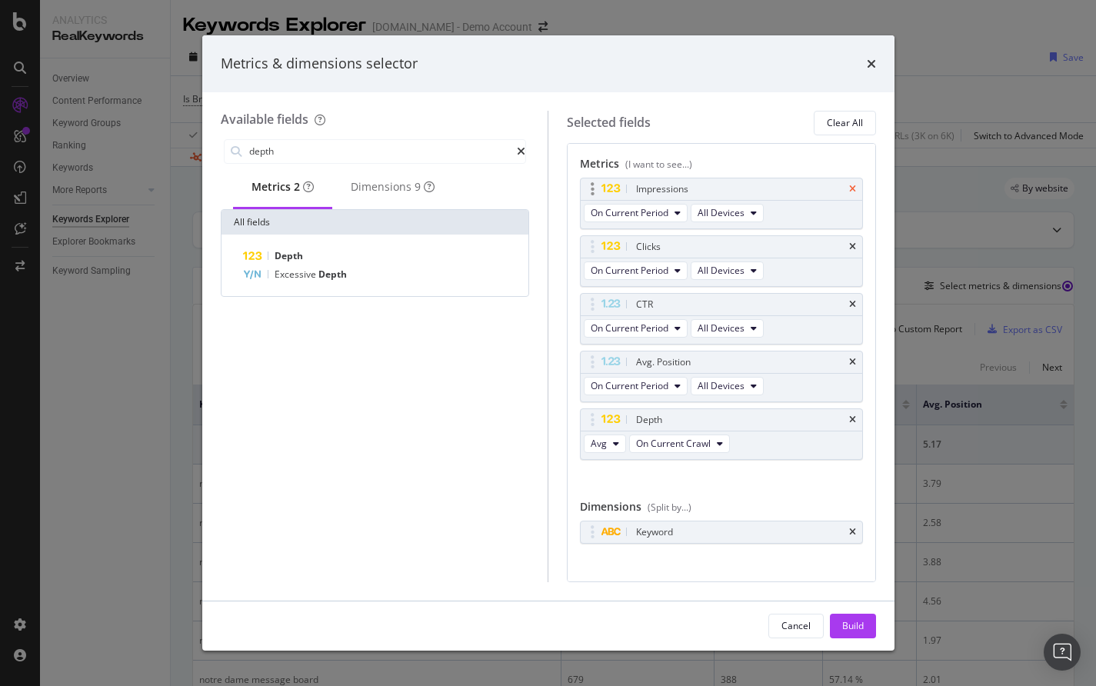
click at [849, 187] on icon "times" at bounding box center [852, 189] width 7 height 9
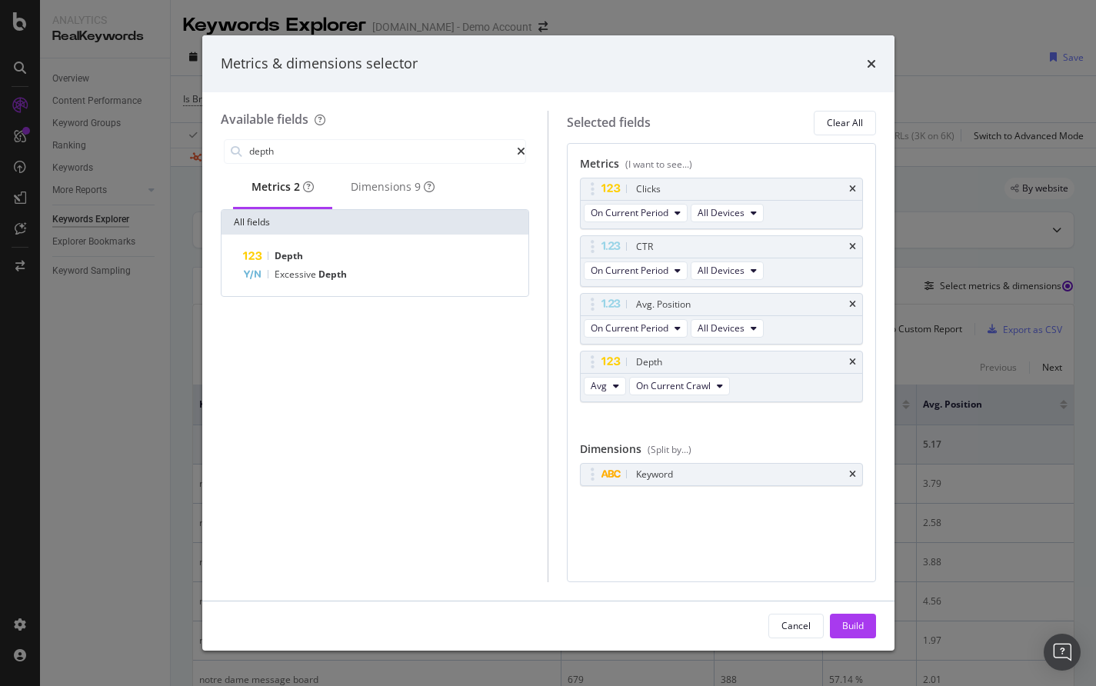
click at [840, 187] on div "Clicks" at bounding box center [739, 188] width 213 height 15
click at [853, 188] on icon "times" at bounding box center [852, 189] width 7 height 9
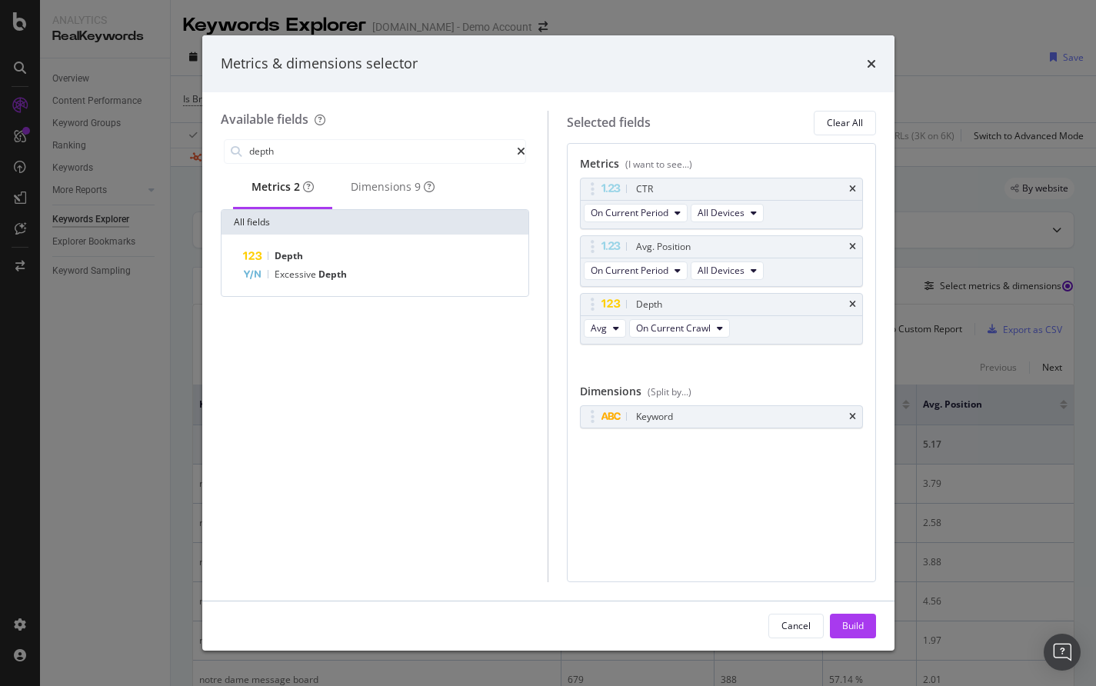
click at [853, 188] on icon "times" at bounding box center [852, 189] width 7 height 9
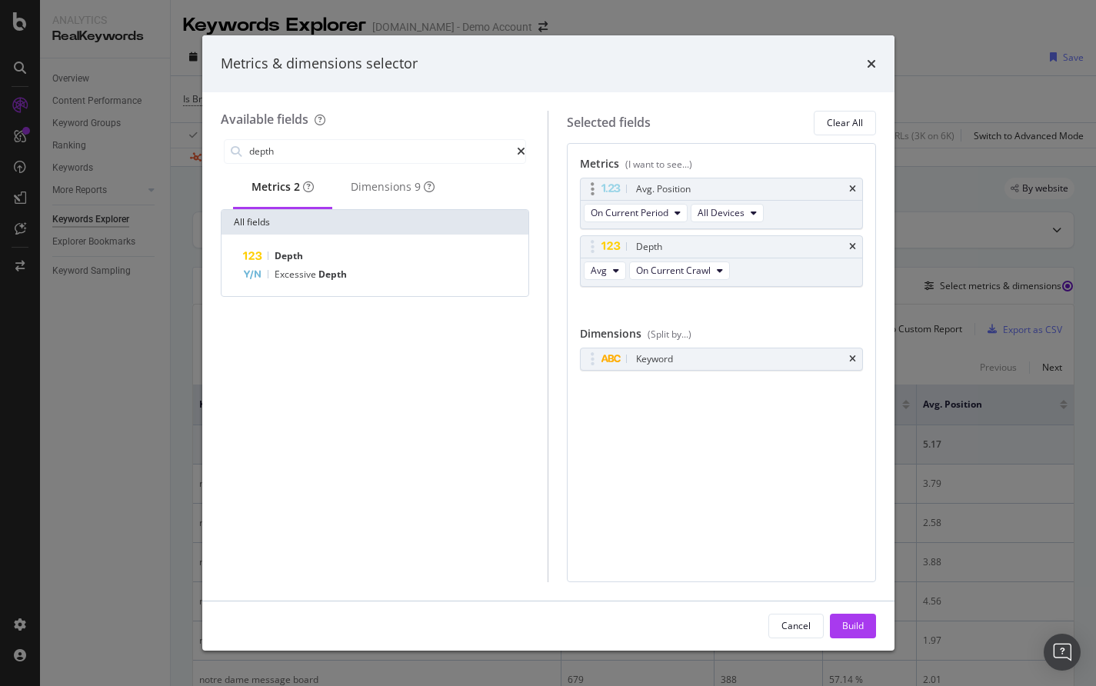
click at [856, 189] on div "Avg. Position" at bounding box center [720, 189] width 281 height 22
click at [853, 179] on div "Avg. Position" at bounding box center [720, 189] width 281 height 22
click at [853, 185] on icon "times" at bounding box center [852, 189] width 7 height 9
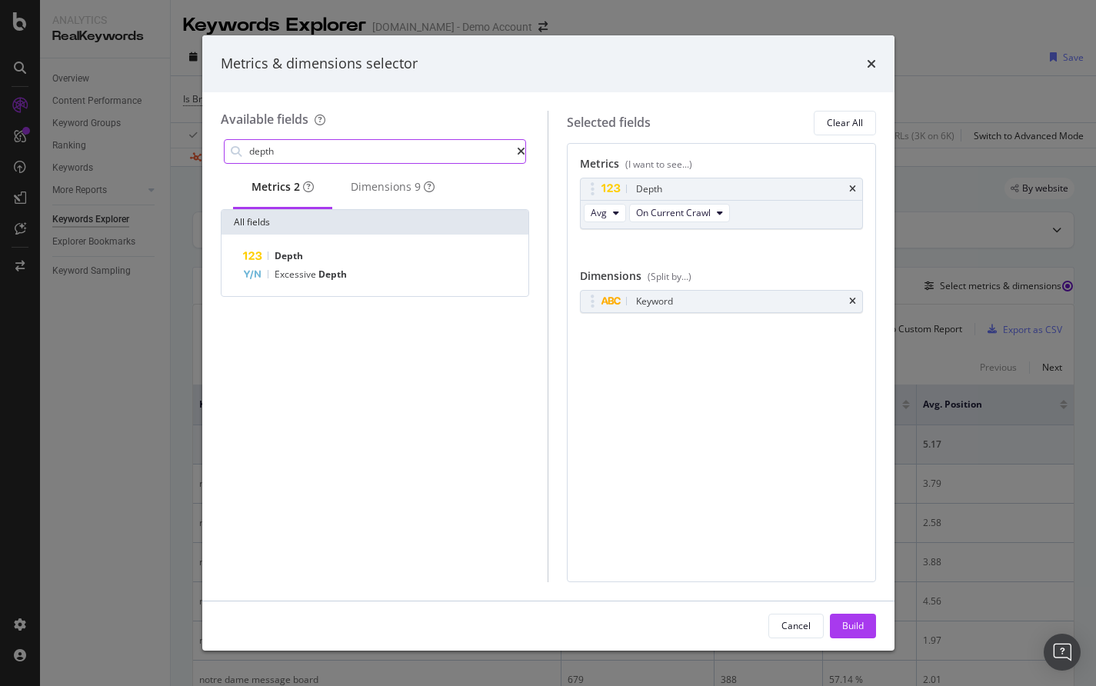
click at [291, 155] on input "depth" at bounding box center [383, 151] width 270 height 23
type input "pagetype"
click at [391, 195] on div "Dimensions 7" at bounding box center [393, 186] width 84 height 15
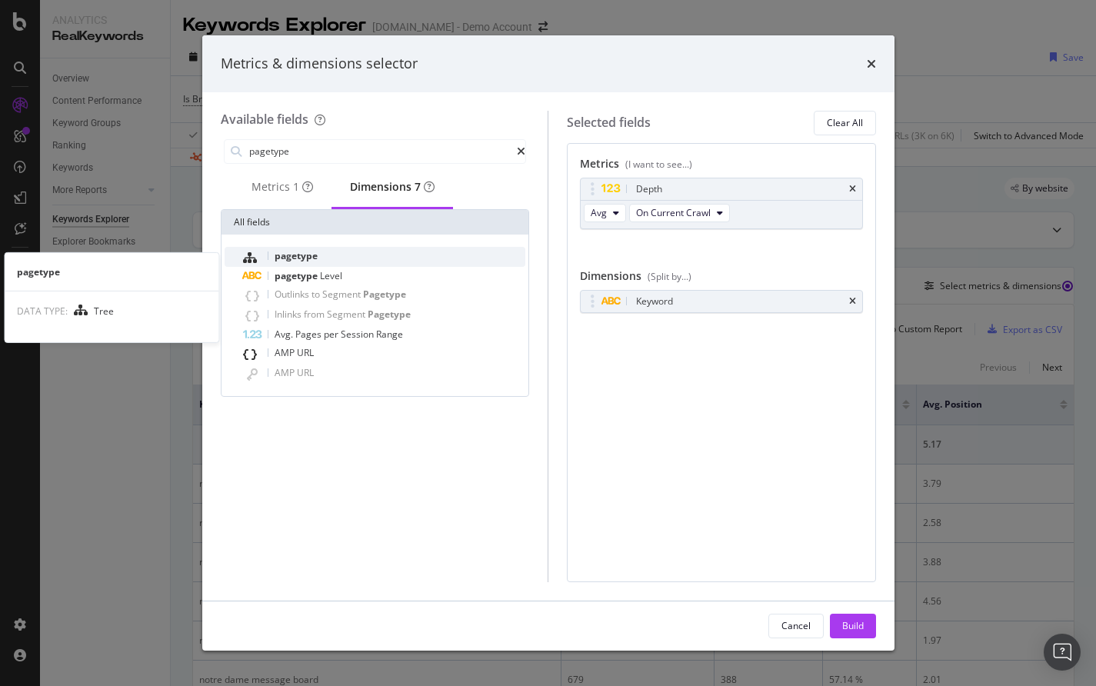
click at [311, 262] on span "pagetype" at bounding box center [295, 255] width 43 height 13
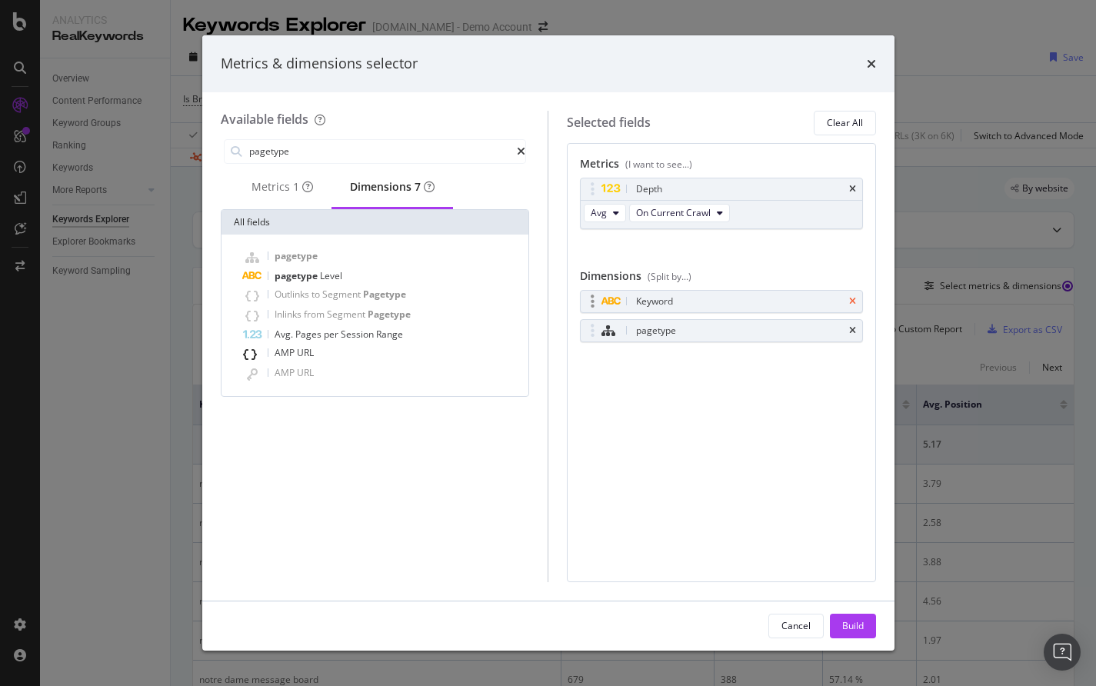
click at [853, 297] on icon "times" at bounding box center [852, 301] width 7 height 9
click at [842, 636] on div "Build" at bounding box center [853, 625] width 22 height 23
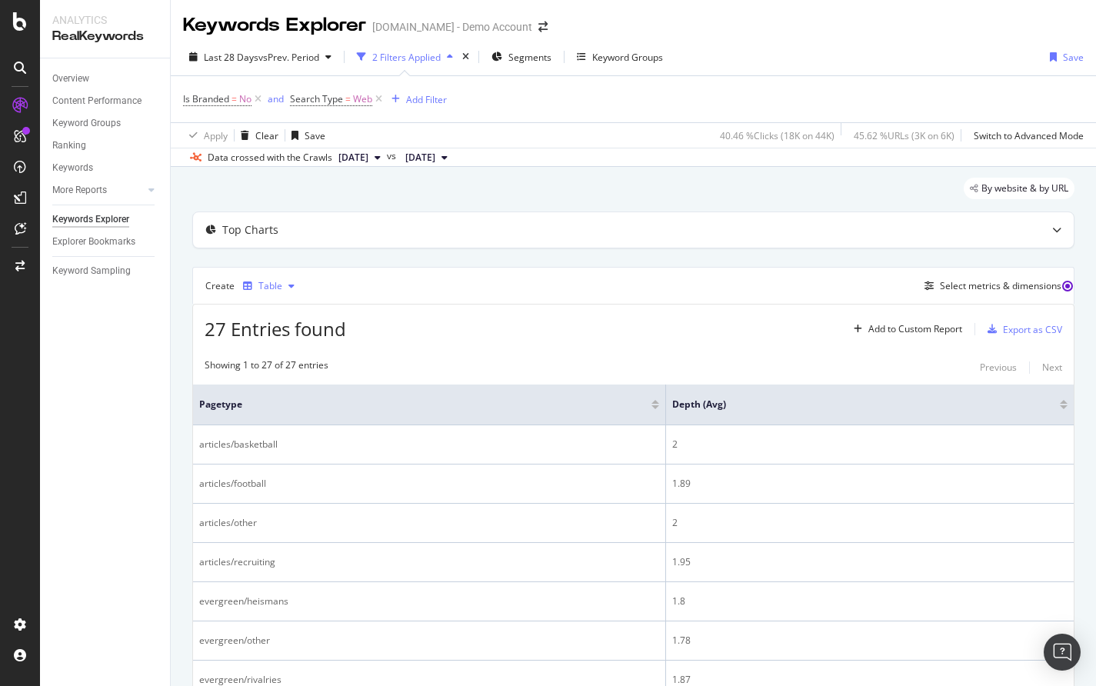
click at [274, 287] on div "Table" at bounding box center [270, 285] width 24 height 9
click at [293, 414] on div "Stacked Bar" at bounding box center [300, 411] width 52 height 13
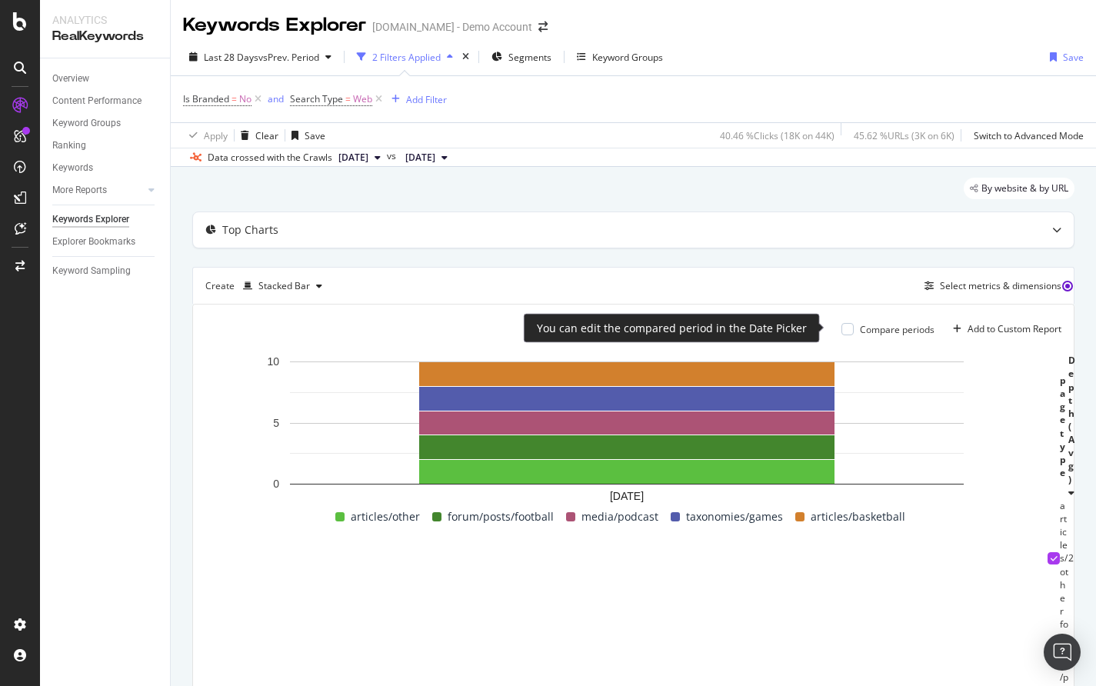
click at [864, 325] on div "Compare periods" at bounding box center [897, 329] width 75 height 13
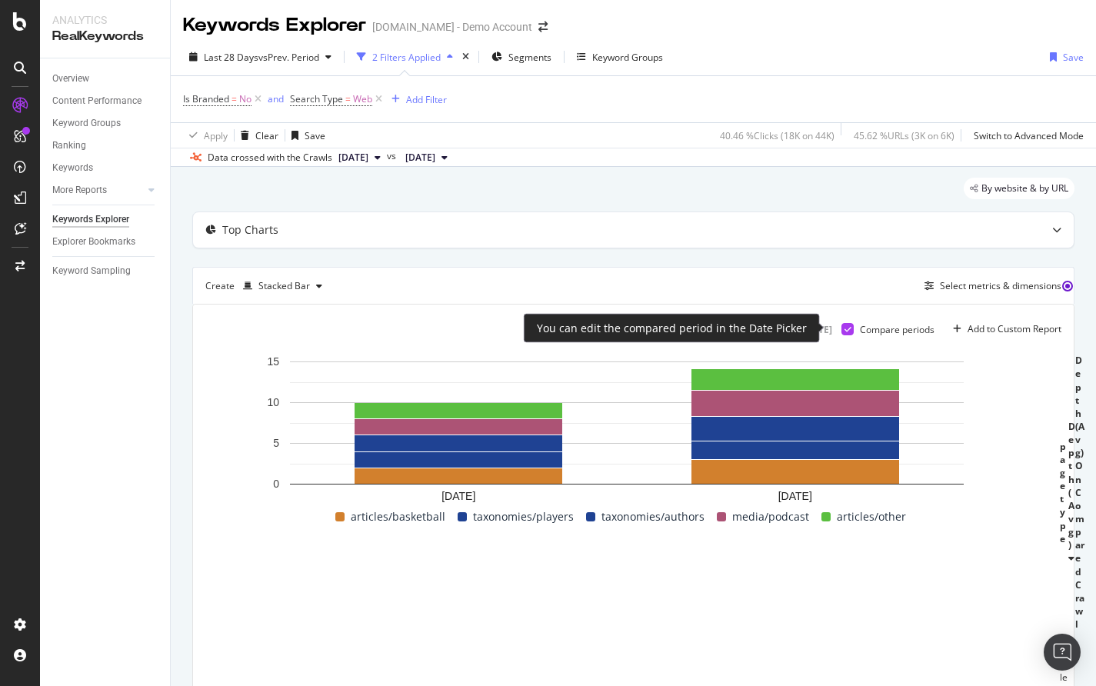
click at [844, 327] on icon at bounding box center [847, 329] width 7 height 8
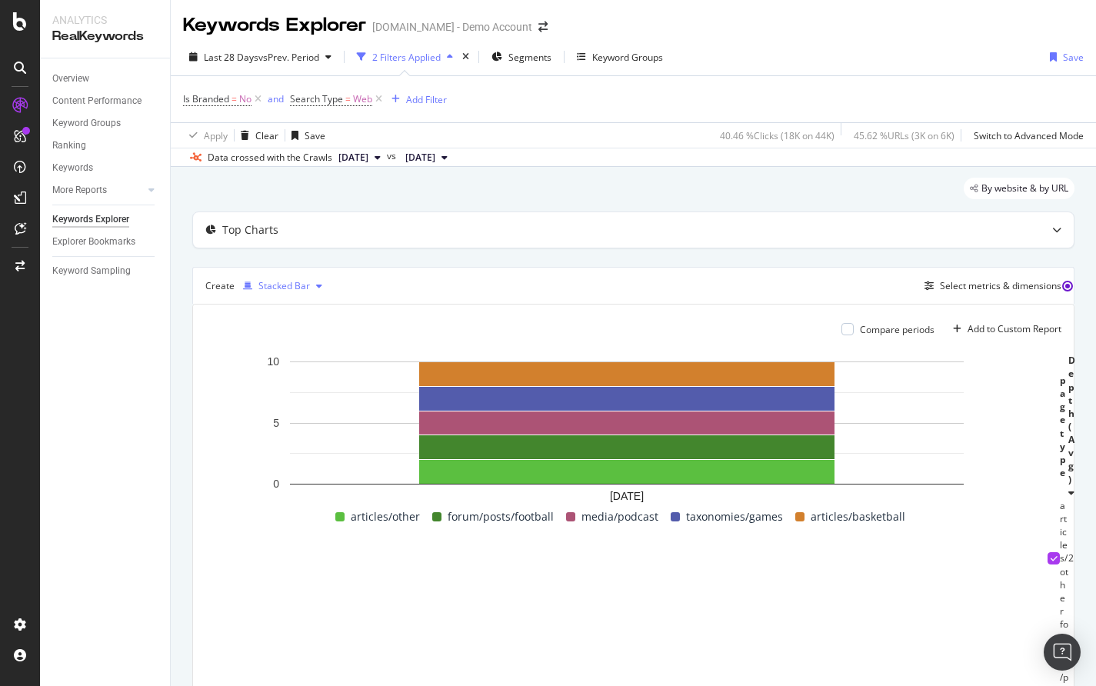
click at [285, 285] on div "Stacked Bar" at bounding box center [284, 285] width 52 height 9
click at [285, 313] on div "Table" at bounding box center [286, 310] width 24 height 13
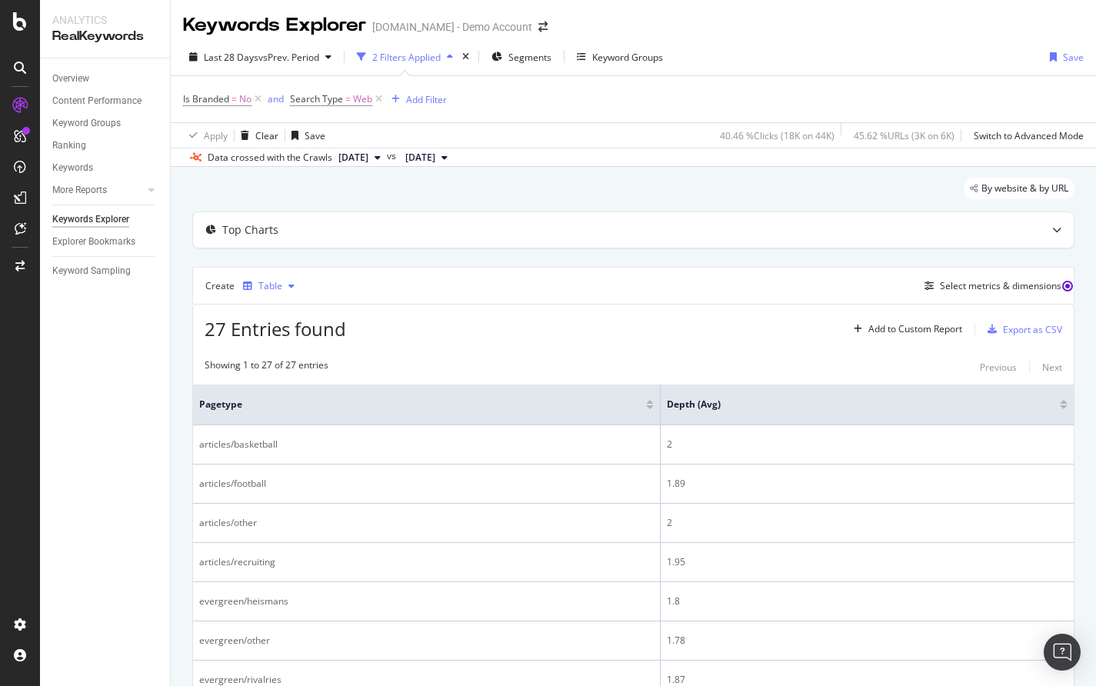
click at [289, 281] on icon "button" at bounding box center [291, 285] width 6 height 9
click at [298, 411] on div "Stacked Bar" at bounding box center [300, 411] width 52 height 13
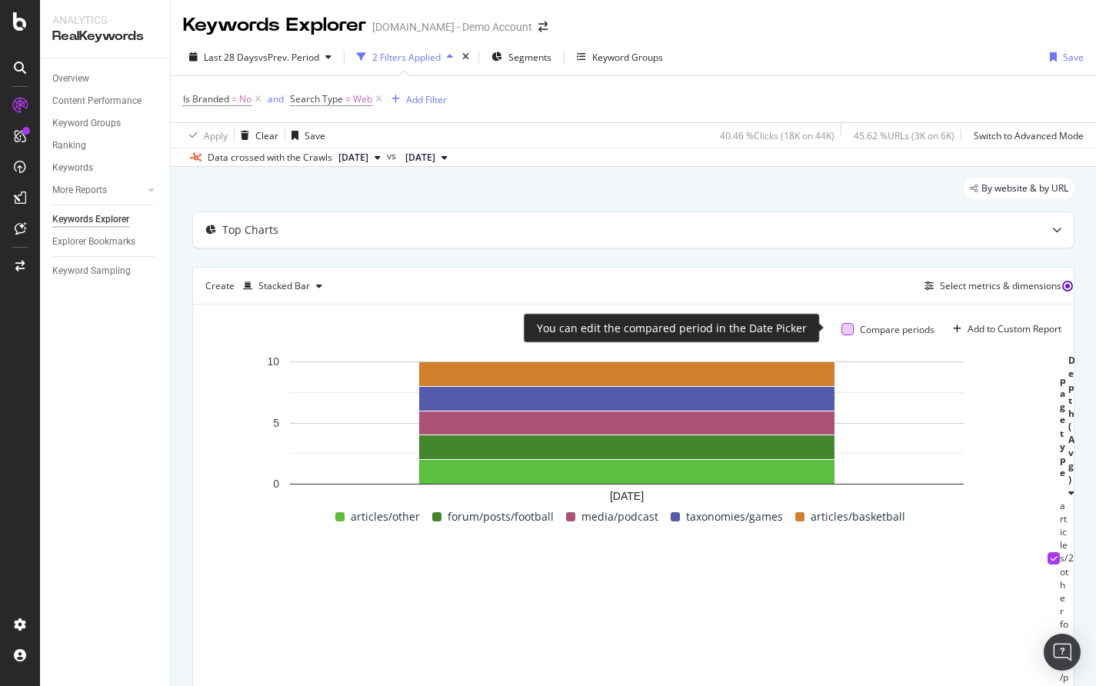
click at [841, 327] on div at bounding box center [847, 329] width 12 height 12
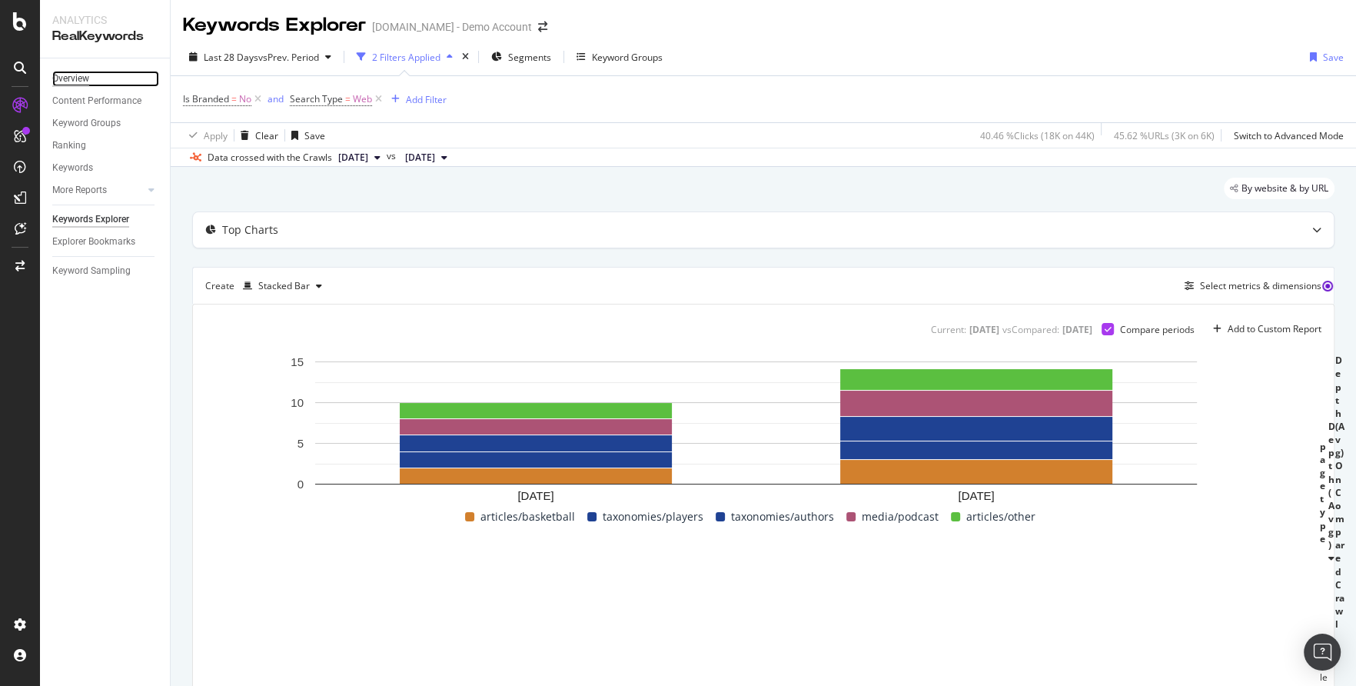
click at [81, 80] on div "Overview" at bounding box center [70, 79] width 37 height 16
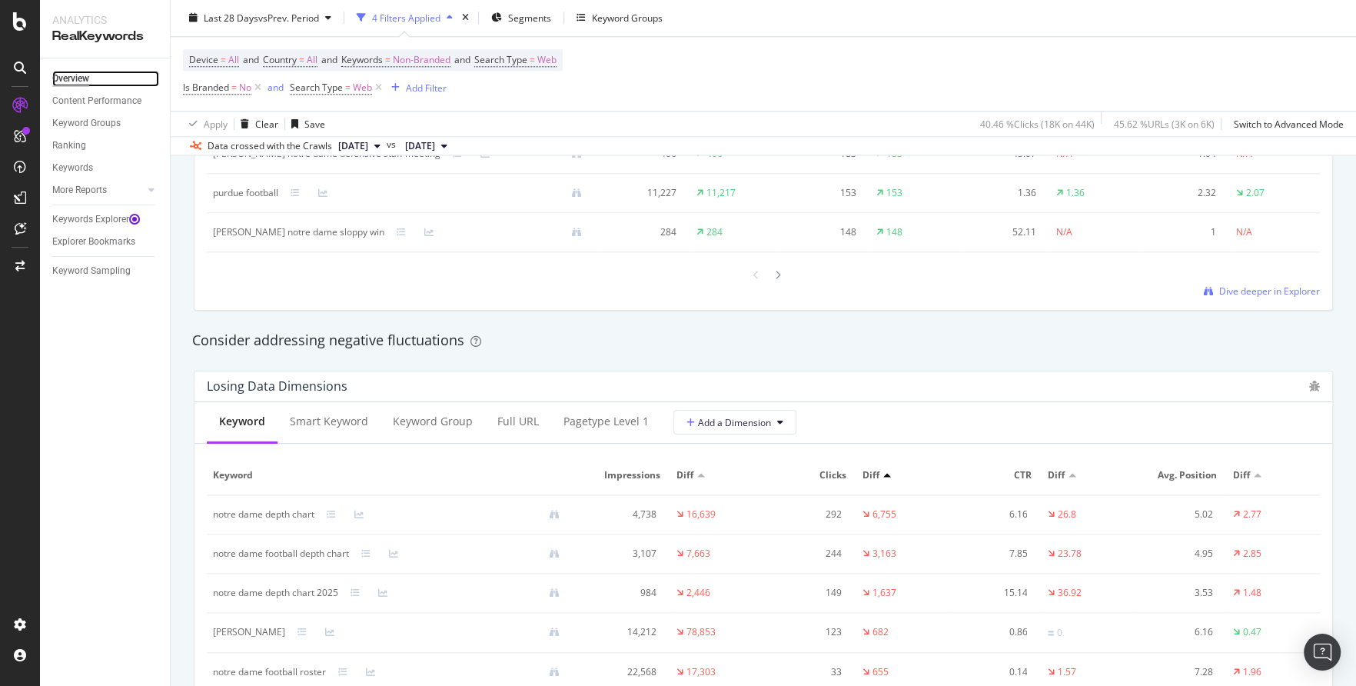
scroll to position [1607, 0]
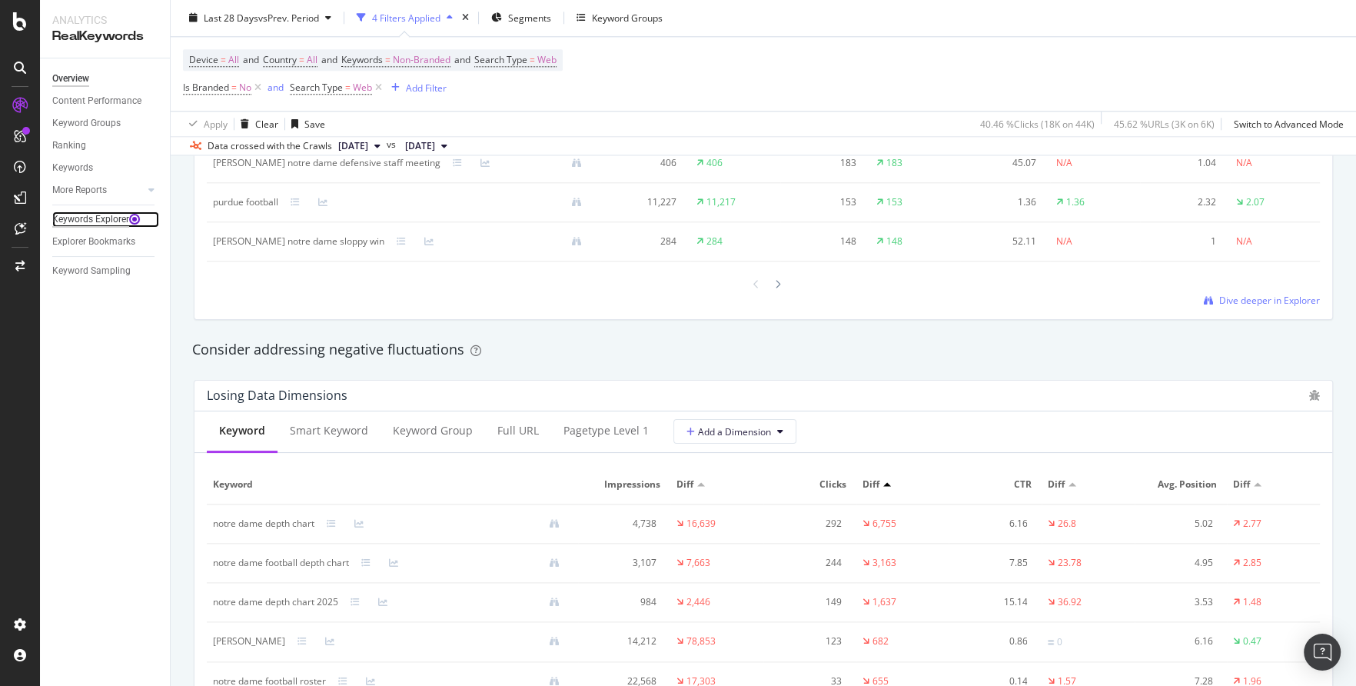
click at [63, 224] on div "Keywords Explorer" at bounding box center [90, 219] width 77 height 16
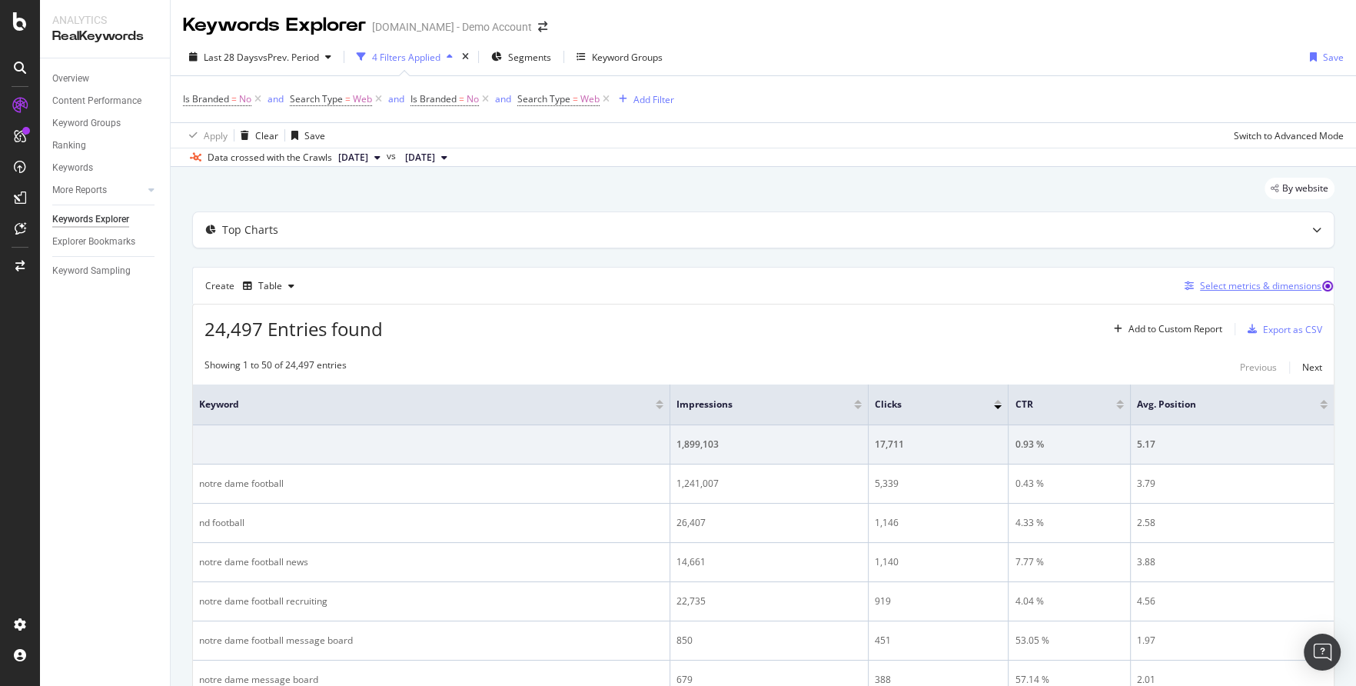
click at [1227, 281] on div "Select metrics & dimensions" at bounding box center [1260, 285] width 121 height 13
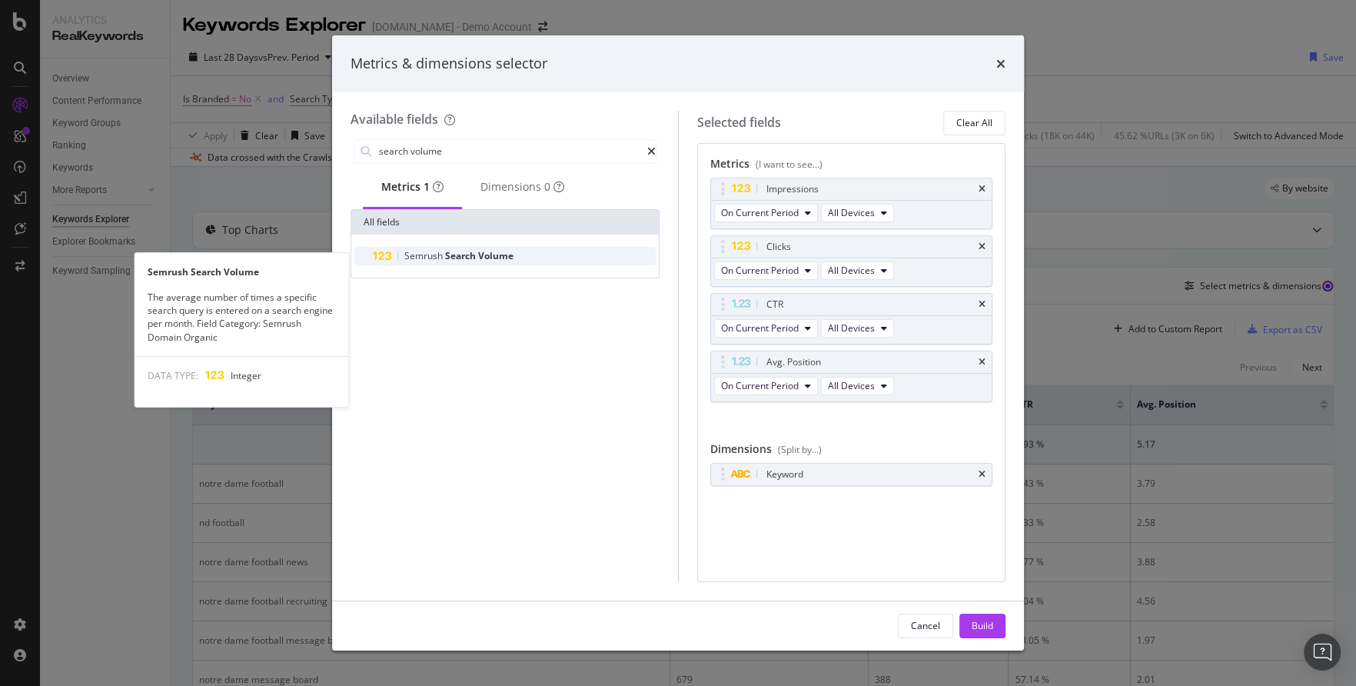
type input "search volume"
click at [447, 262] on span "Search" at bounding box center [461, 255] width 33 height 13
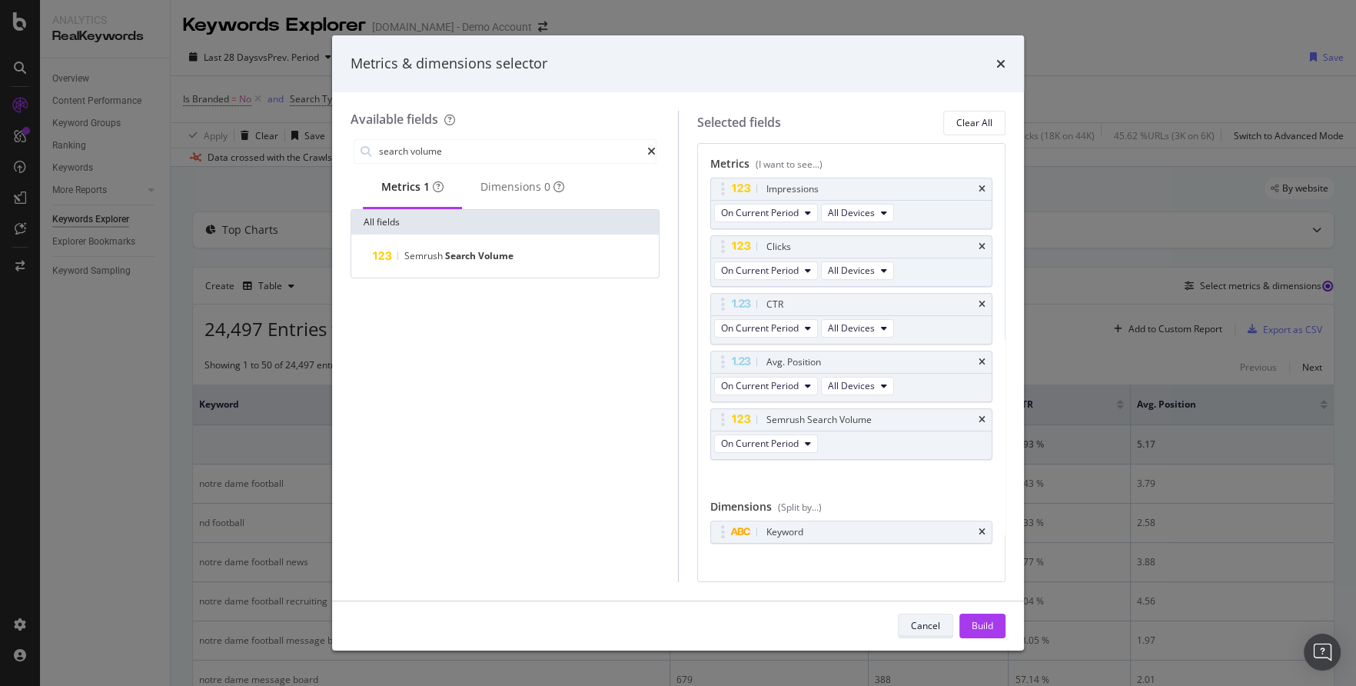
click at [910, 625] on button "Cancel" at bounding box center [925, 626] width 55 height 25
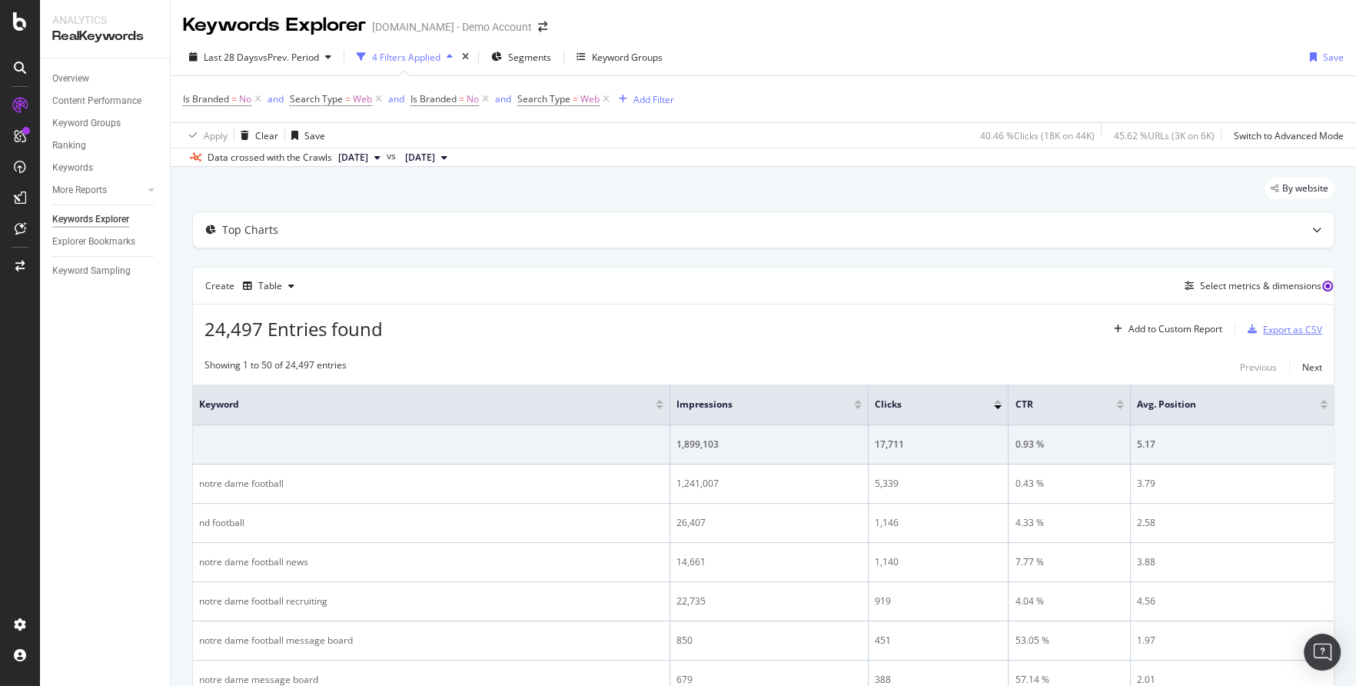
click at [1263, 324] on div "Export as CSV" at bounding box center [1292, 329] width 59 height 13
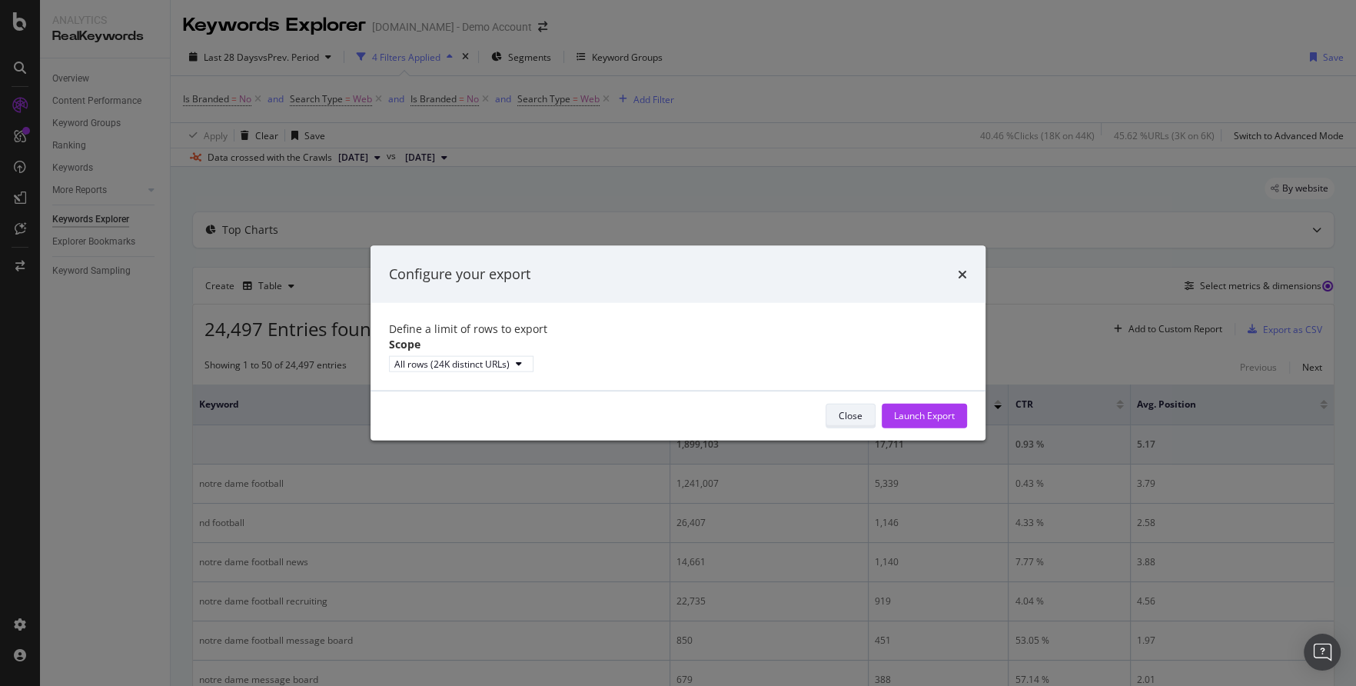
click at [839, 421] on div "Close" at bounding box center [851, 415] width 24 height 13
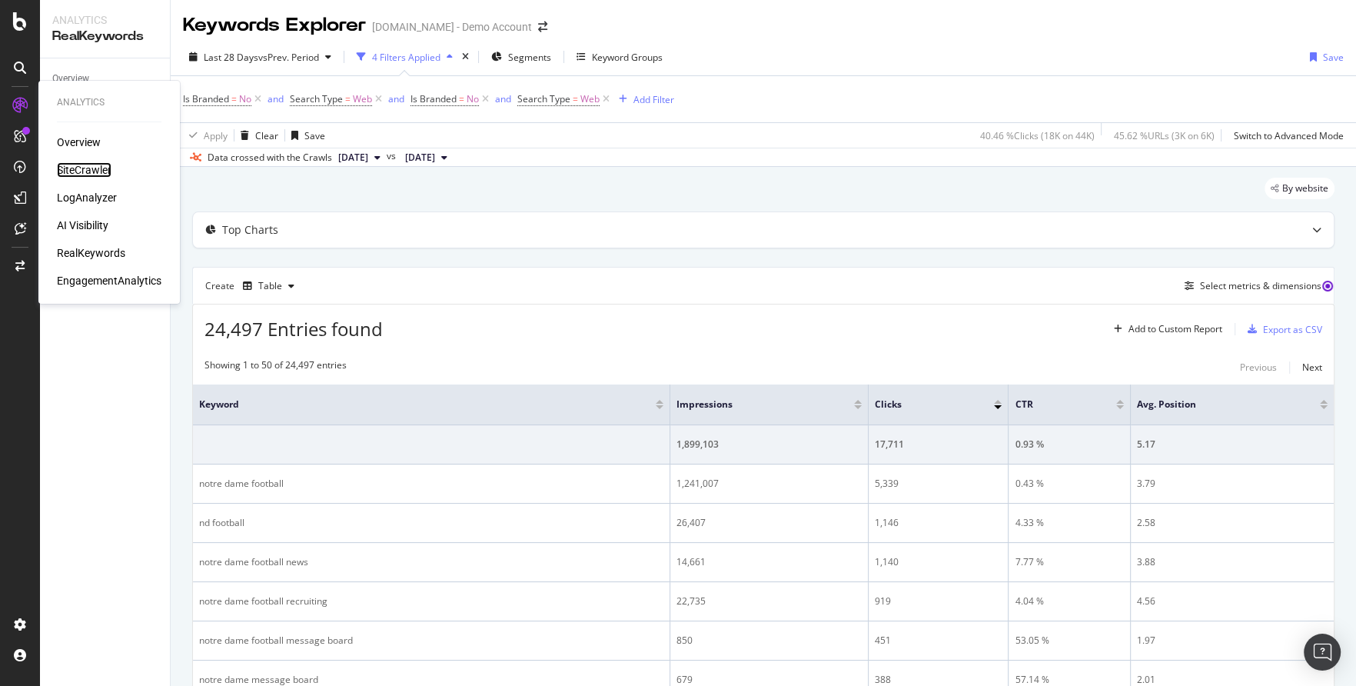
click at [84, 175] on div "SiteCrawler" at bounding box center [84, 169] width 55 height 15
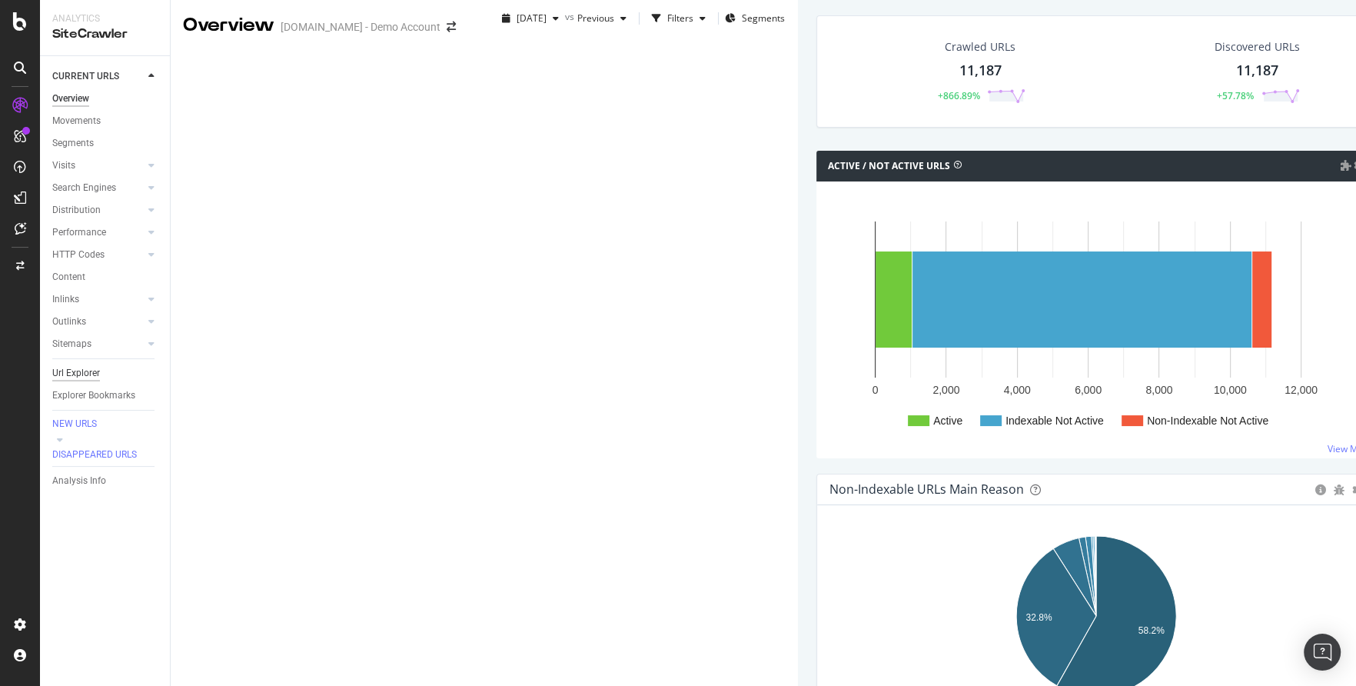
click at [84, 372] on div "Url Explorer" at bounding box center [76, 373] width 48 height 16
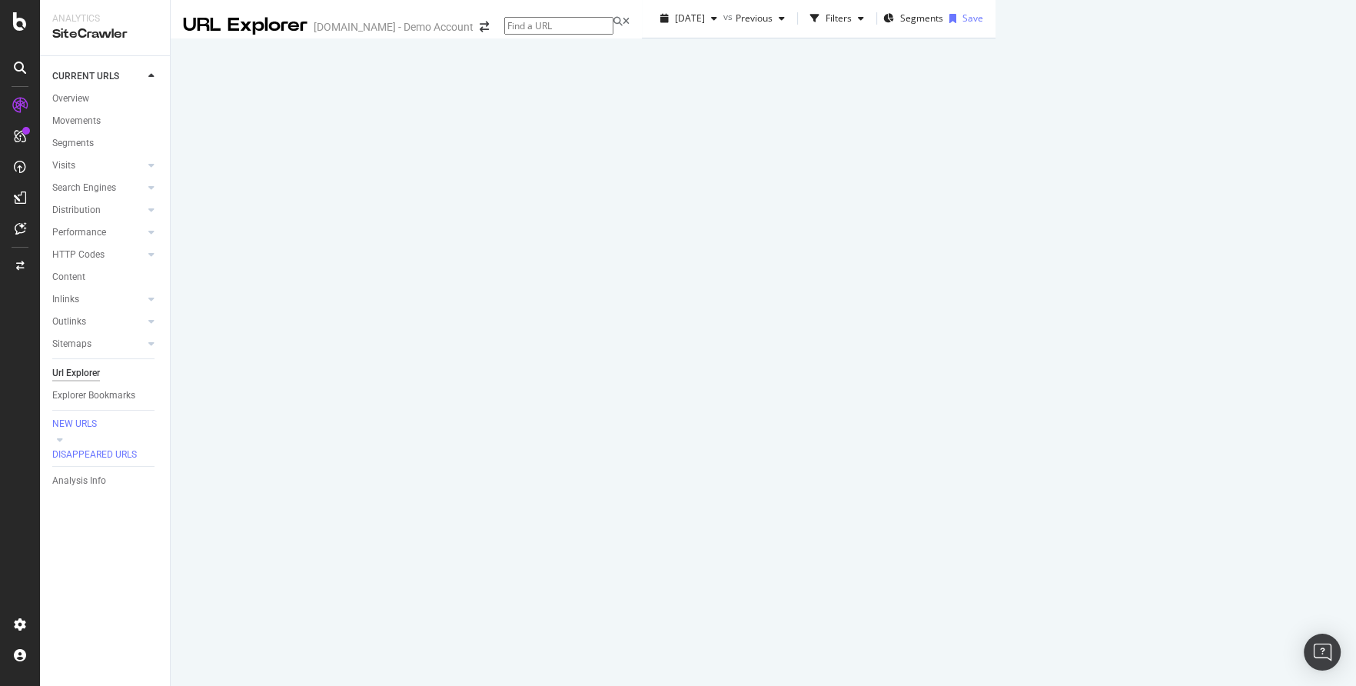
click at [1210, 418] on span "Export XML Sitemaps" at bounding box center [1228, 420] width 105 height 14
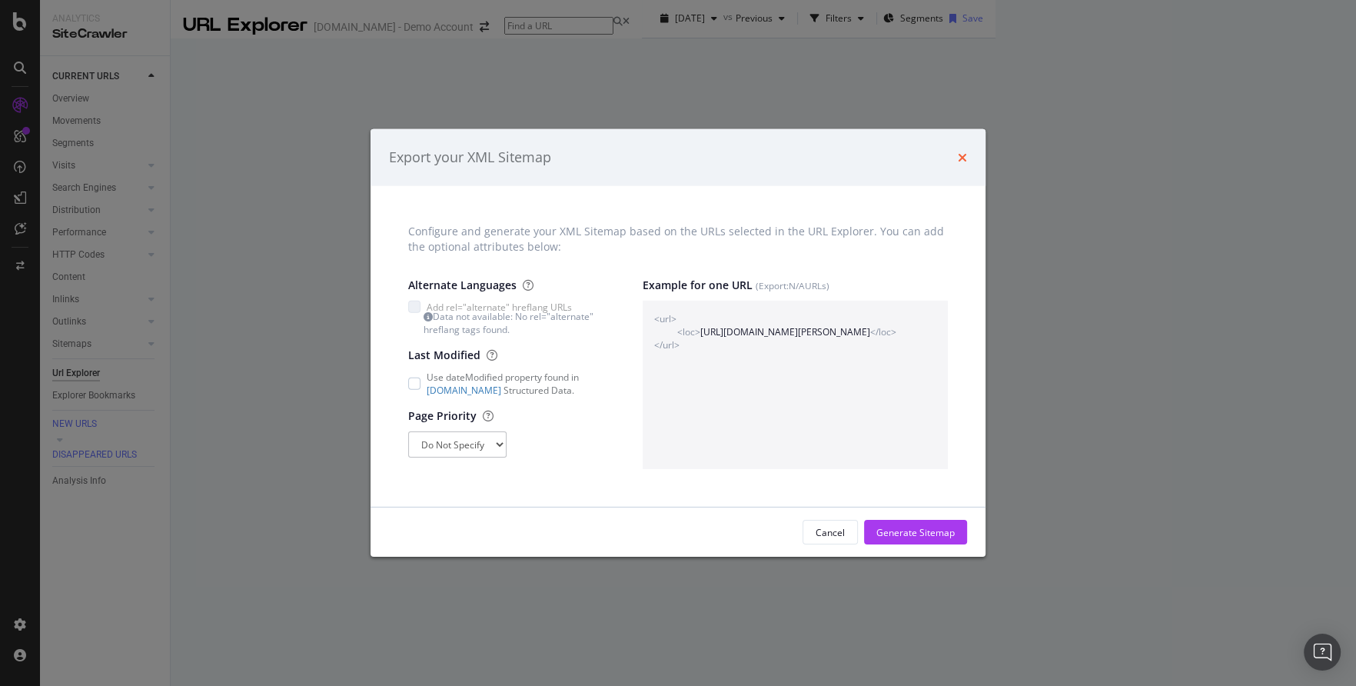
click at [960, 158] on icon "times" at bounding box center [962, 157] width 9 height 12
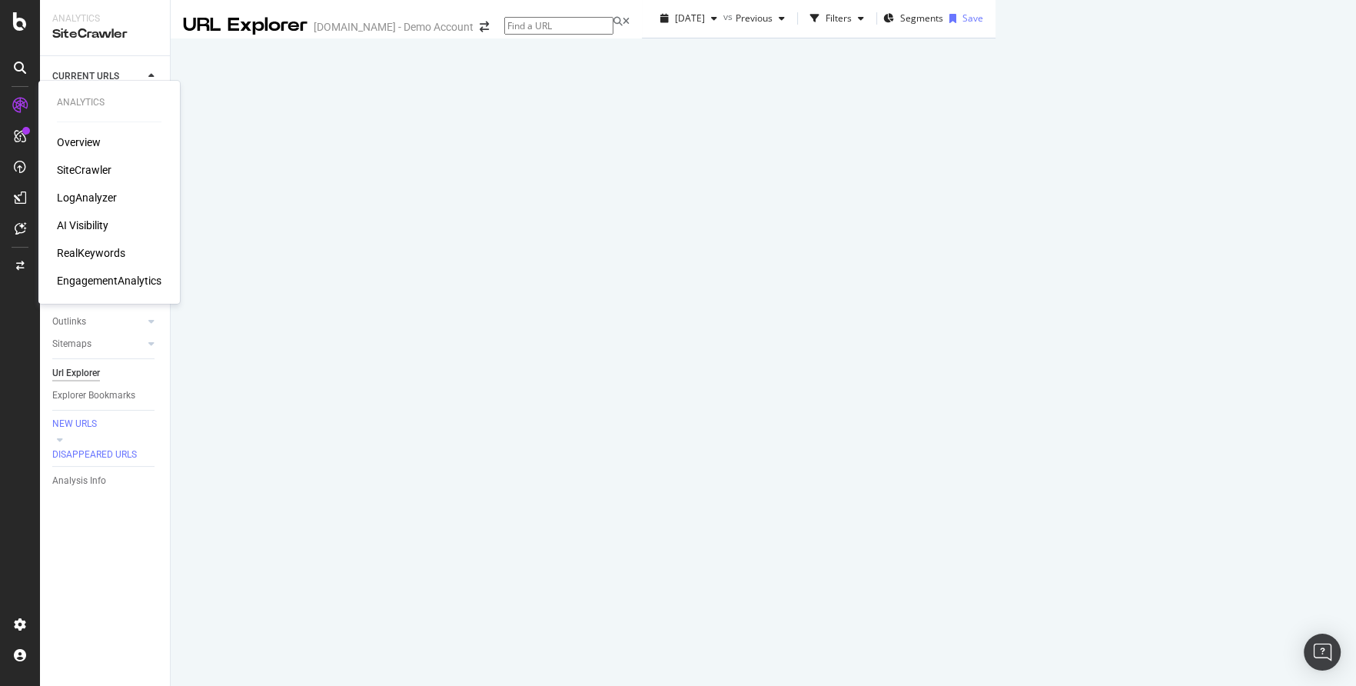
click at [87, 257] on div "RealKeywords" at bounding box center [91, 252] width 68 height 15
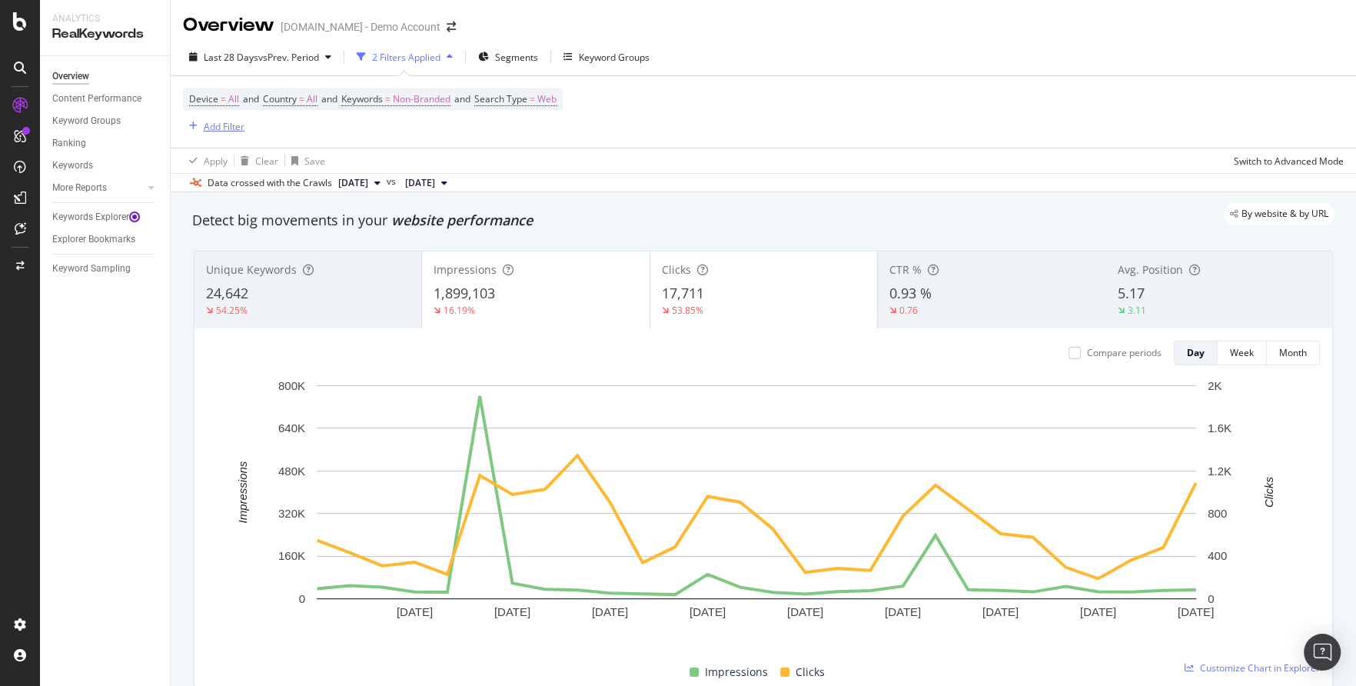
click at [238, 125] on div "Add Filter" at bounding box center [224, 126] width 41 height 13
type input "search vol"
